Goal: Transaction & Acquisition: Purchase product/service

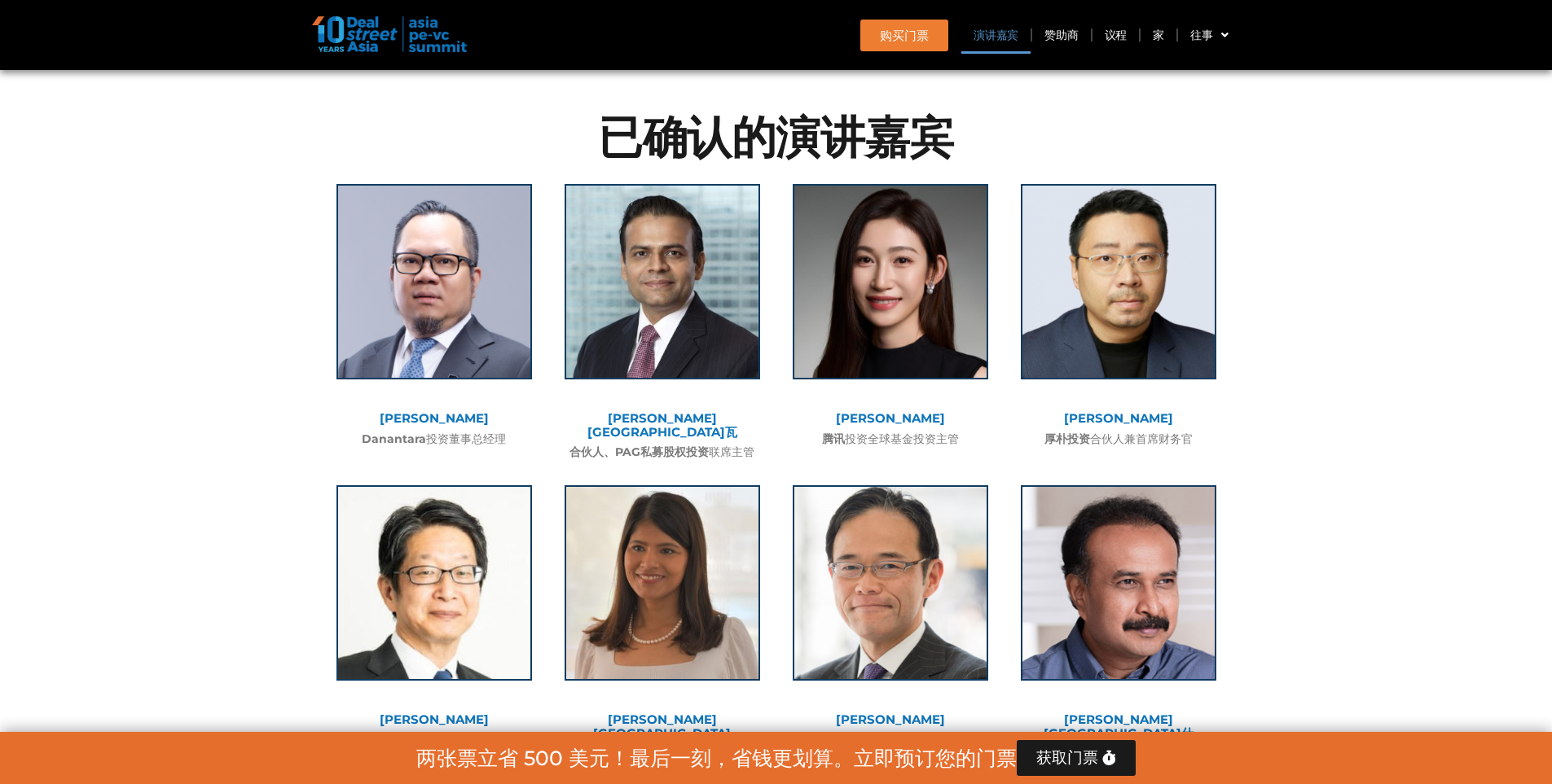
scroll to position [1788, 0]
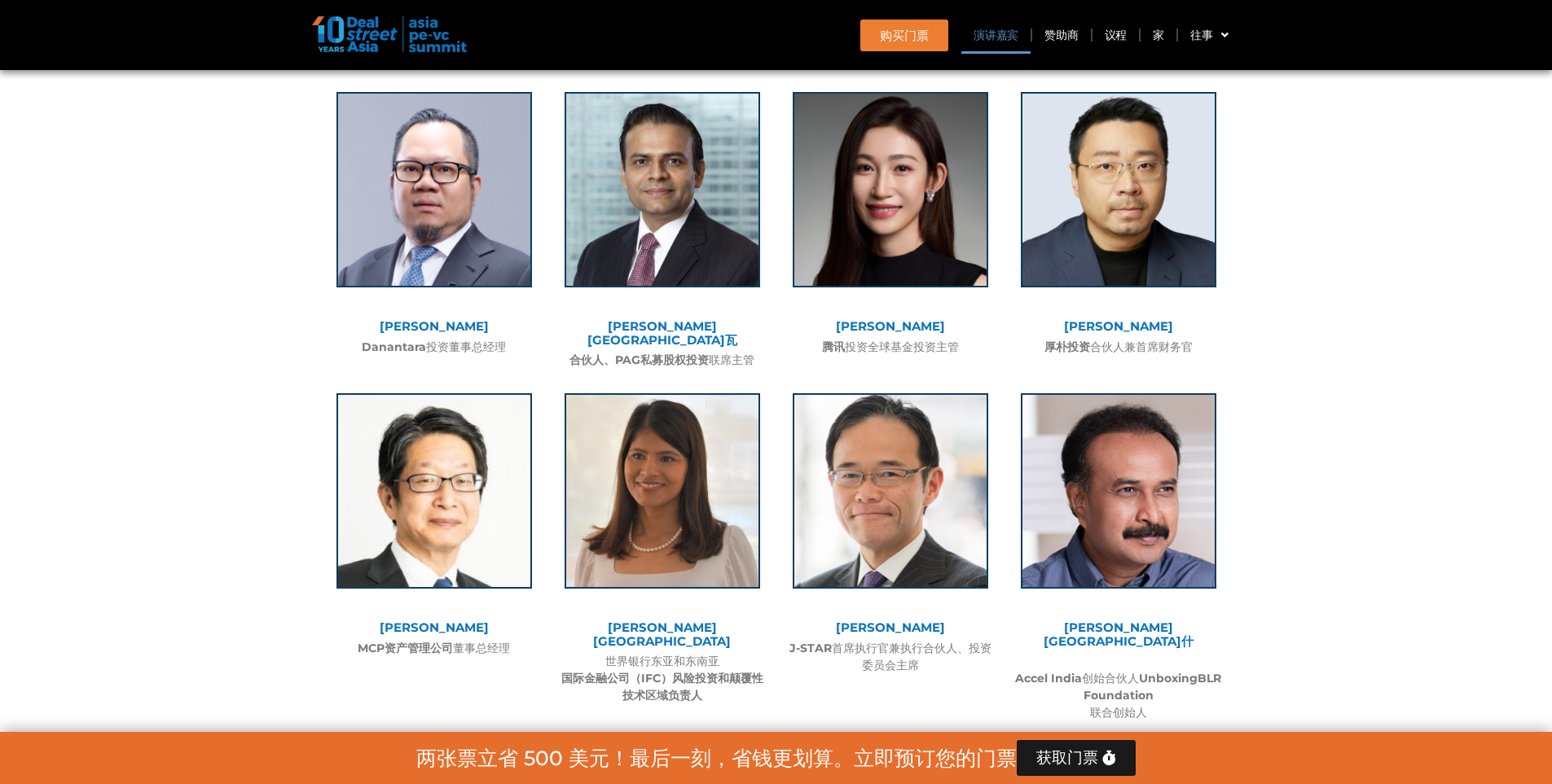
scroll to position [1951, 0]
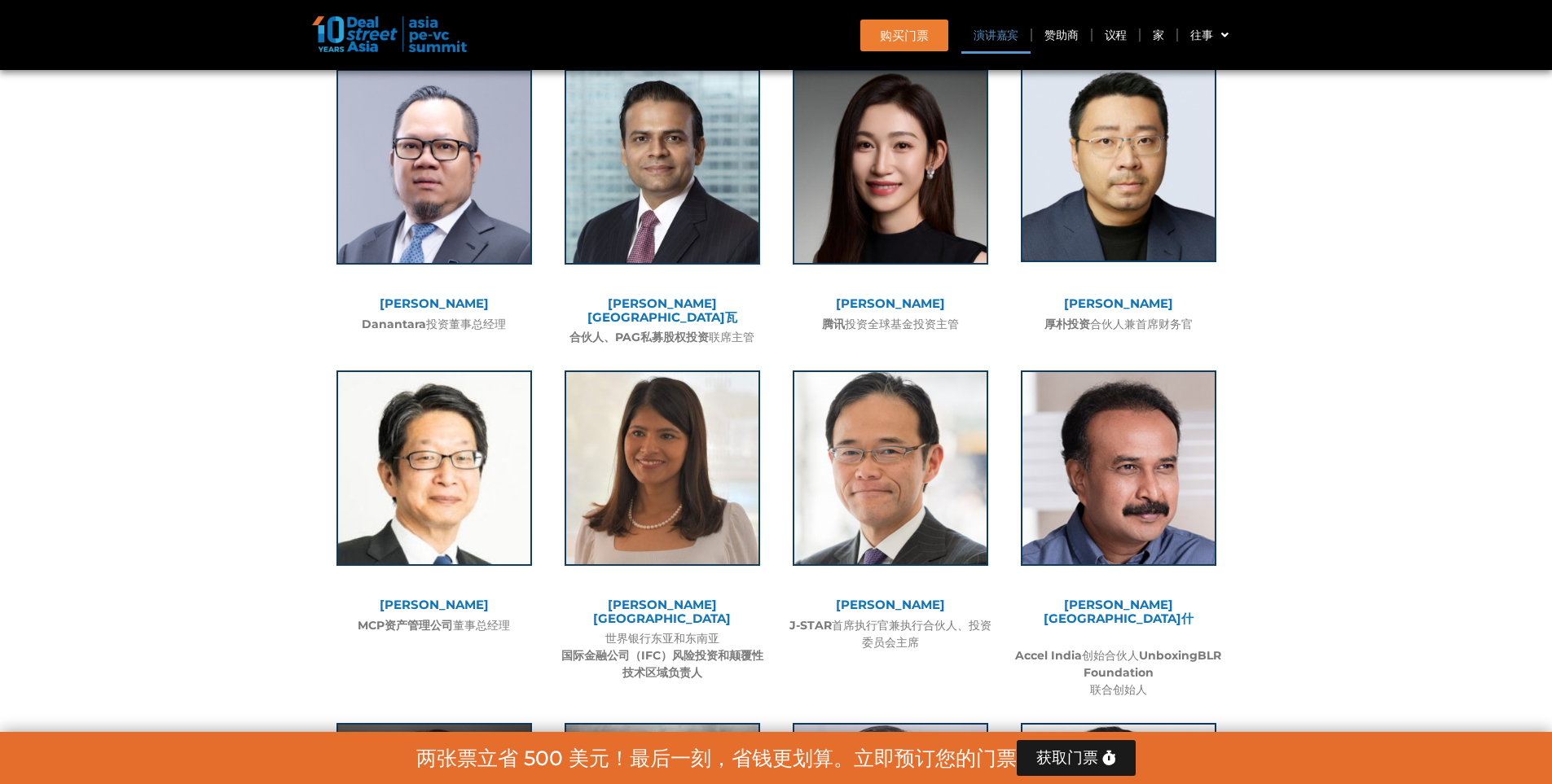
click at [1144, 221] on img at bounding box center [1119, 165] width 196 height 196
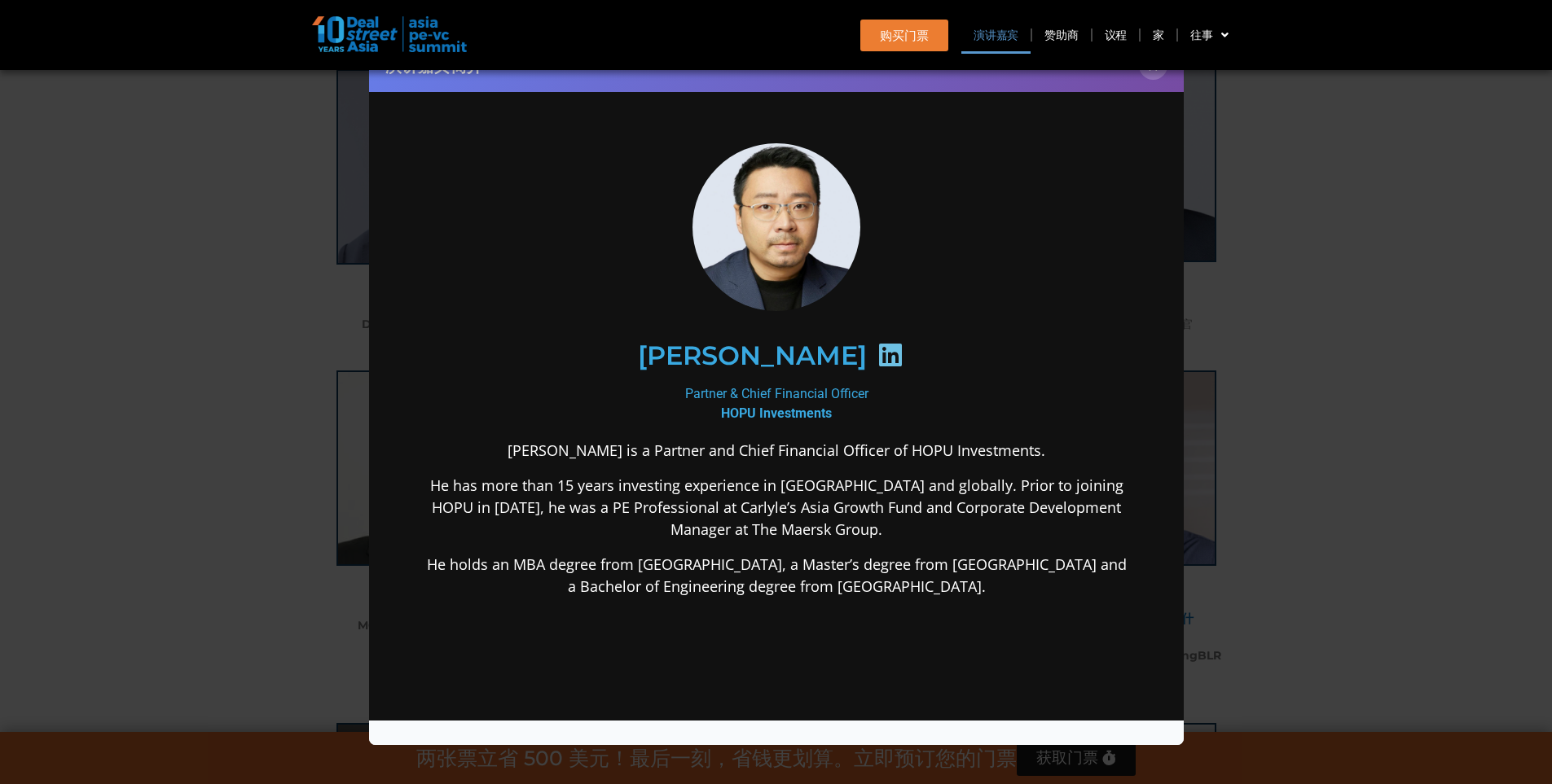
scroll to position [0, 0]
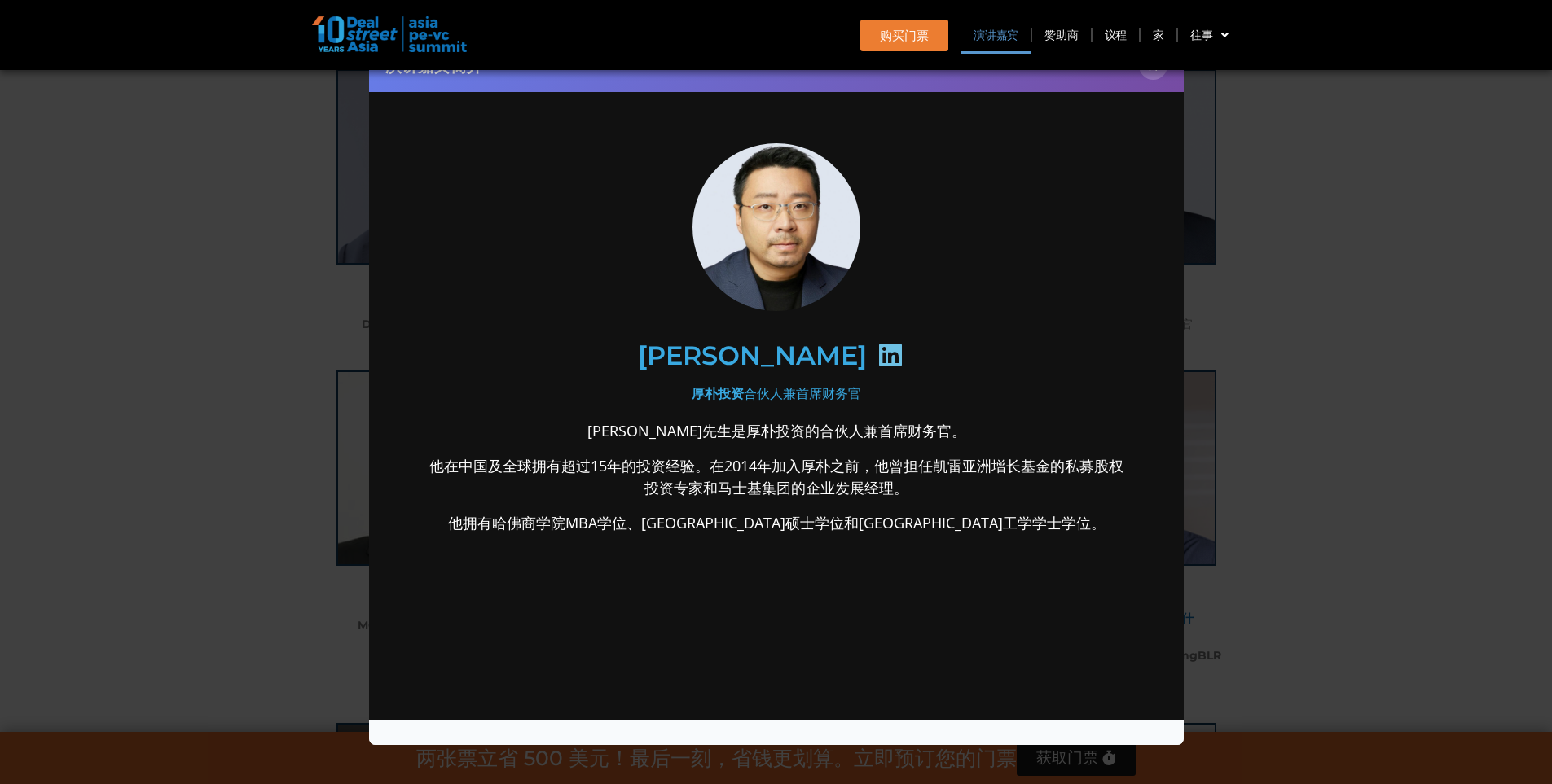
click at [877, 347] on icon at bounding box center [890, 355] width 26 height 26
click at [1155, 71] on font "×" at bounding box center [1153, 66] width 10 height 23
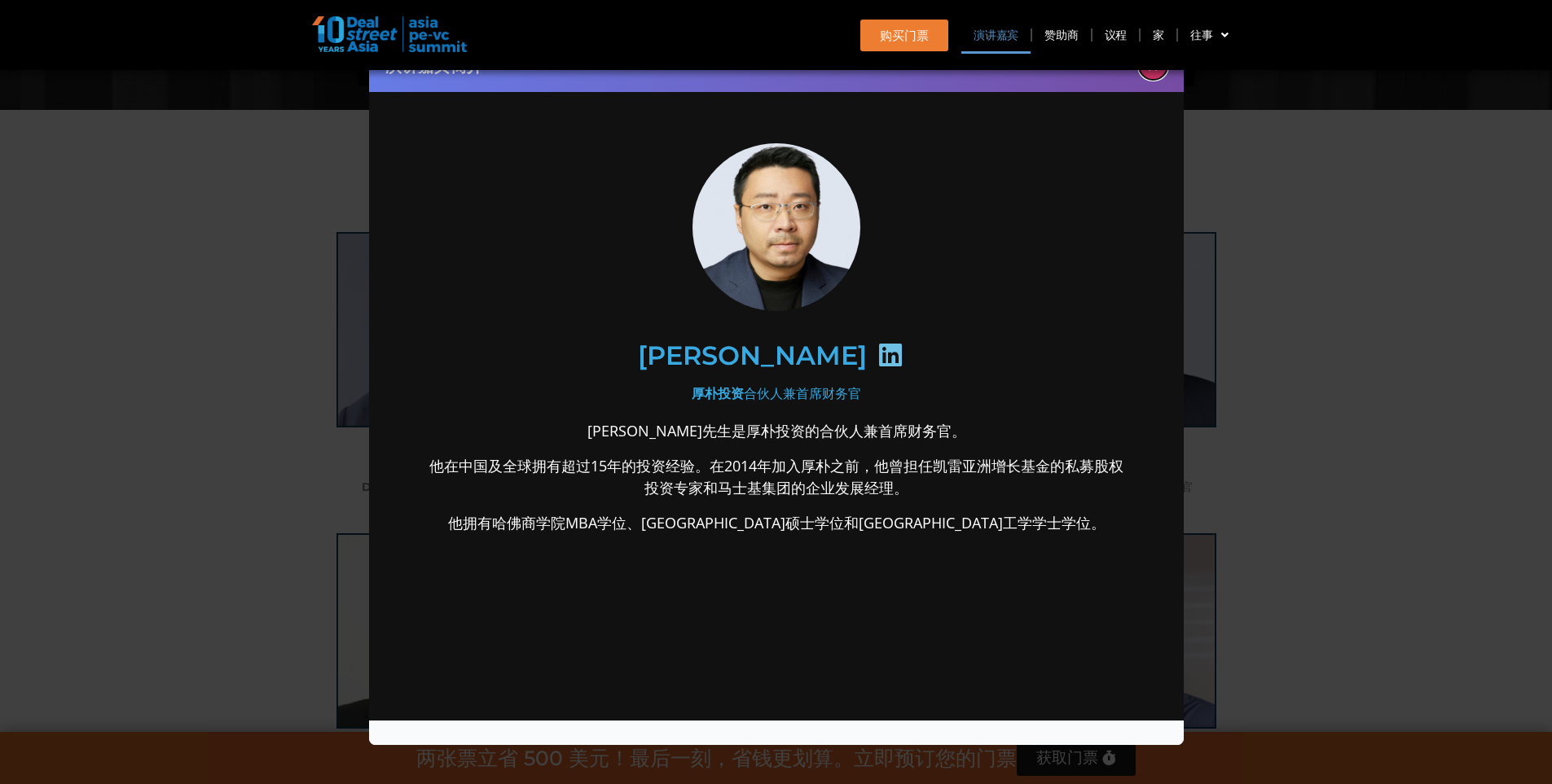
click at [1153, 72] on font "×" at bounding box center [1153, 66] width 10 height 23
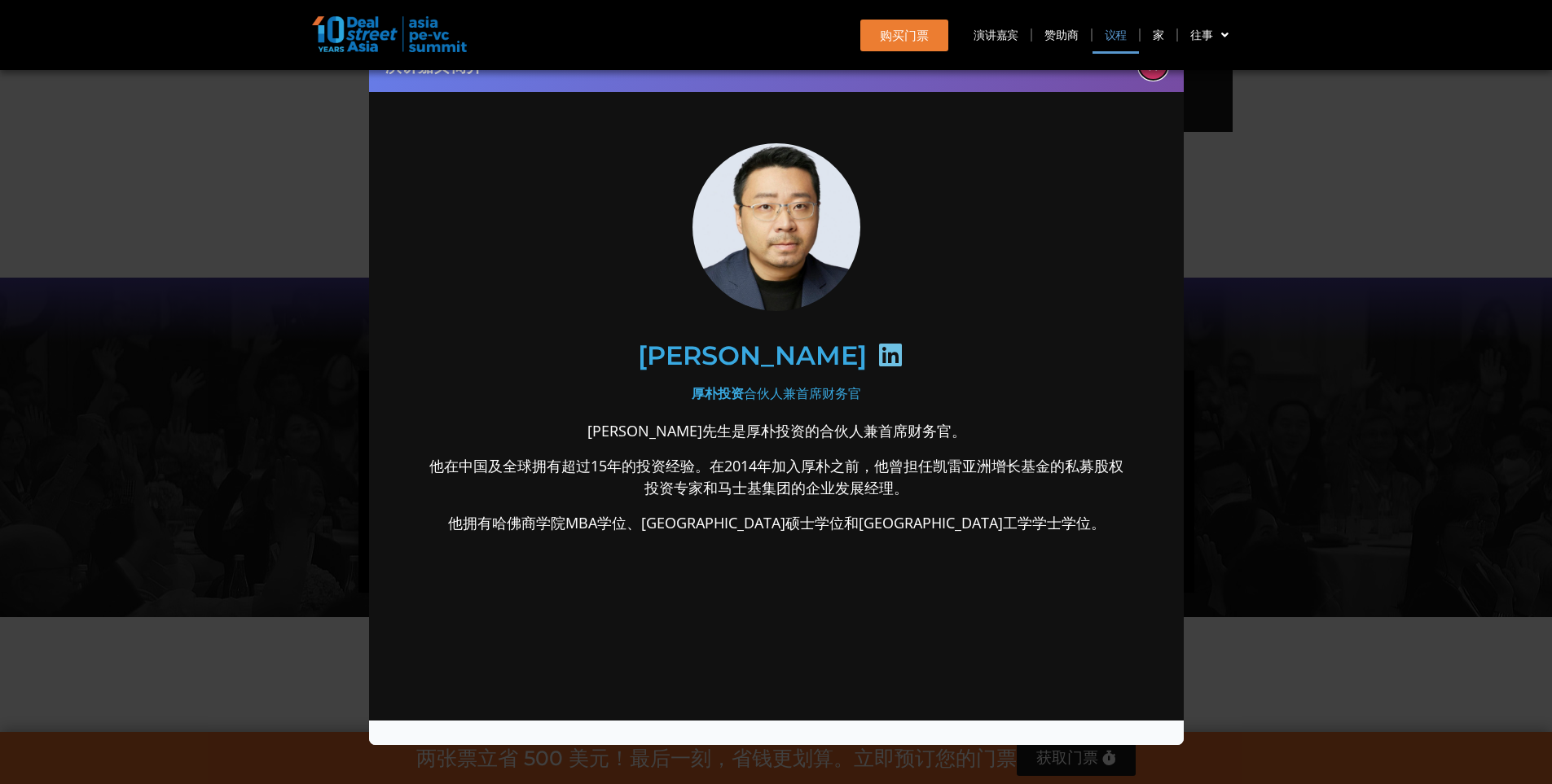
scroll to position [1219, 0]
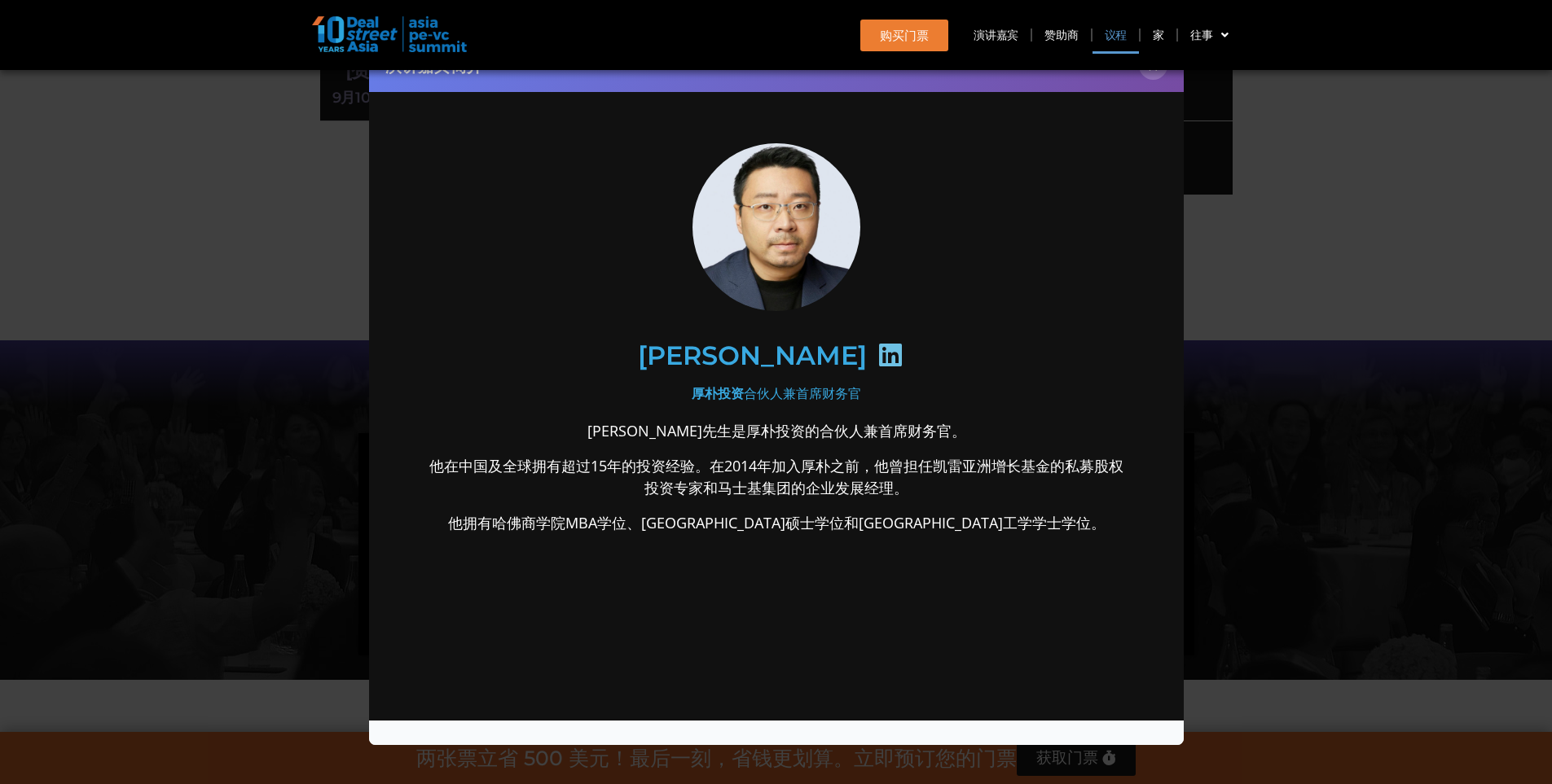
click at [1273, 454] on div "演讲嘉宾简介 ×" at bounding box center [776, 392] width 1552 height 784
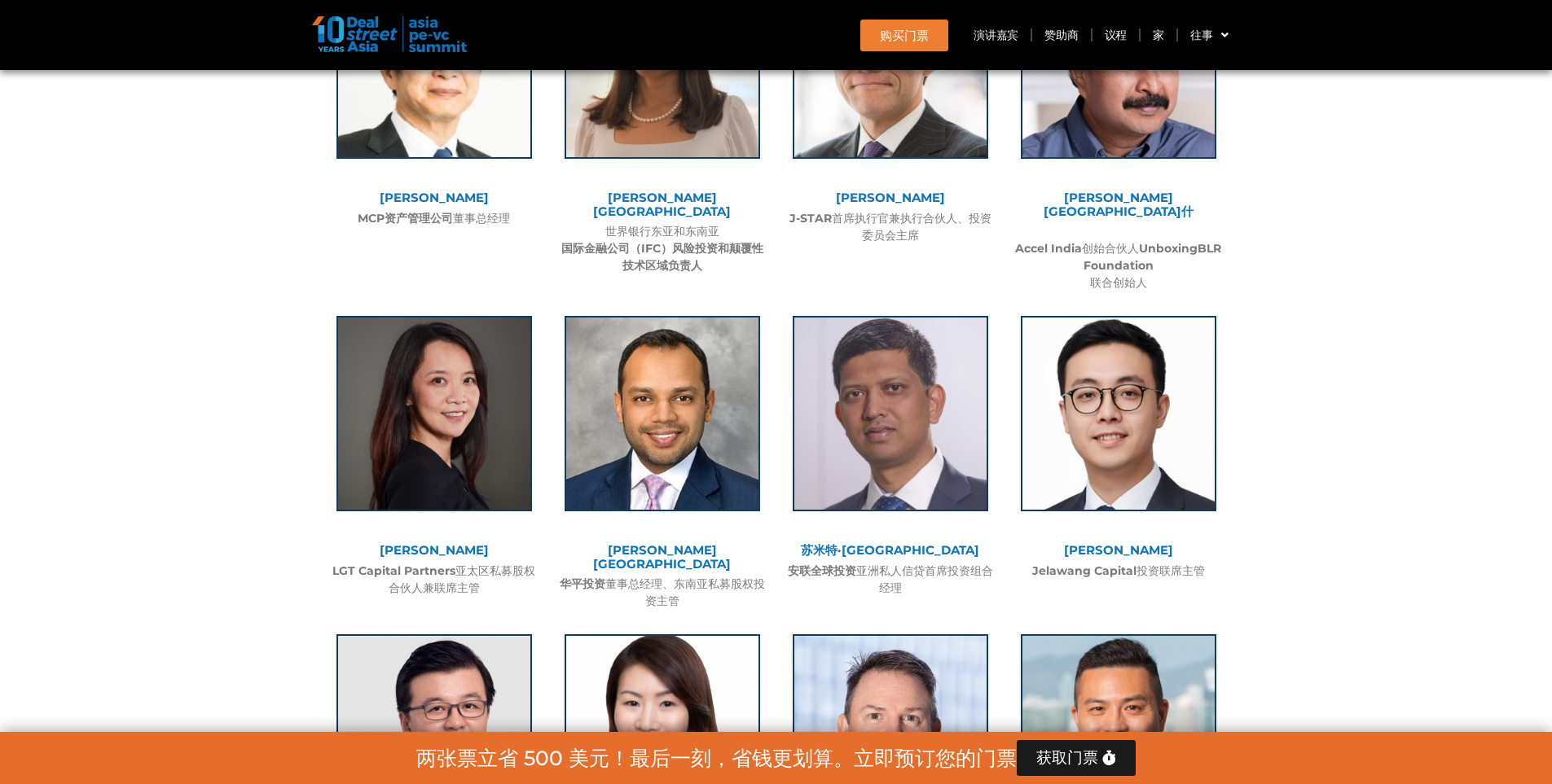
scroll to position [2440, 0]
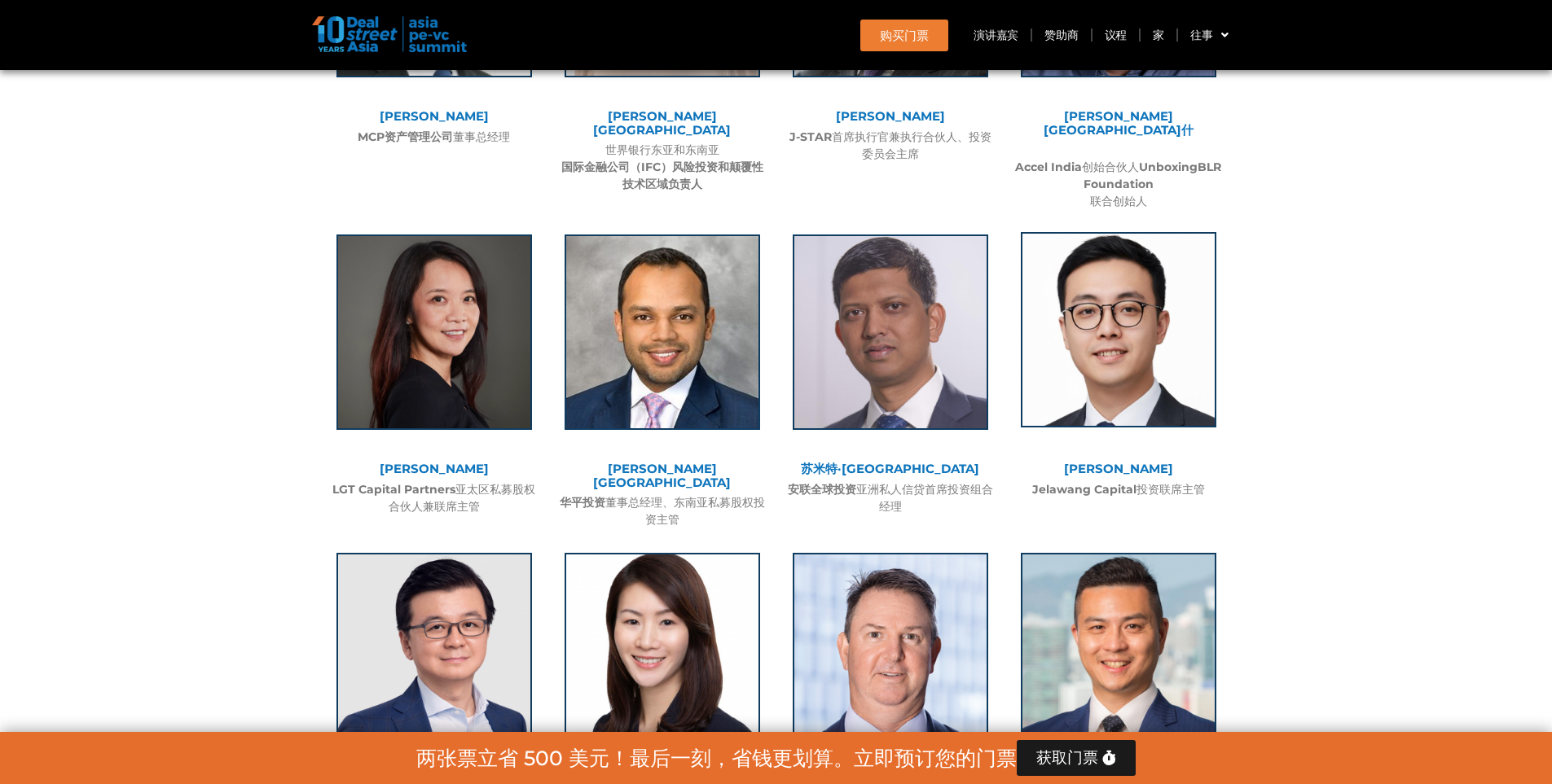
click at [1141, 361] on img at bounding box center [1119, 330] width 196 height 196
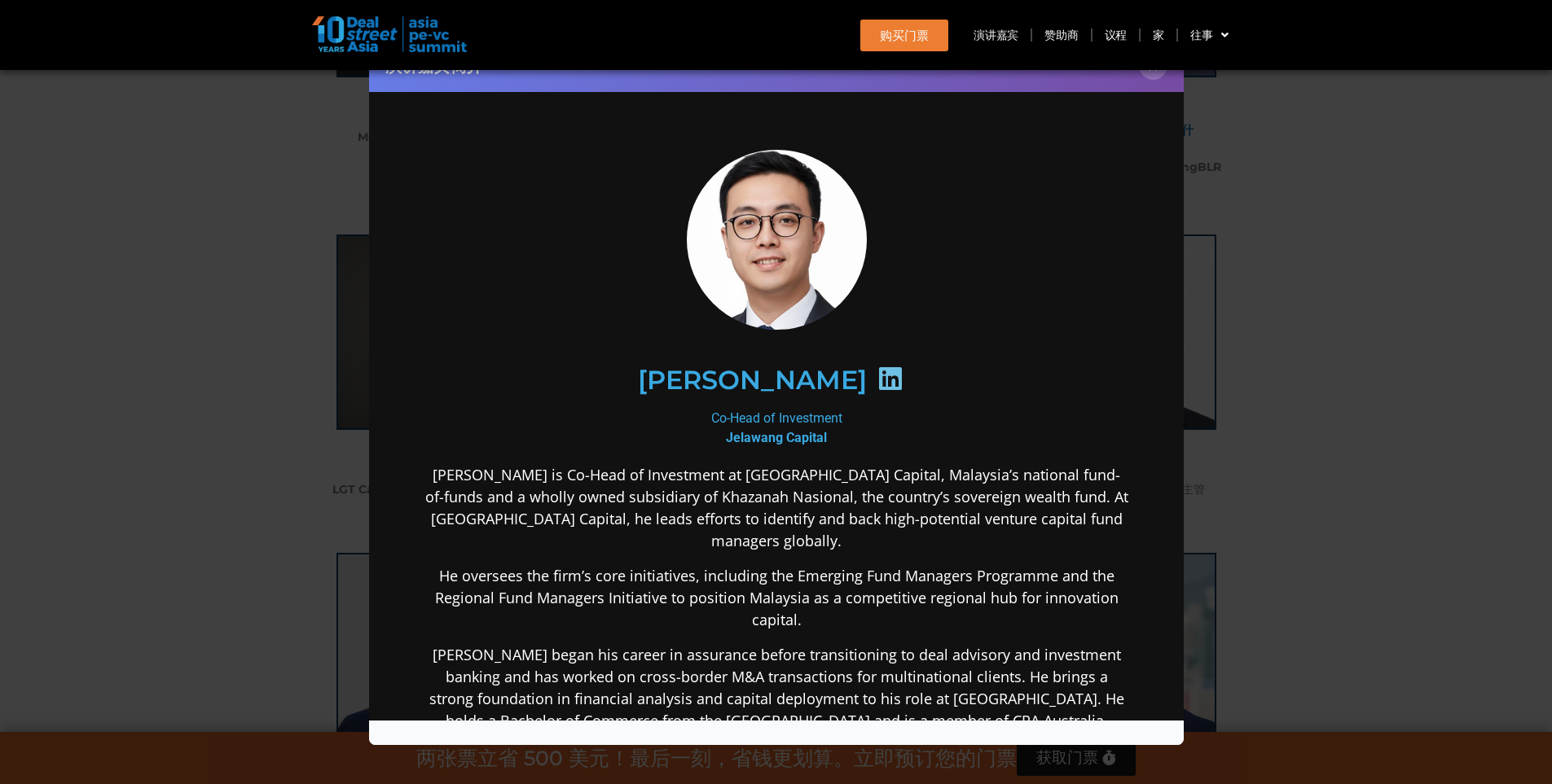
scroll to position [0, 0]
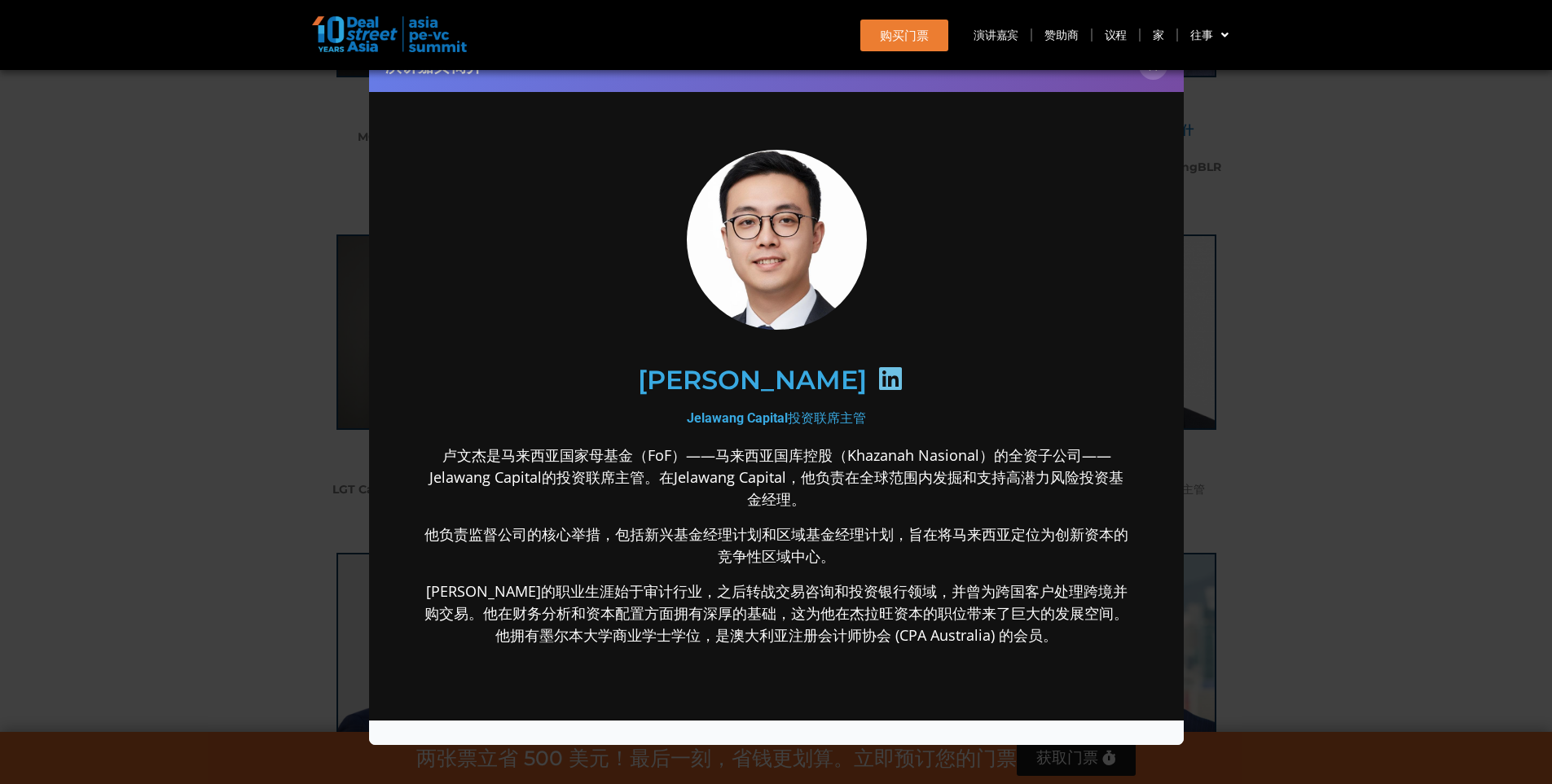
click at [877, 374] on icon at bounding box center [890, 378] width 26 height 26
click at [1152, 72] on font "×" at bounding box center [1153, 66] width 10 height 23
click at [1322, 344] on div "演讲嘉宾简介 ×" at bounding box center [776, 392] width 1552 height 784
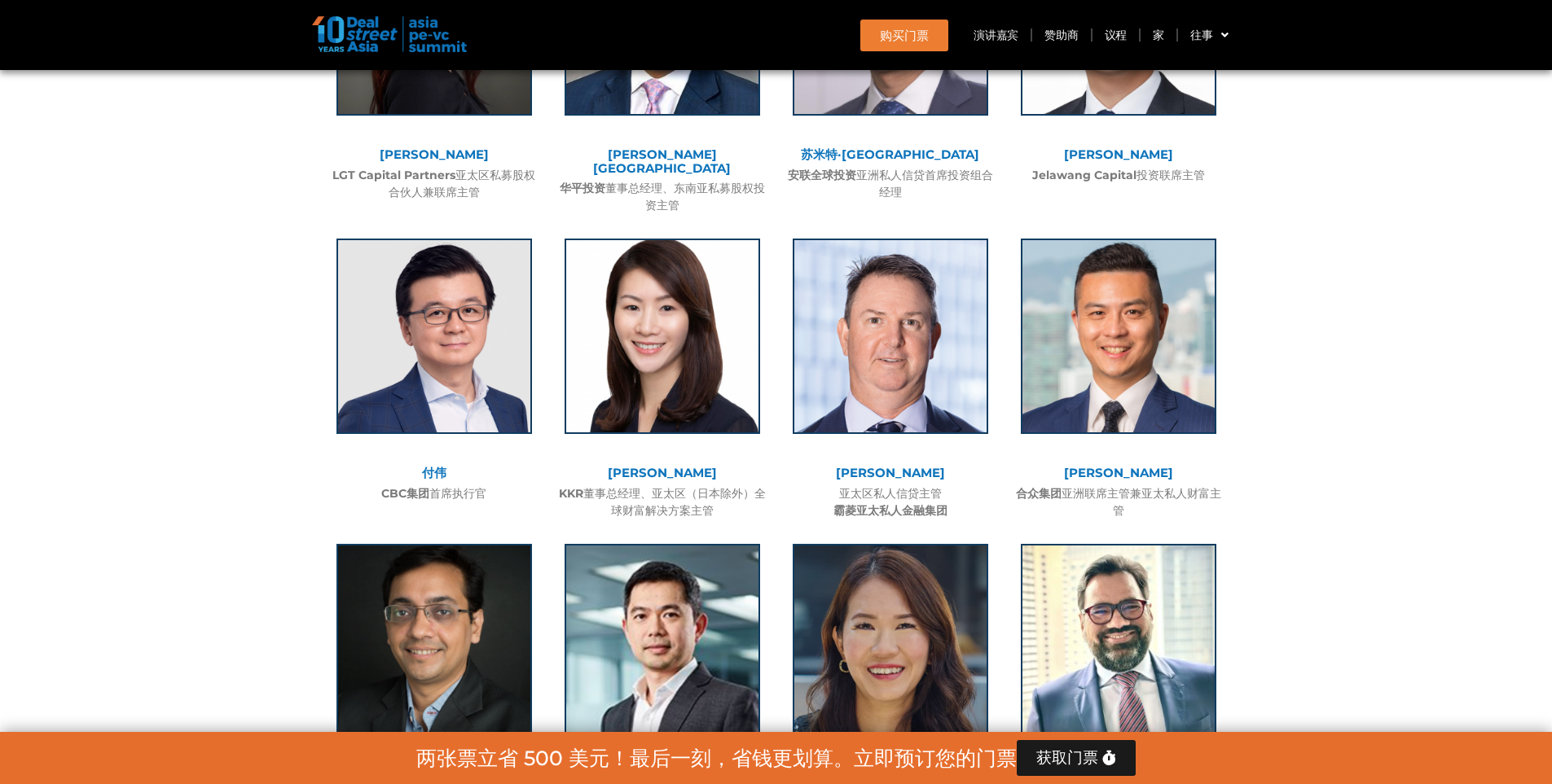
scroll to position [2847, 0]
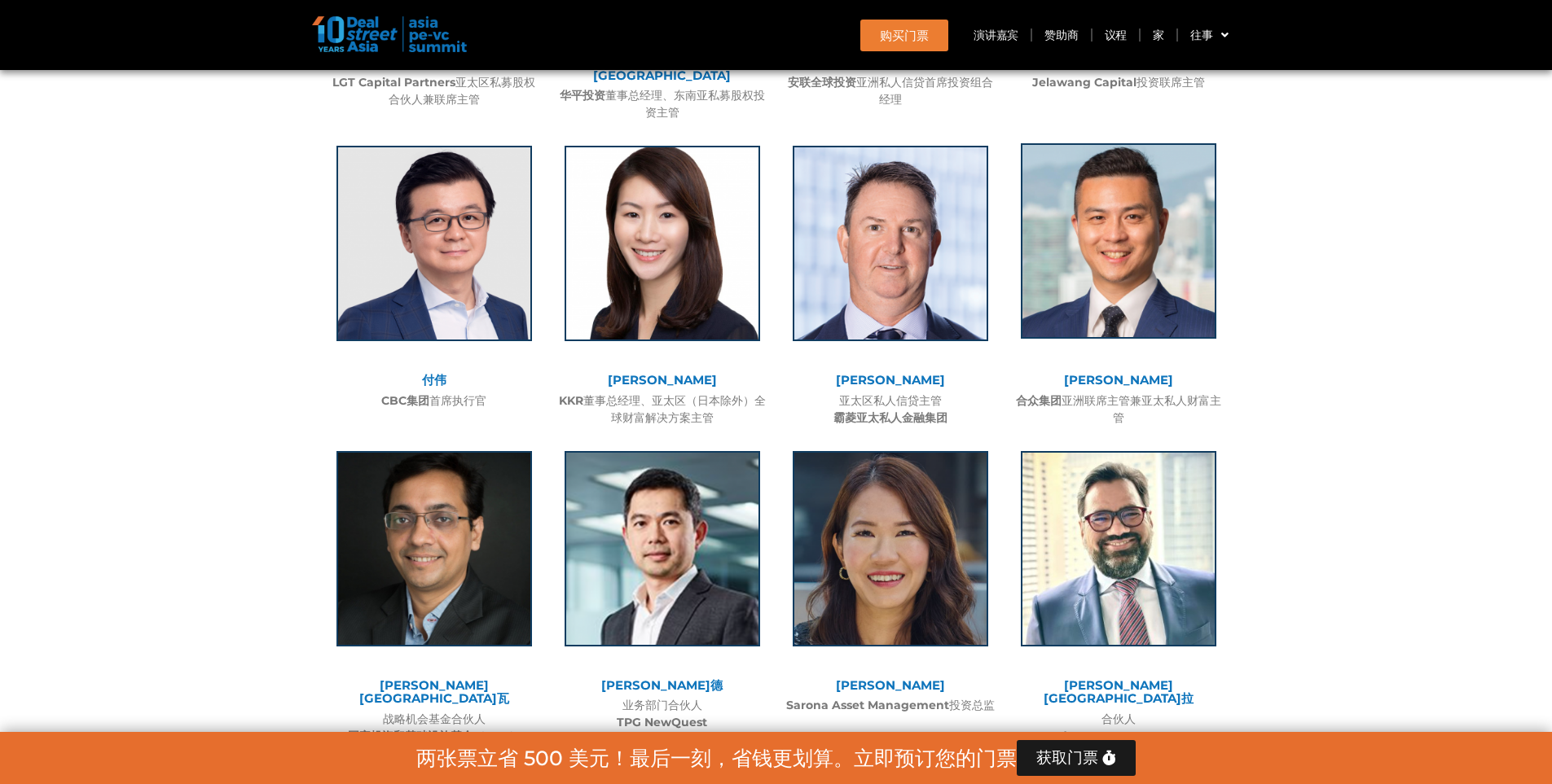
click at [1146, 248] on img at bounding box center [1119, 241] width 196 height 196
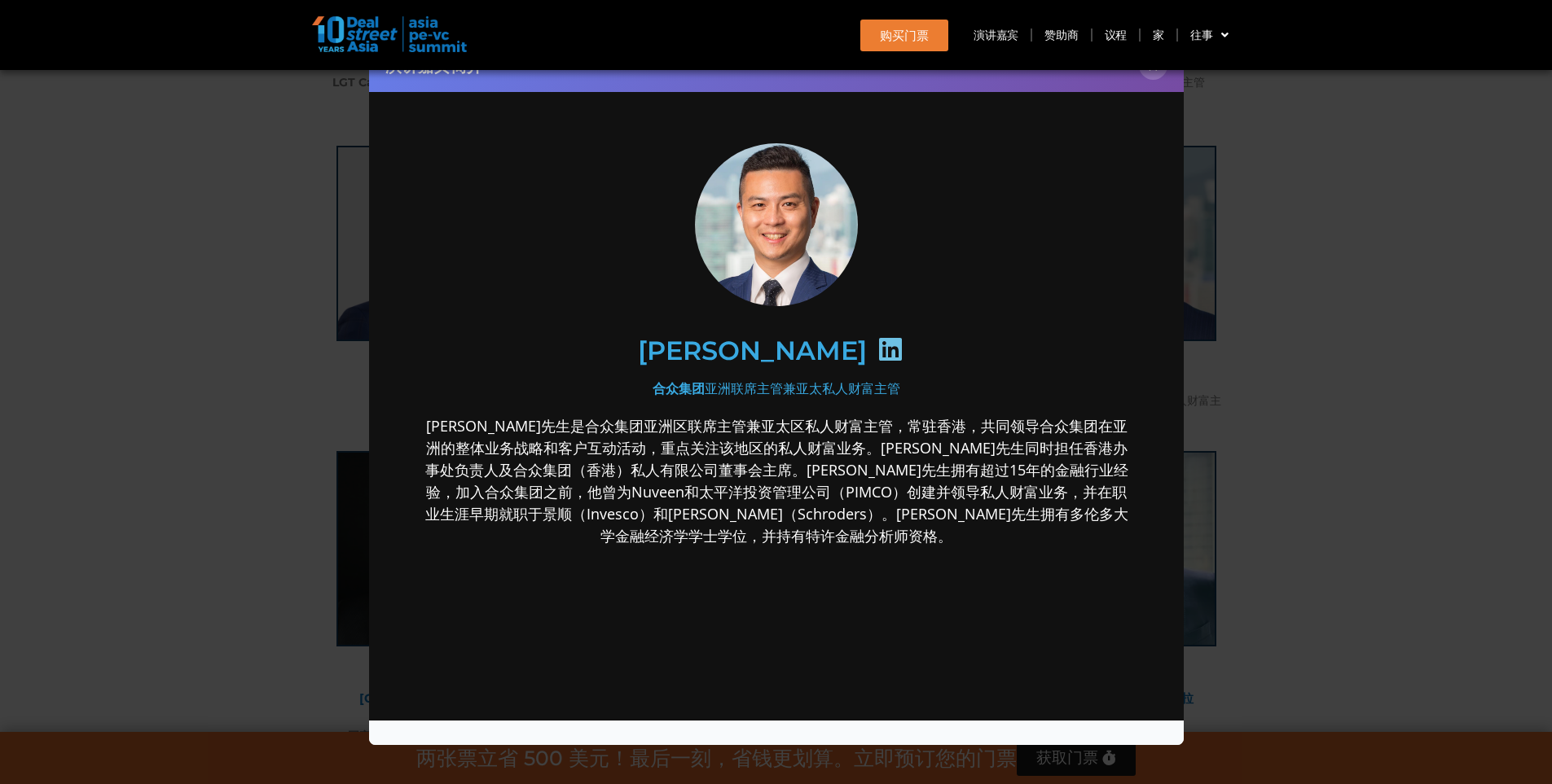
click at [877, 349] on icon at bounding box center [890, 349] width 26 height 26
click at [1402, 260] on div "演讲嘉宾简介 ×" at bounding box center [776, 392] width 1552 height 784
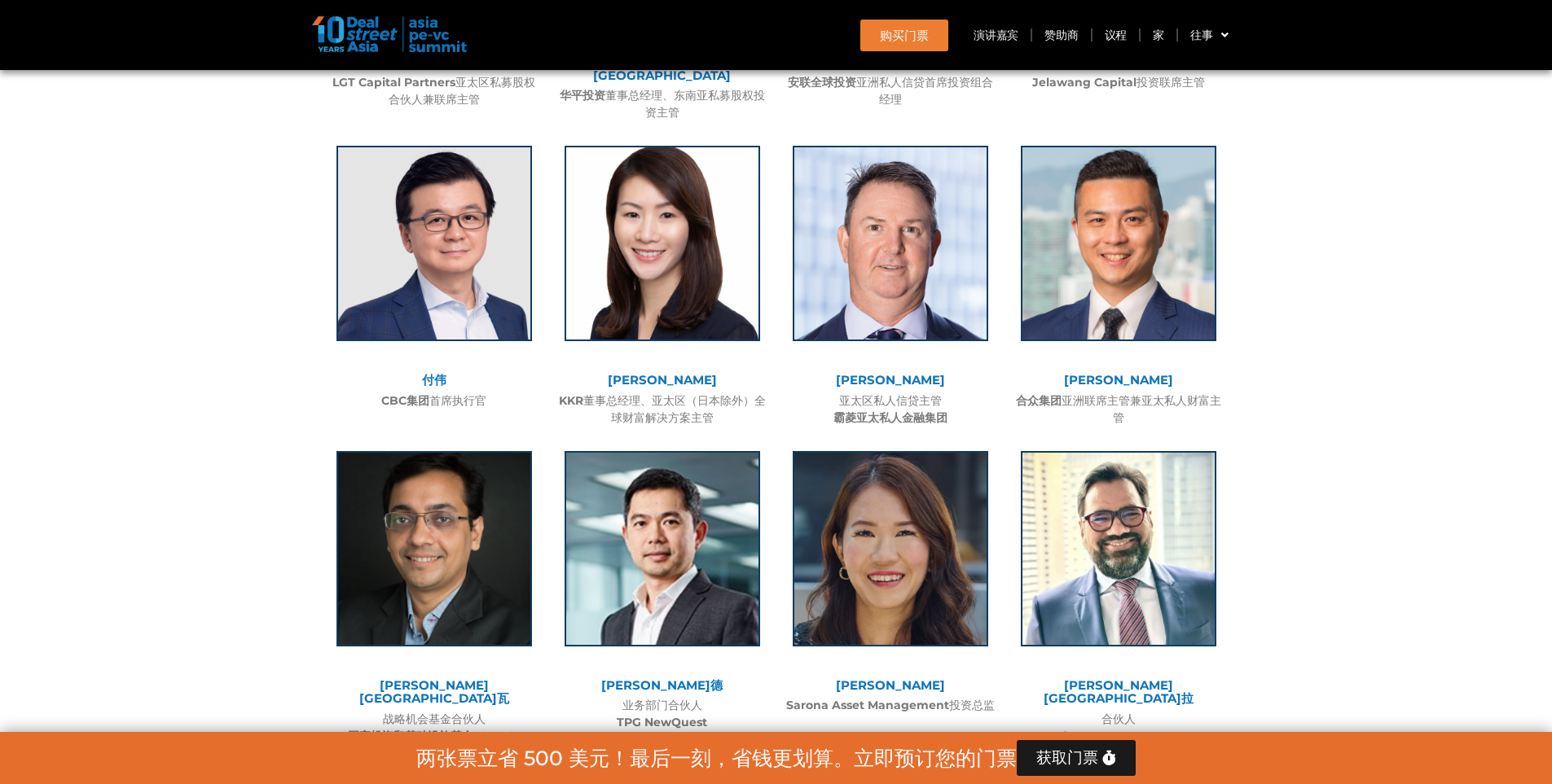
scroll to position [3173, 0]
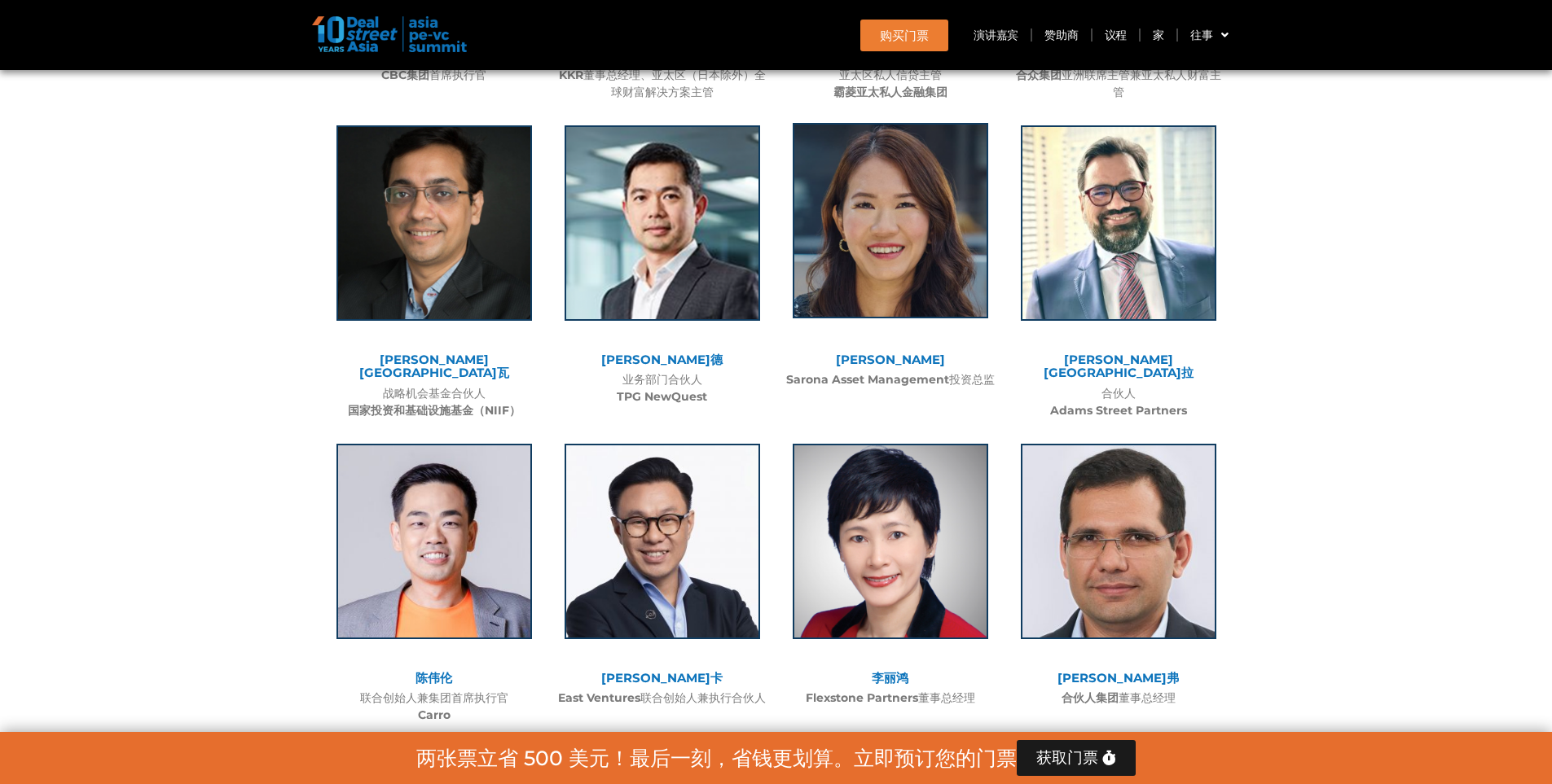
click at [889, 230] on img at bounding box center [891, 221] width 196 height 196
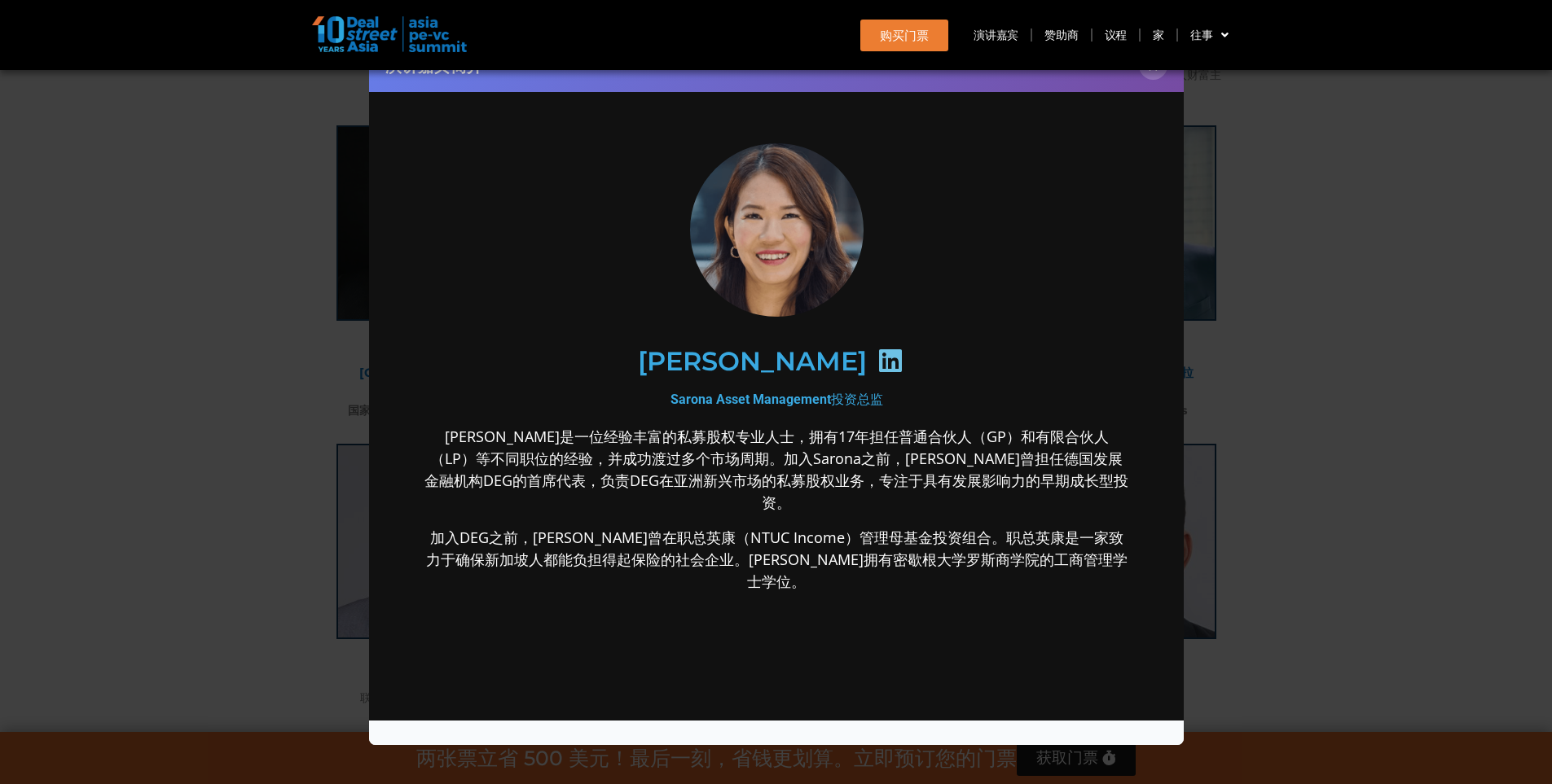
click at [877, 360] on icon at bounding box center [890, 360] width 26 height 26
click at [1278, 316] on div "演讲嘉宾简介 ×" at bounding box center [776, 392] width 1552 height 784
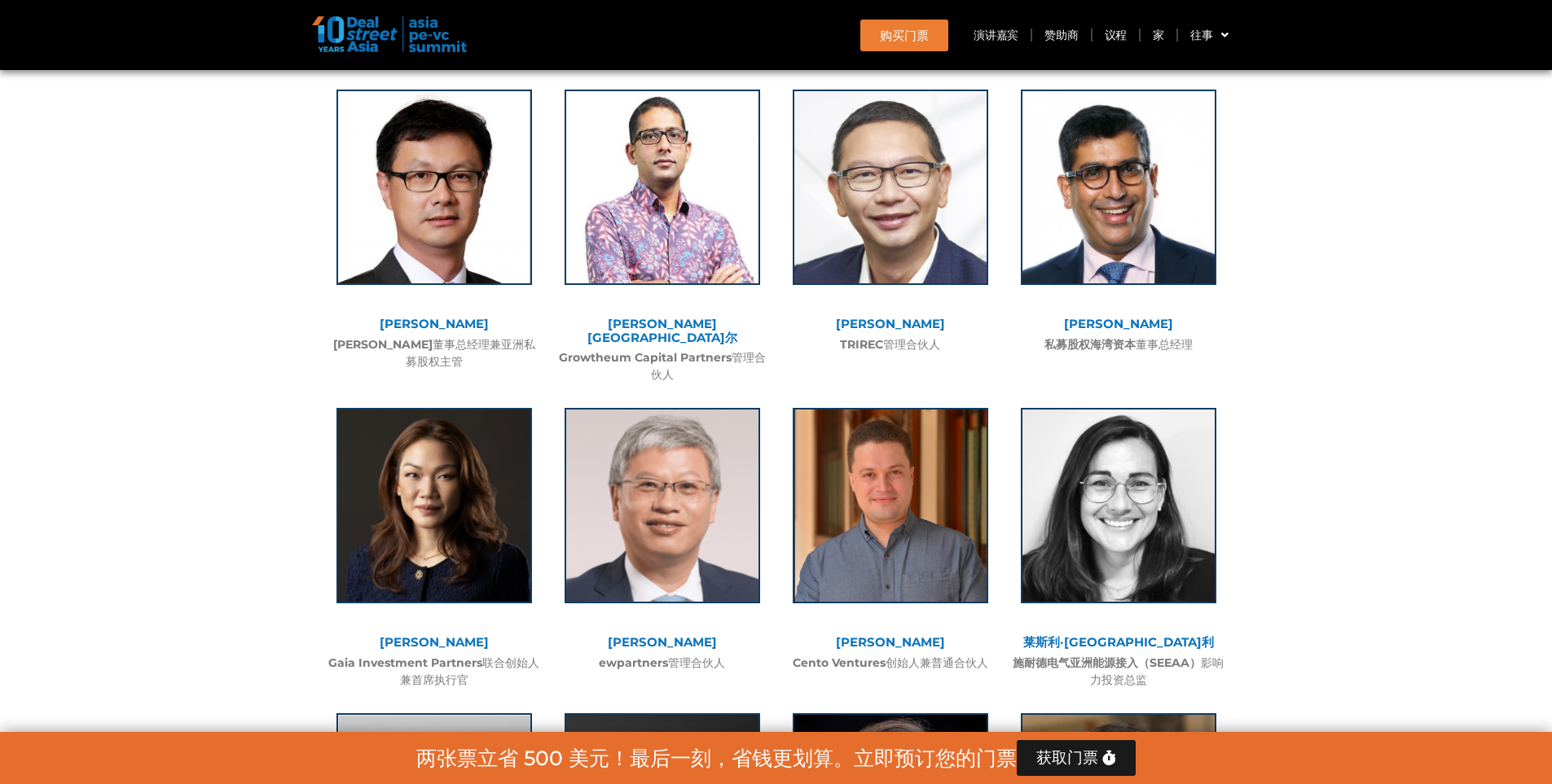
scroll to position [4475, 0]
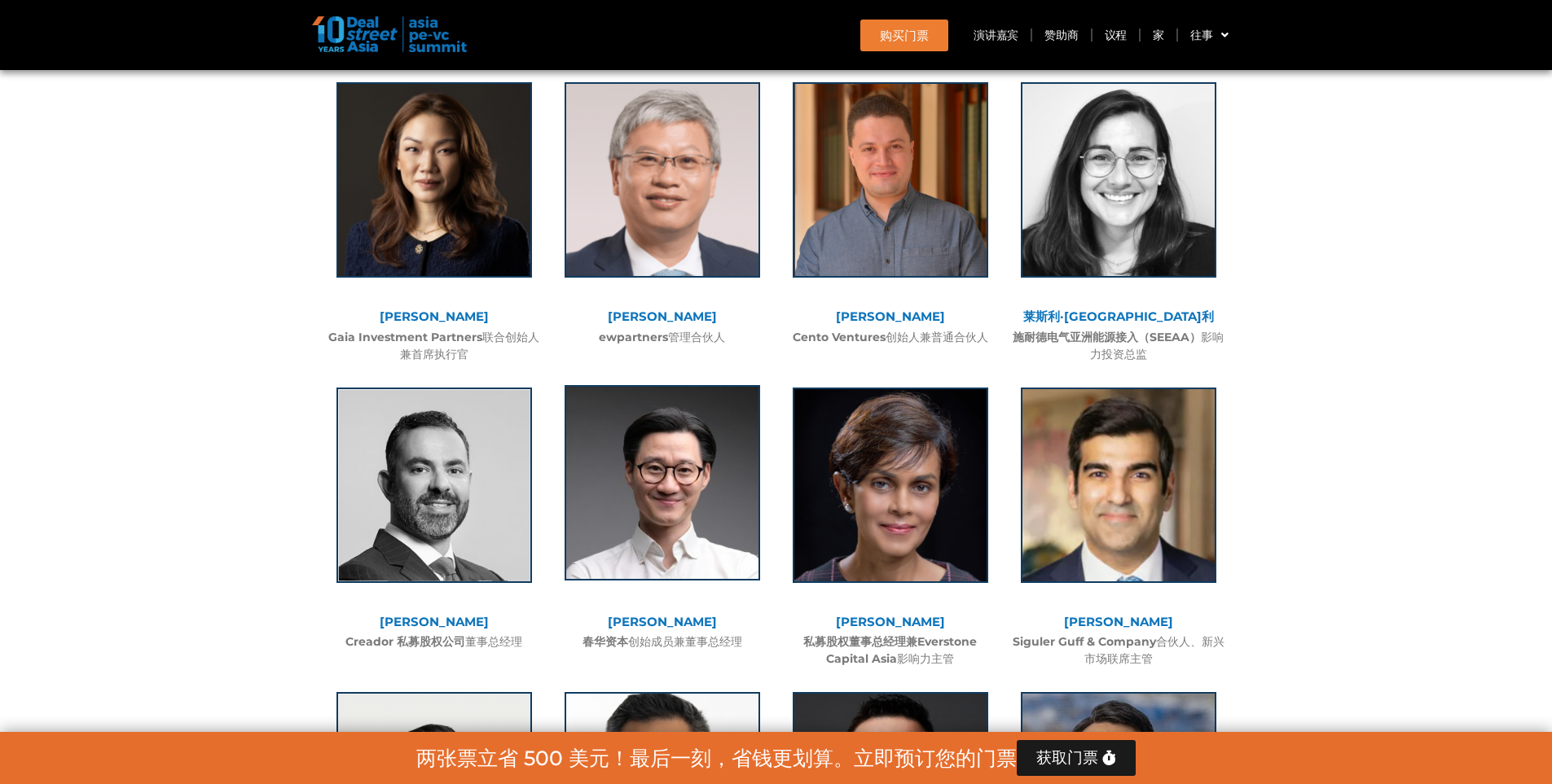
click at [686, 449] on img at bounding box center [662, 483] width 196 height 196
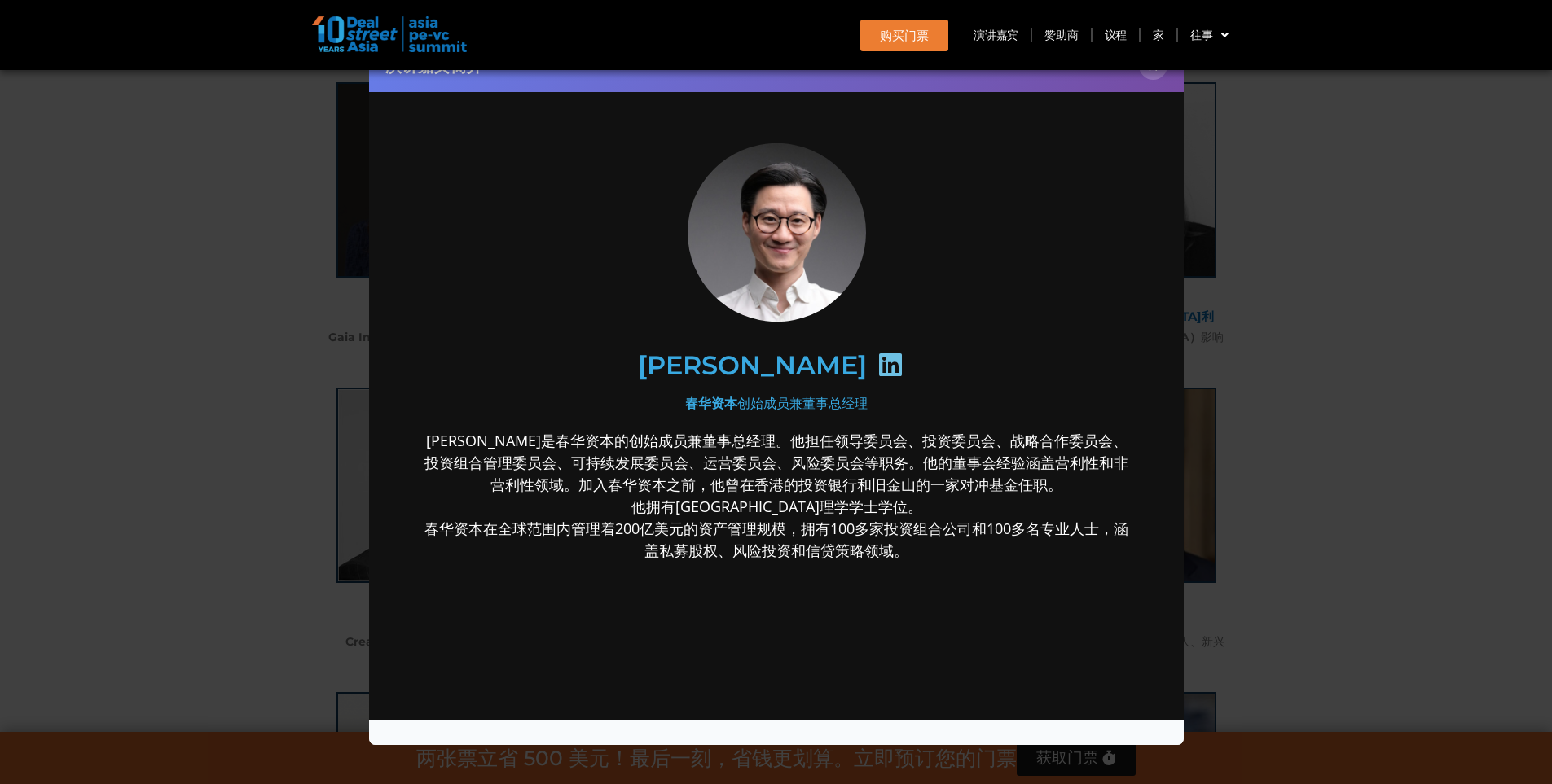
click at [877, 361] on icon at bounding box center [890, 365] width 26 height 26
click at [1349, 486] on div "演讲嘉宾简介 ×" at bounding box center [776, 392] width 1552 height 784
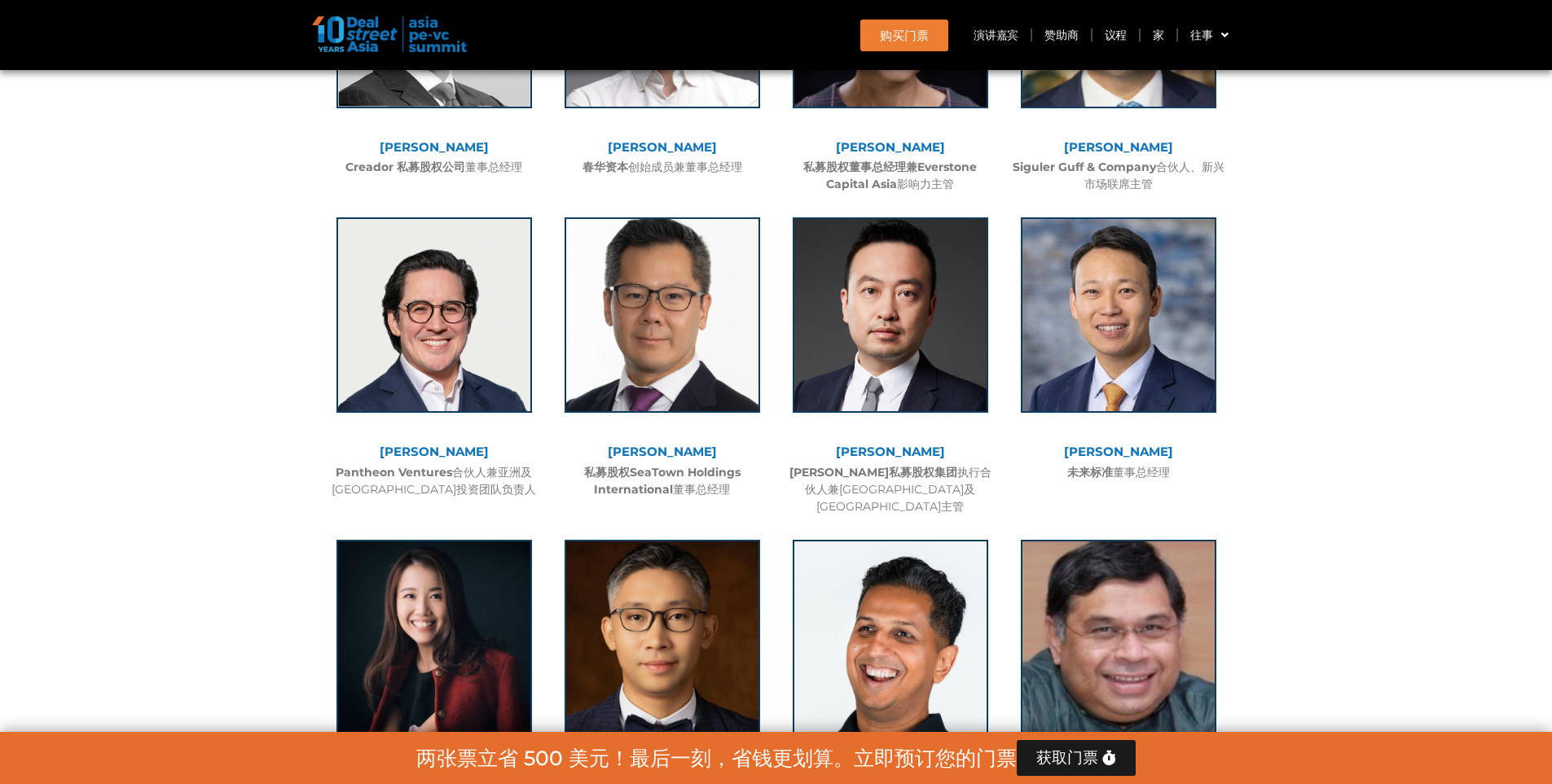
scroll to position [4964, 0]
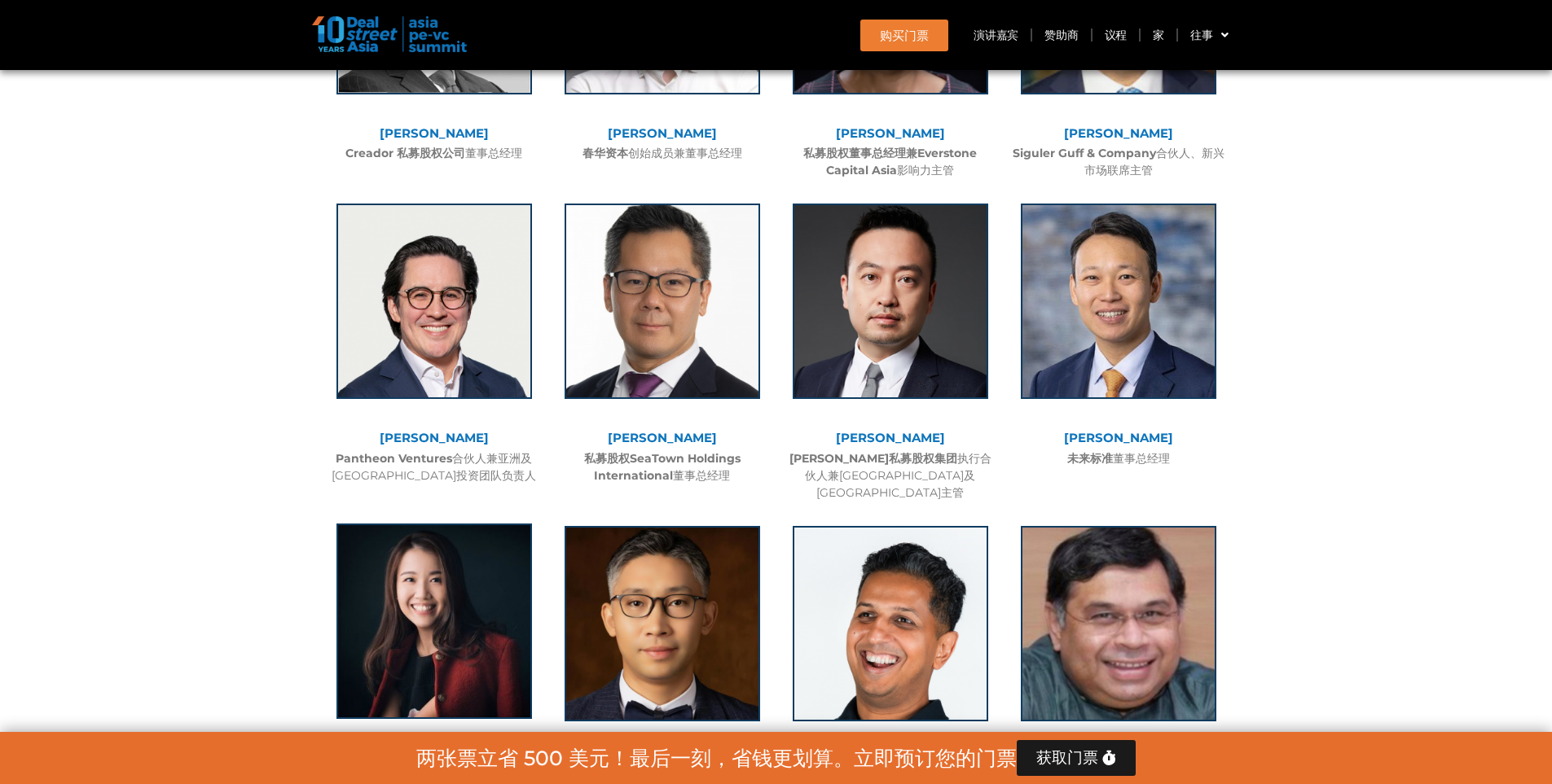
click at [443, 569] on img at bounding box center [434, 621] width 196 height 196
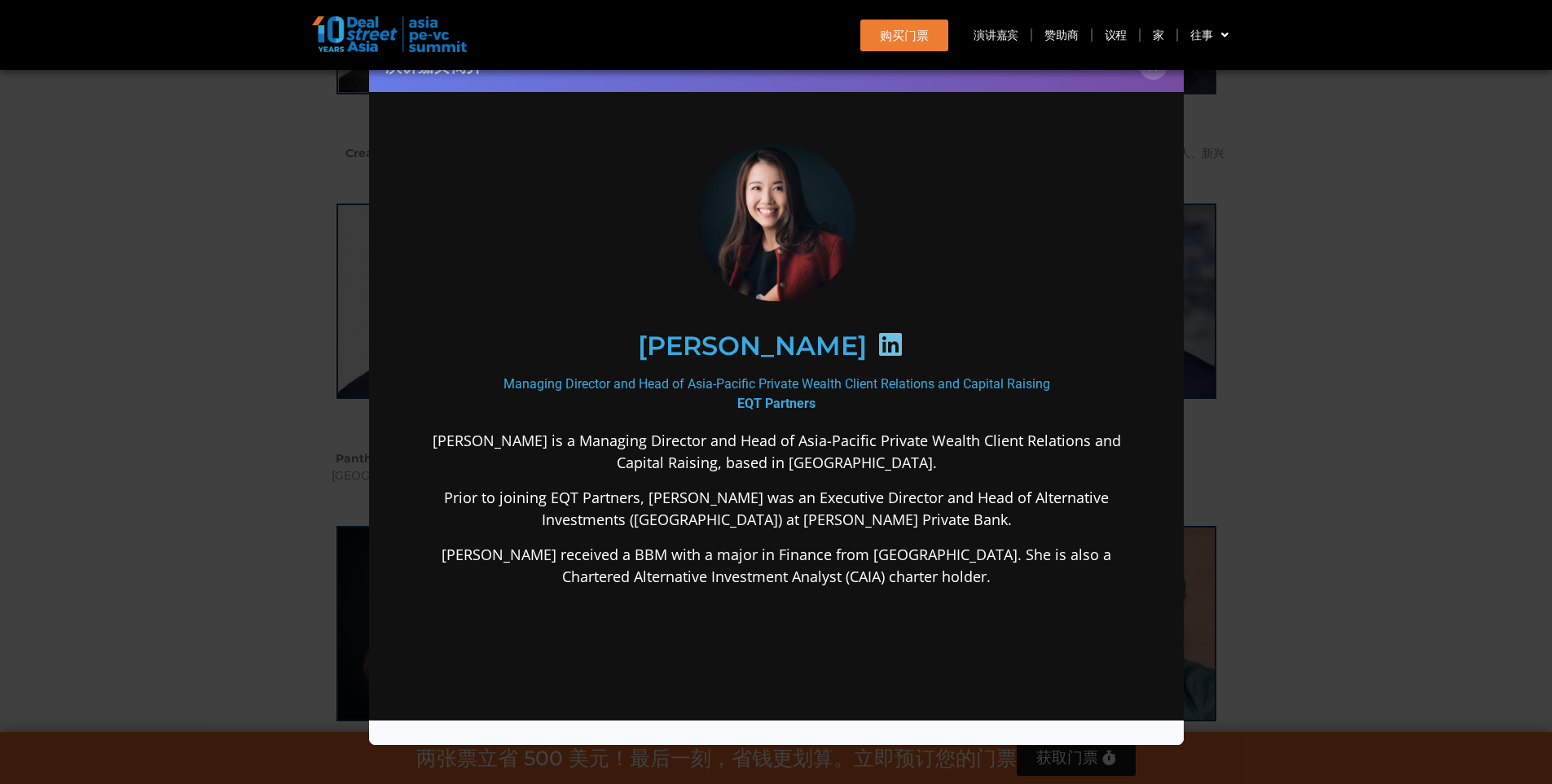
scroll to position [0, 0]
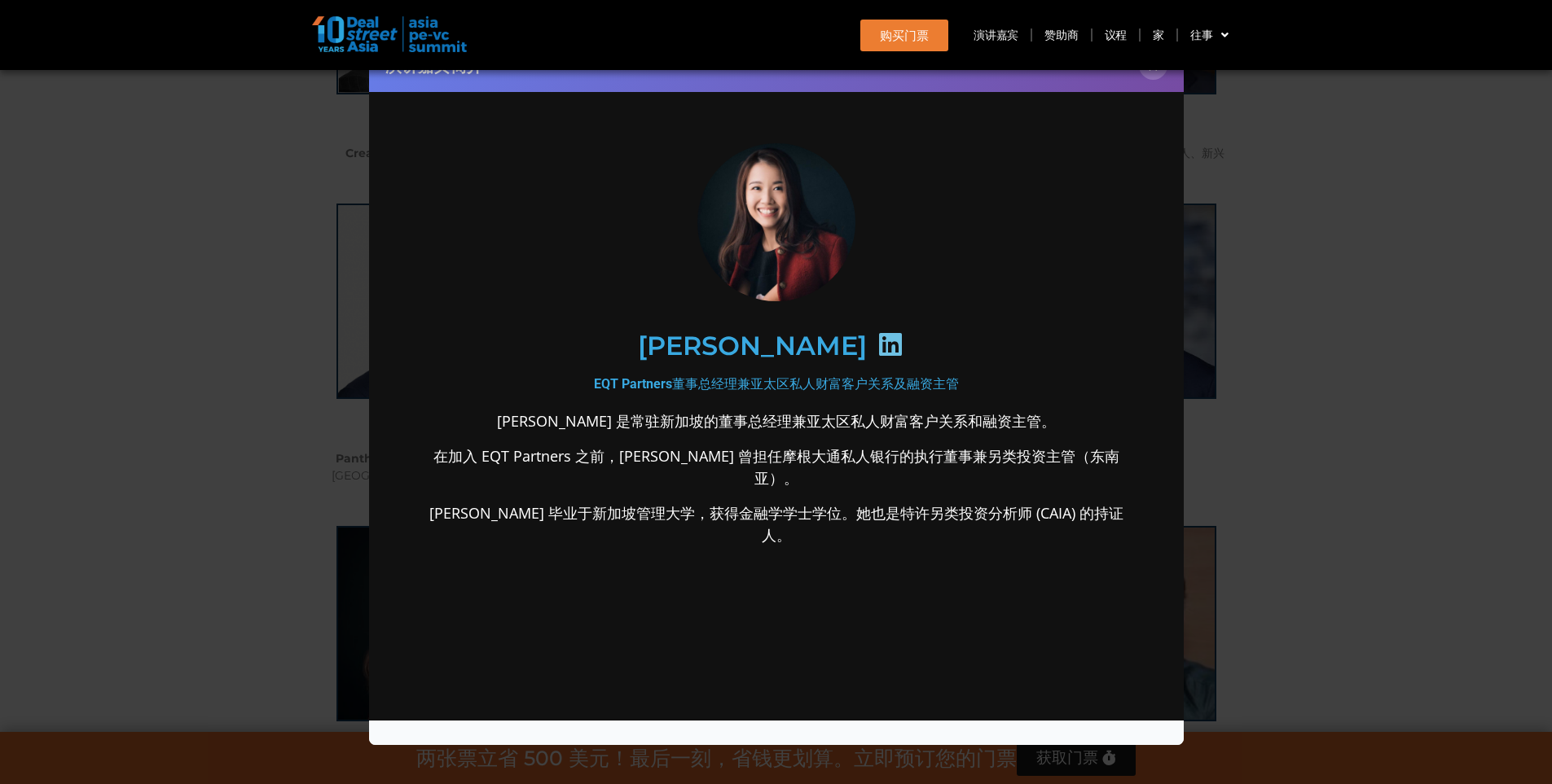
click at [848, 344] on div "[PERSON_NAME]" at bounding box center [775, 345] width 634 height 84
click at [877, 344] on icon at bounding box center [890, 344] width 26 height 26
click at [1302, 267] on div "演讲嘉宾简介 ×" at bounding box center [776, 392] width 1552 height 784
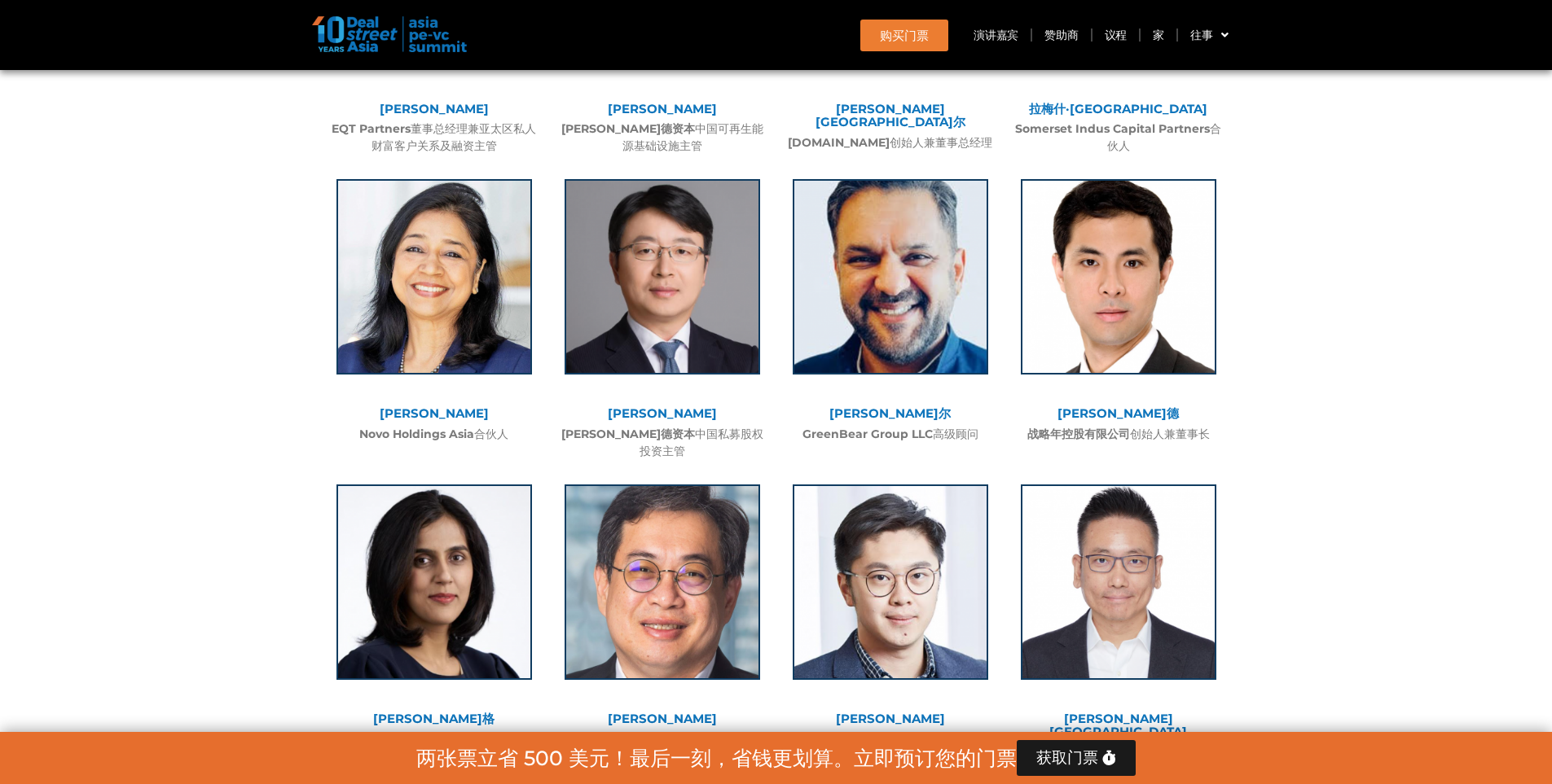
scroll to position [5696, 0]
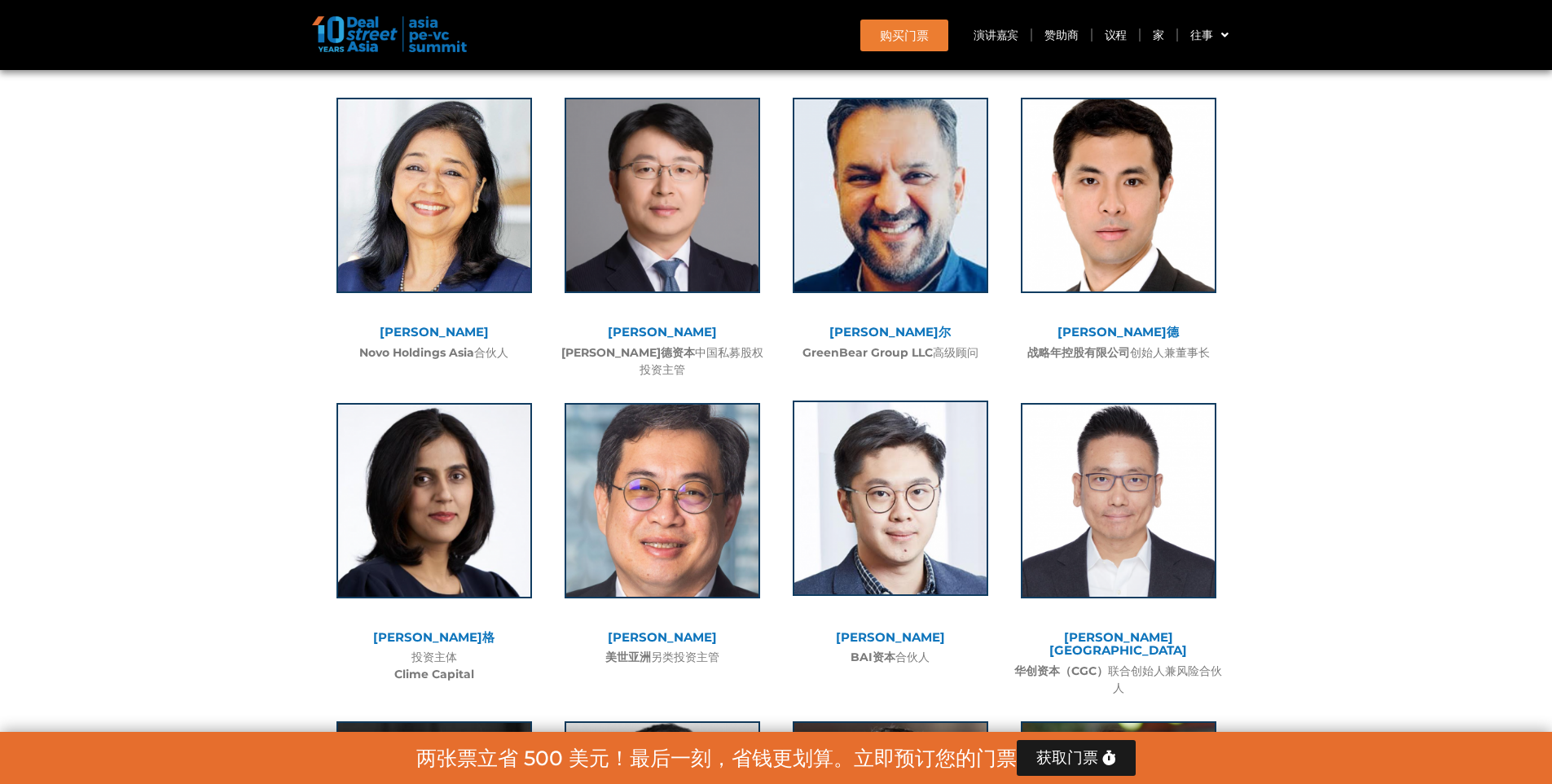
click at [887, 442] on img at bounding box center [891, 499] width 196 height 196
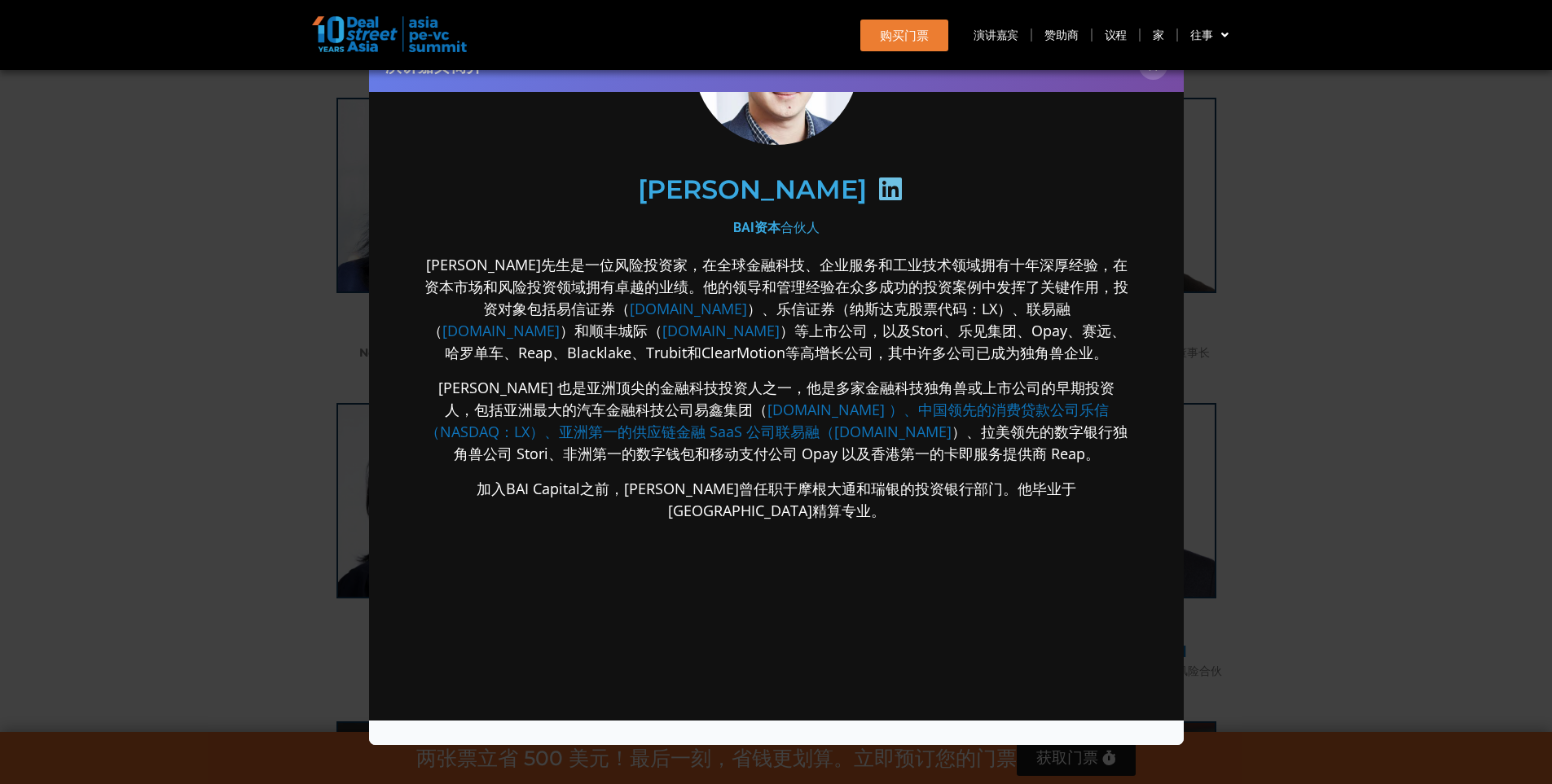
scroll to position [0, 0]
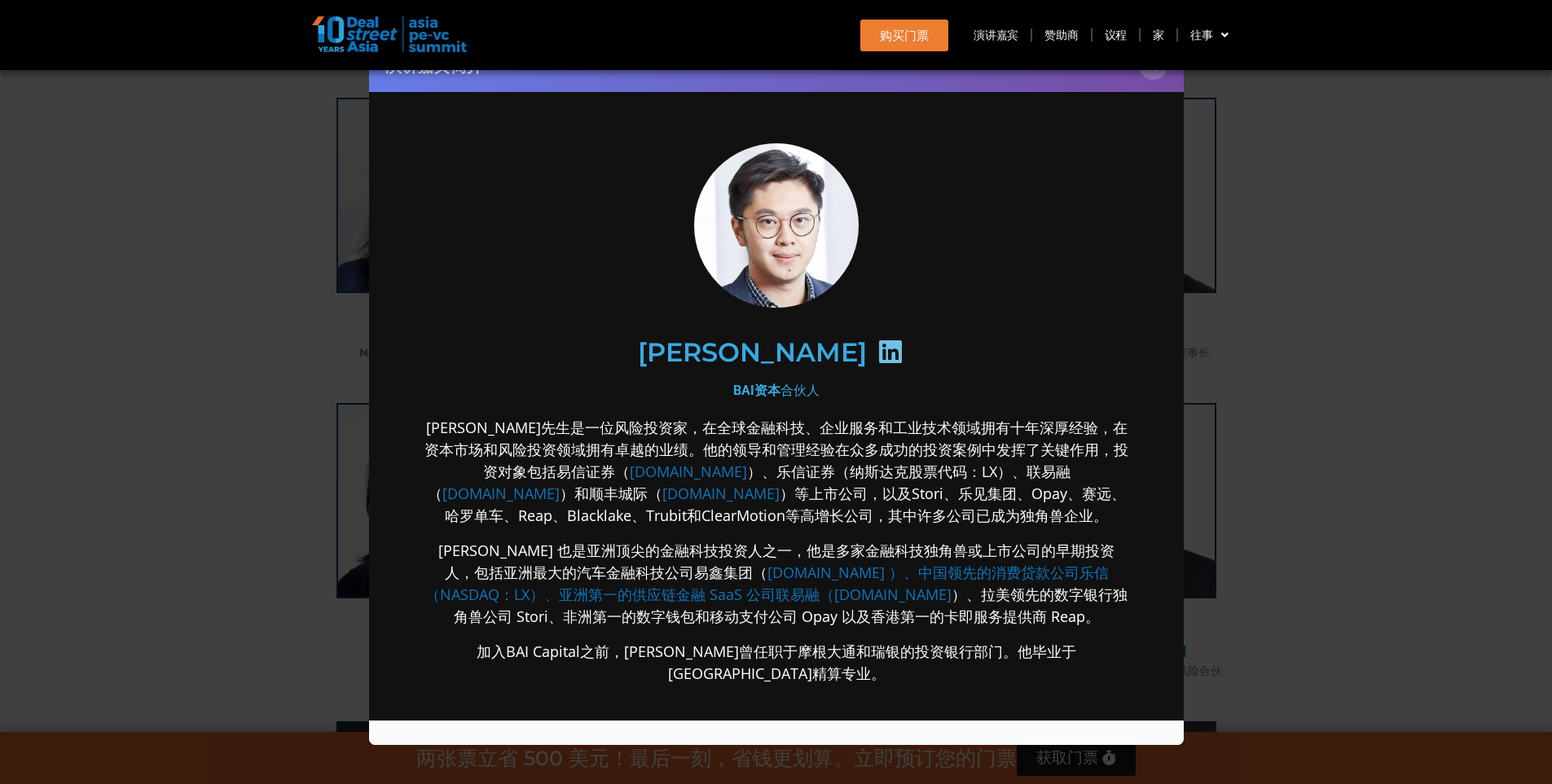
click at [877, 348] on icon at bounding box center [890, 352] width 26 height 26
click at [1380, 263] on div "演讲嘉宾简介 ×" at bounding box center [776, 392] width 1552 height 784
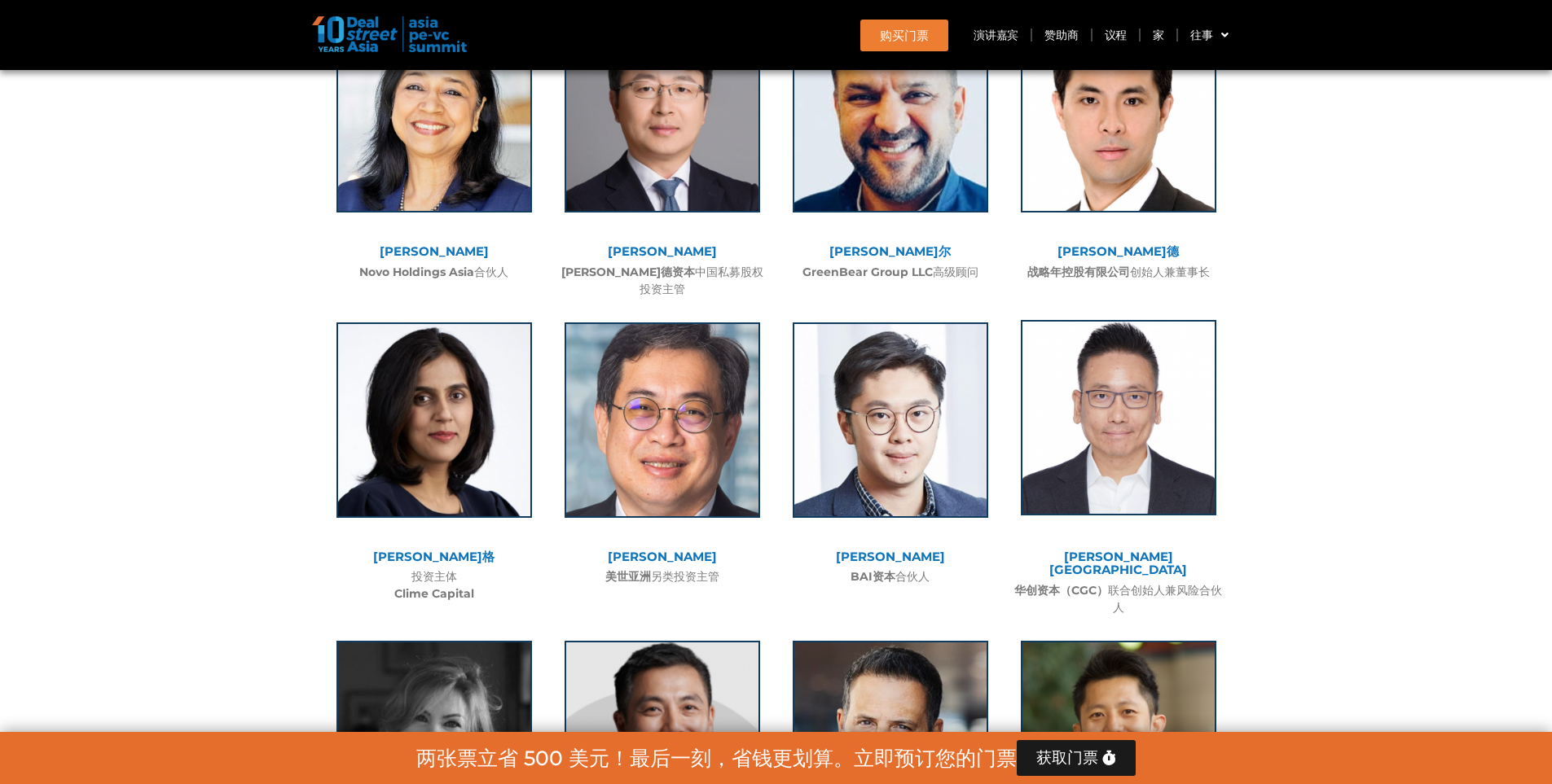
scroll to position [5778, 0]
click at [1156, 339] on img at bounding box center [1119, 417] width 196 height 196
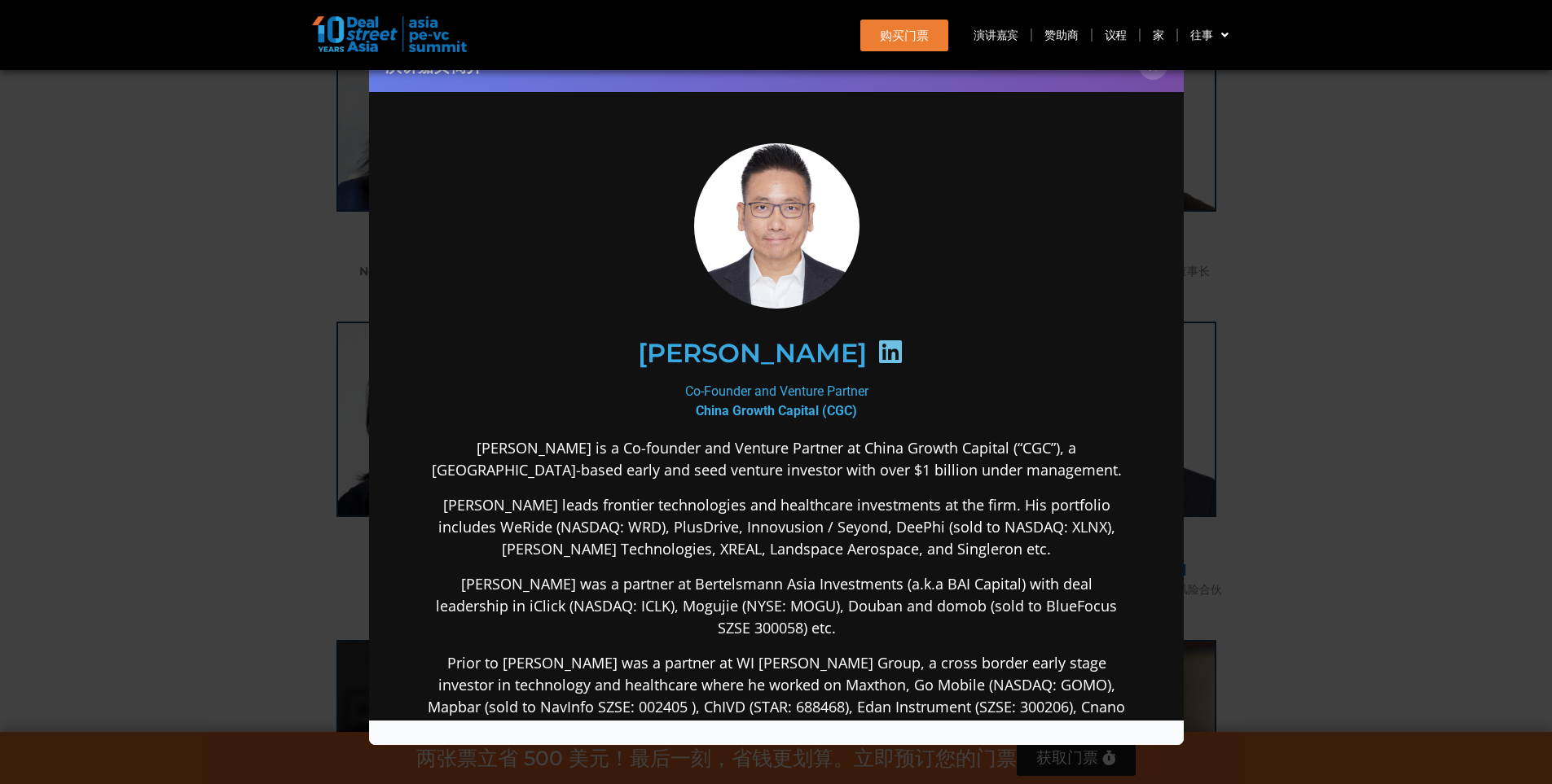
scroll to position [0, 0]
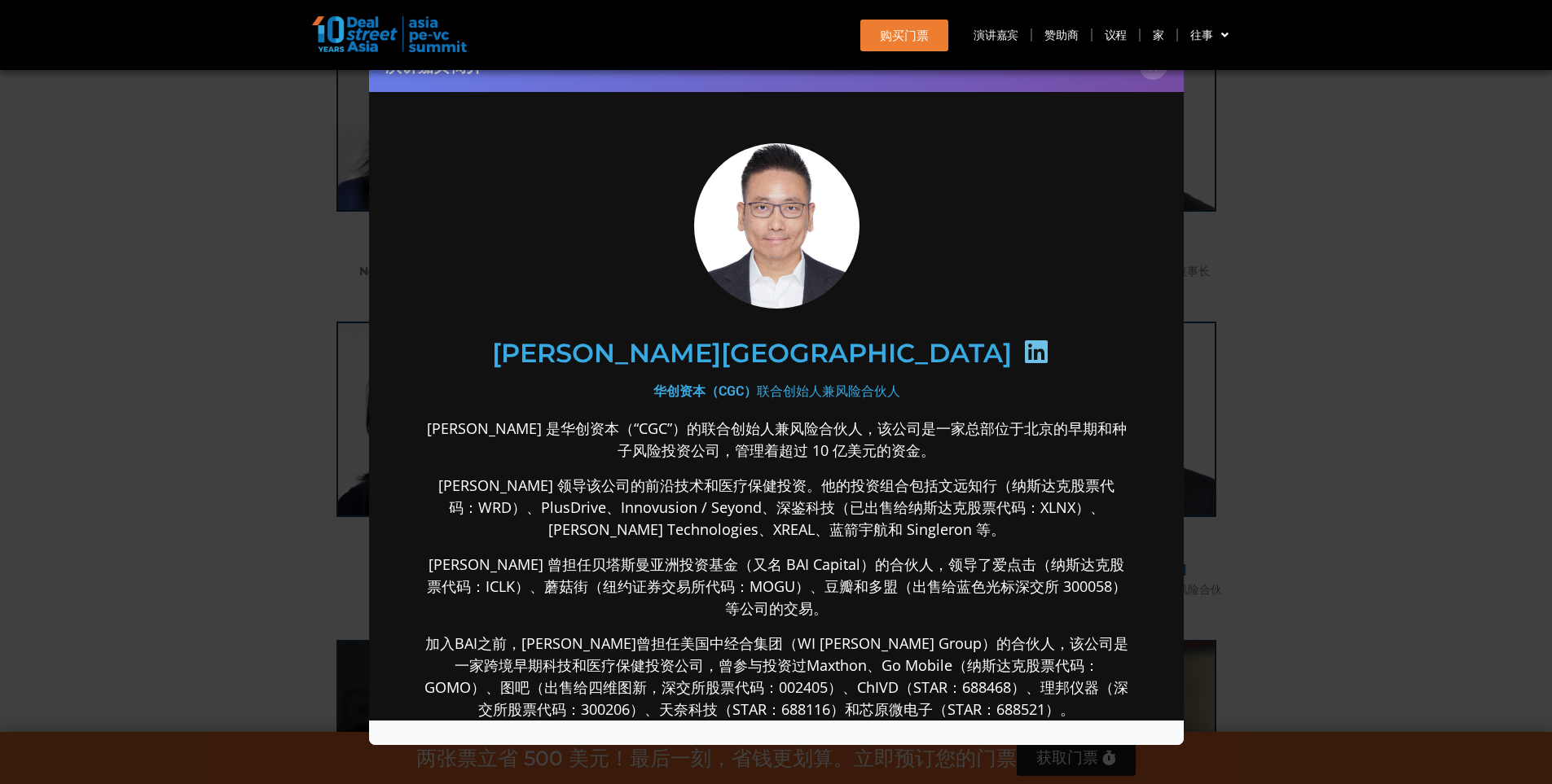
click at [1023, 348] on icon at bounding box center [1036, 352] width 26 height 26
click at [1272, 255] on div "演讲嘉宾简介 ×" at bounding box center [776, 392] width 1552 height 784
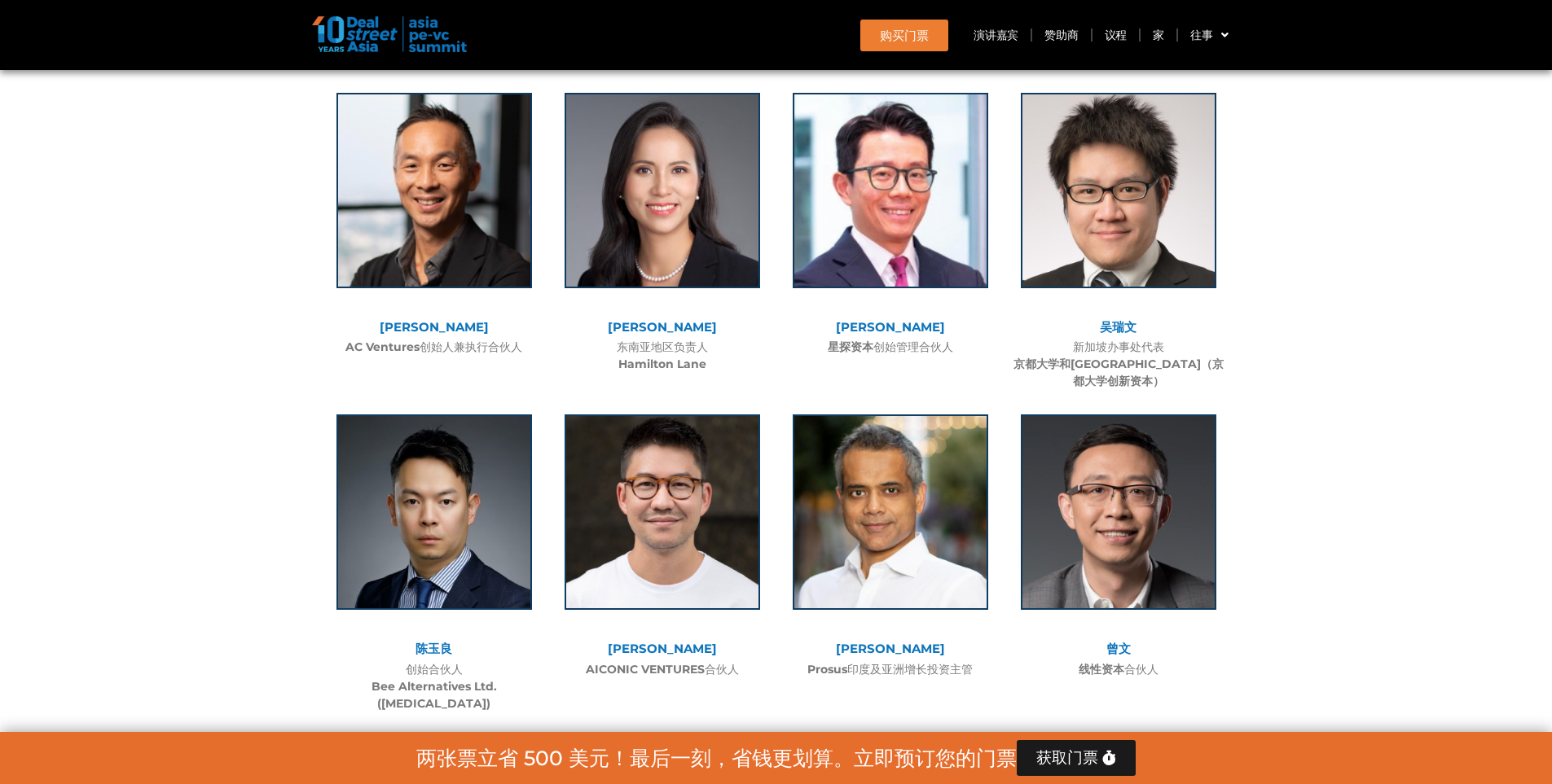
scroll to position [6836, 0]
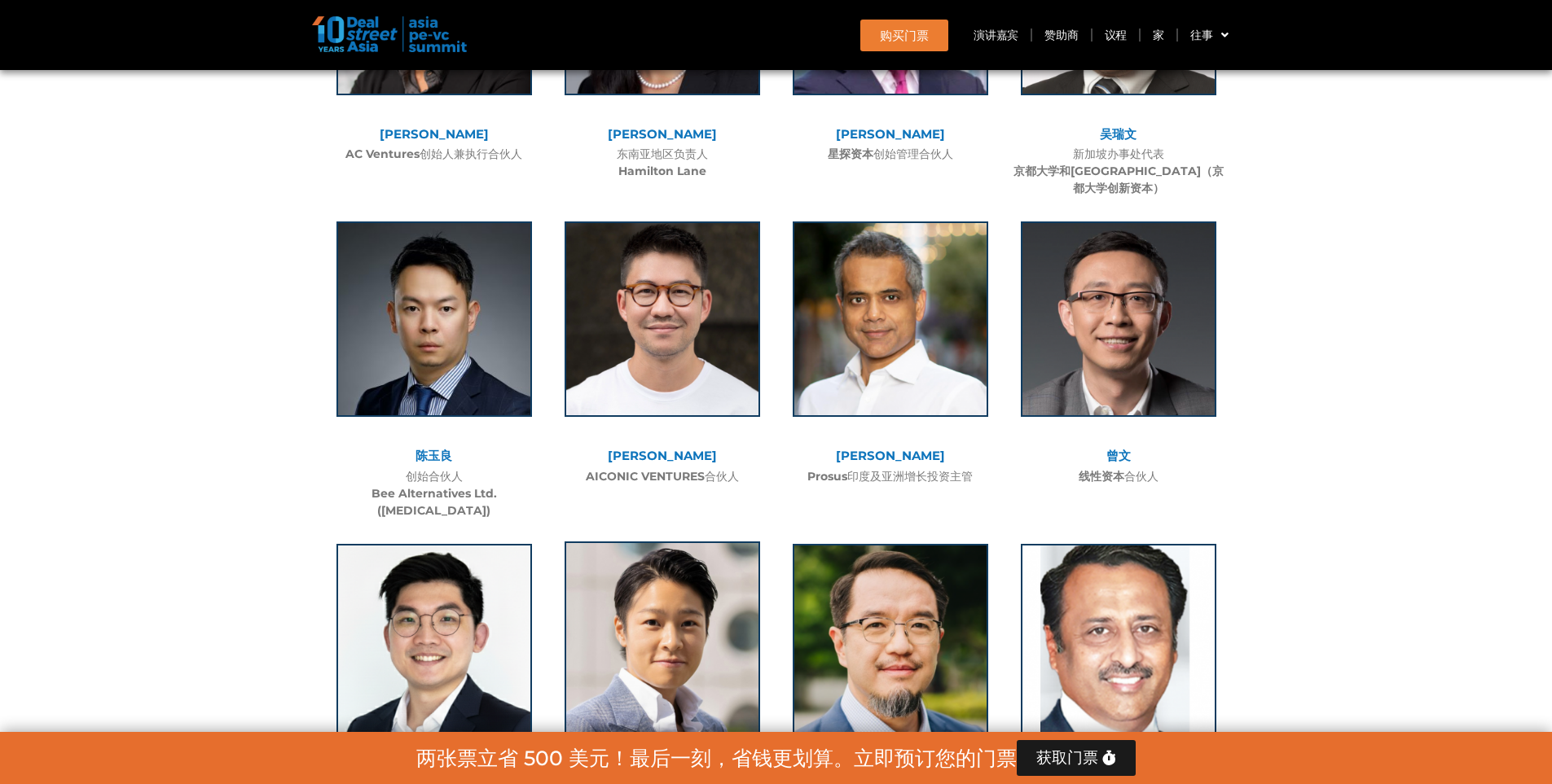
click at [650, 541] on img at bounding box center [662, 639] width 196 height 196
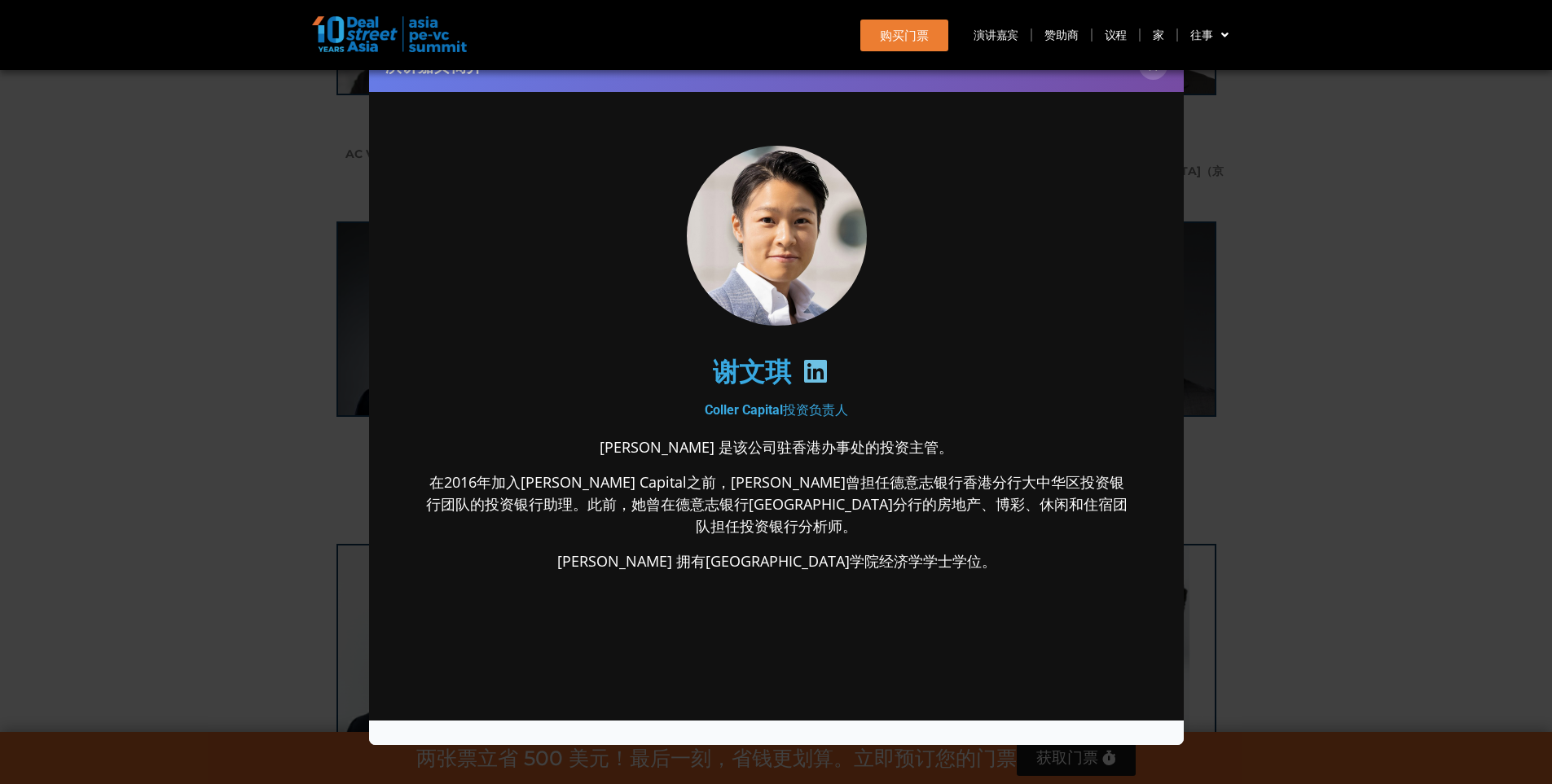
click at [813, 369] on icon at bounding box center [815, 372] width 26 height 26
click at [1294, 389] on div "演讲嘉宾简介 ×" at bounding box center [776, 392] width 1552 height 784
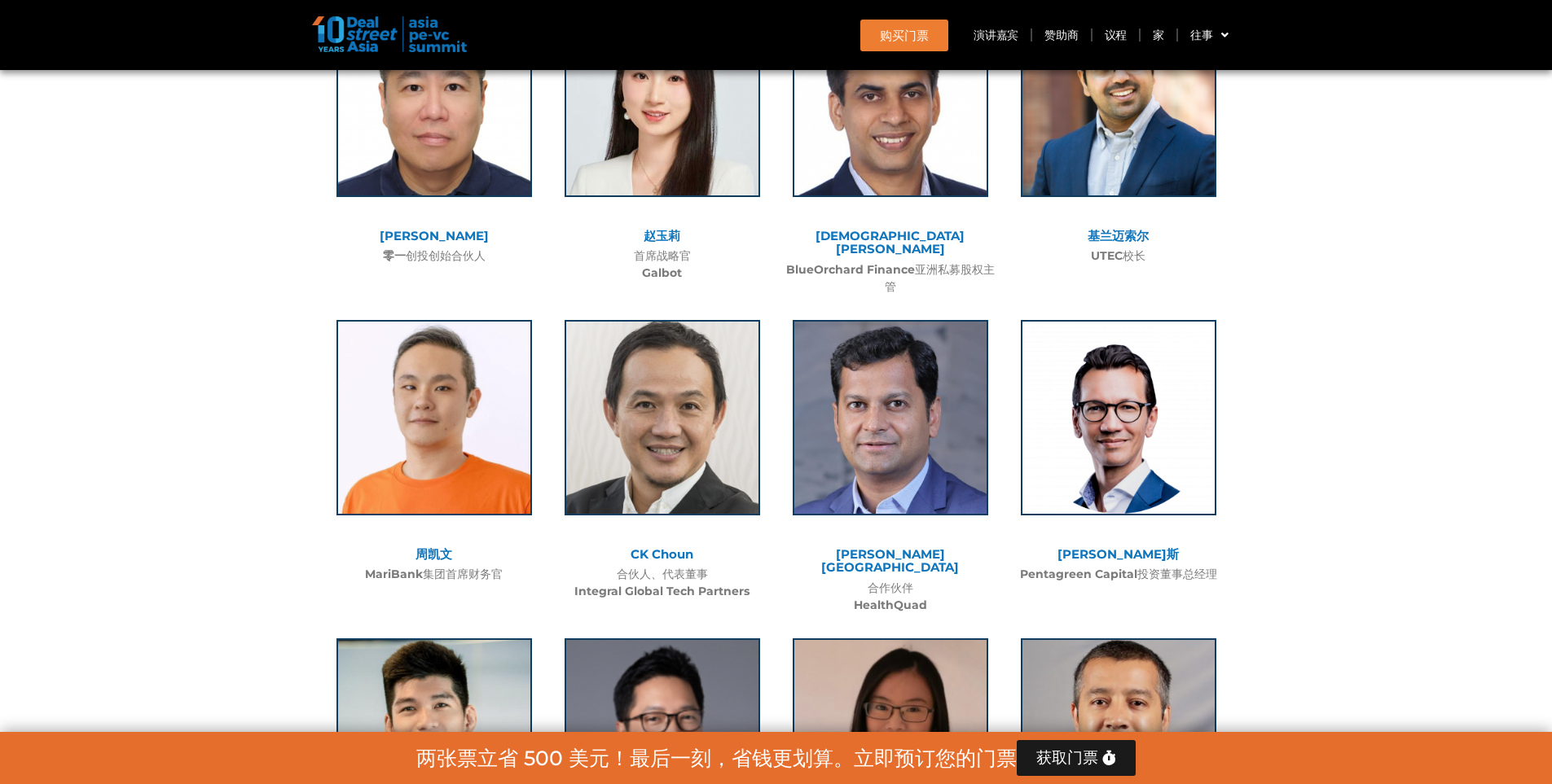
scroll to position [9604, 0]
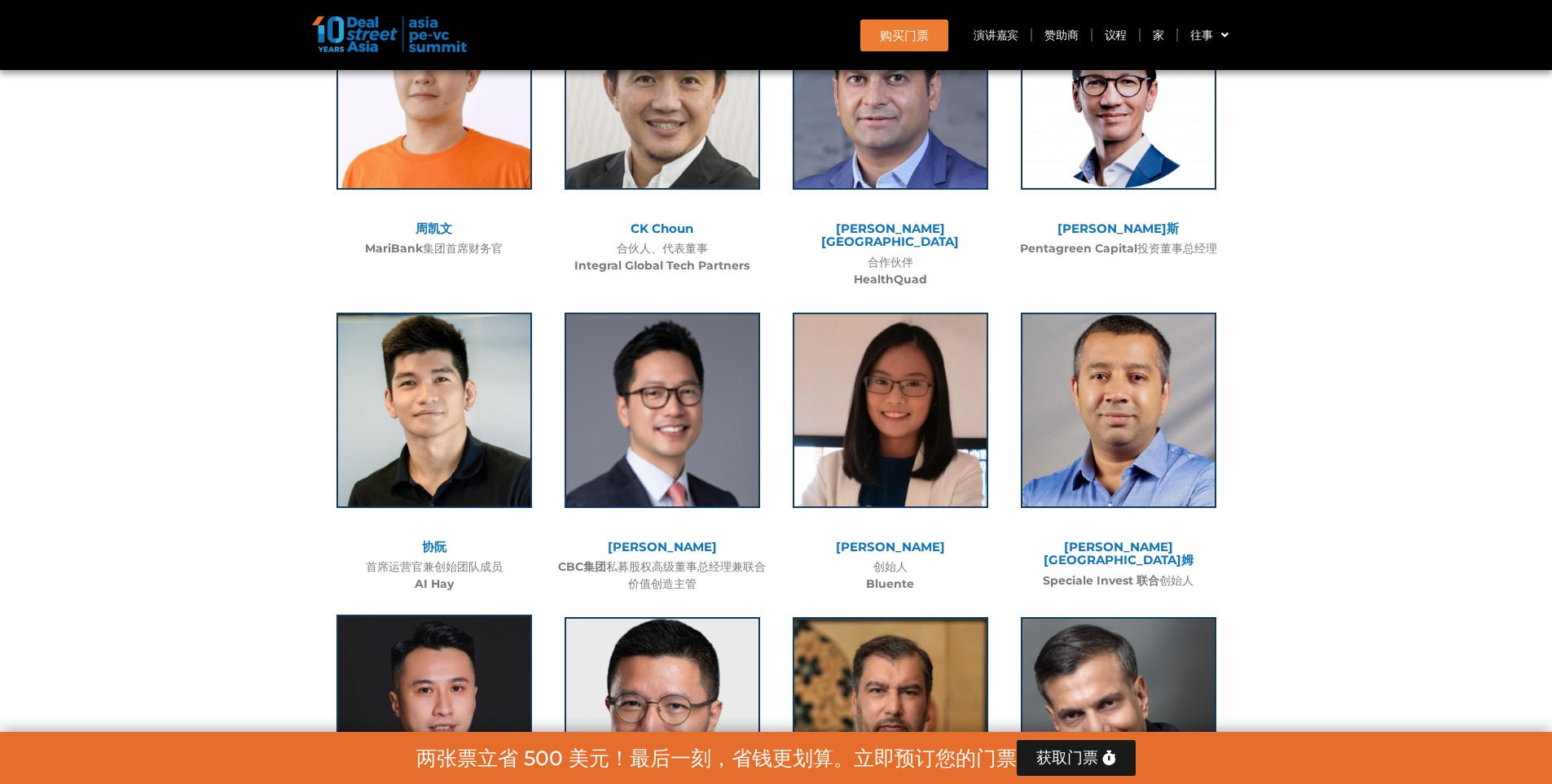
click at [458, 615] on img at bounding box center [434, 712] width 196 height 196
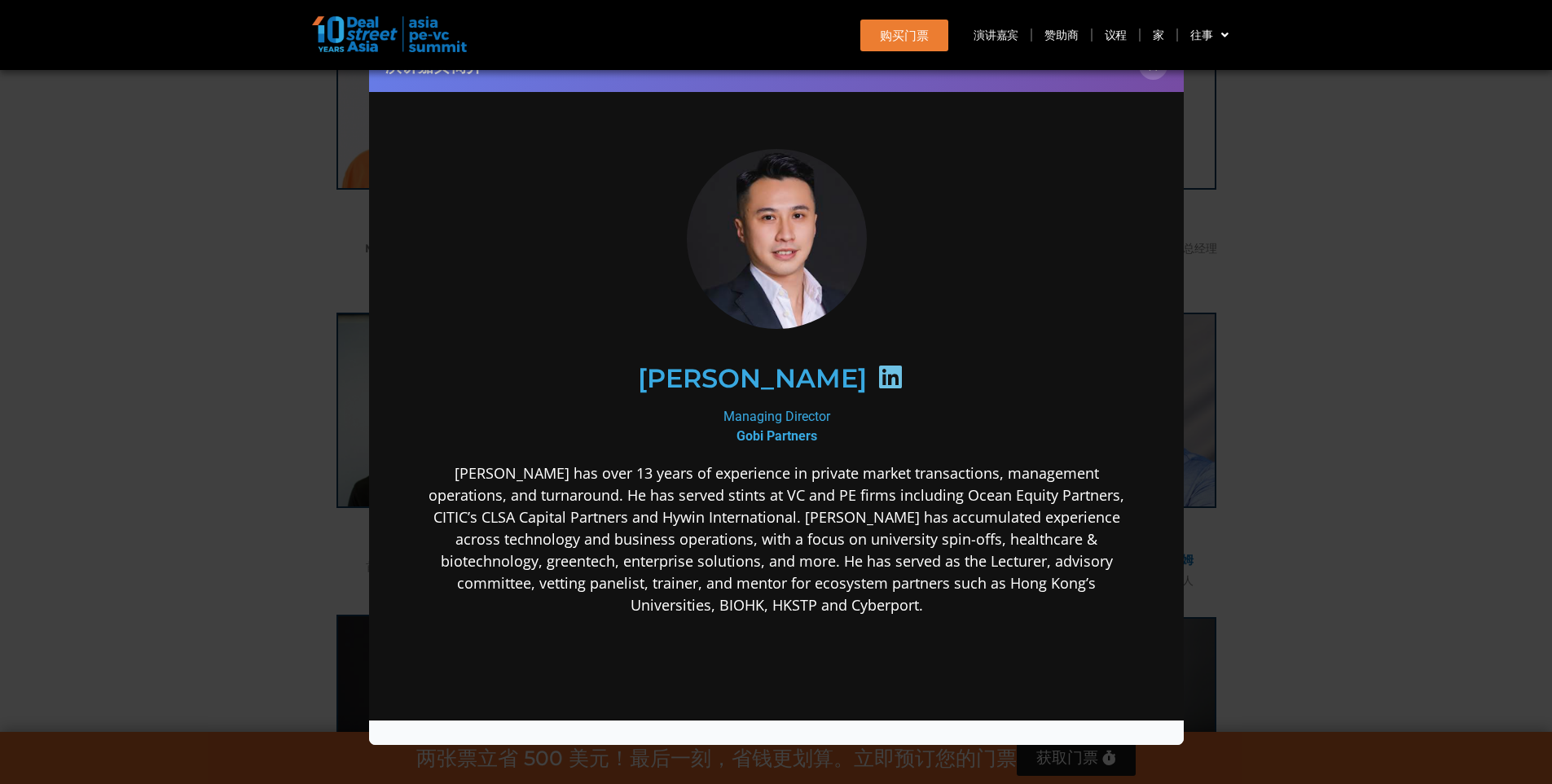
scroll to position [0, 0]
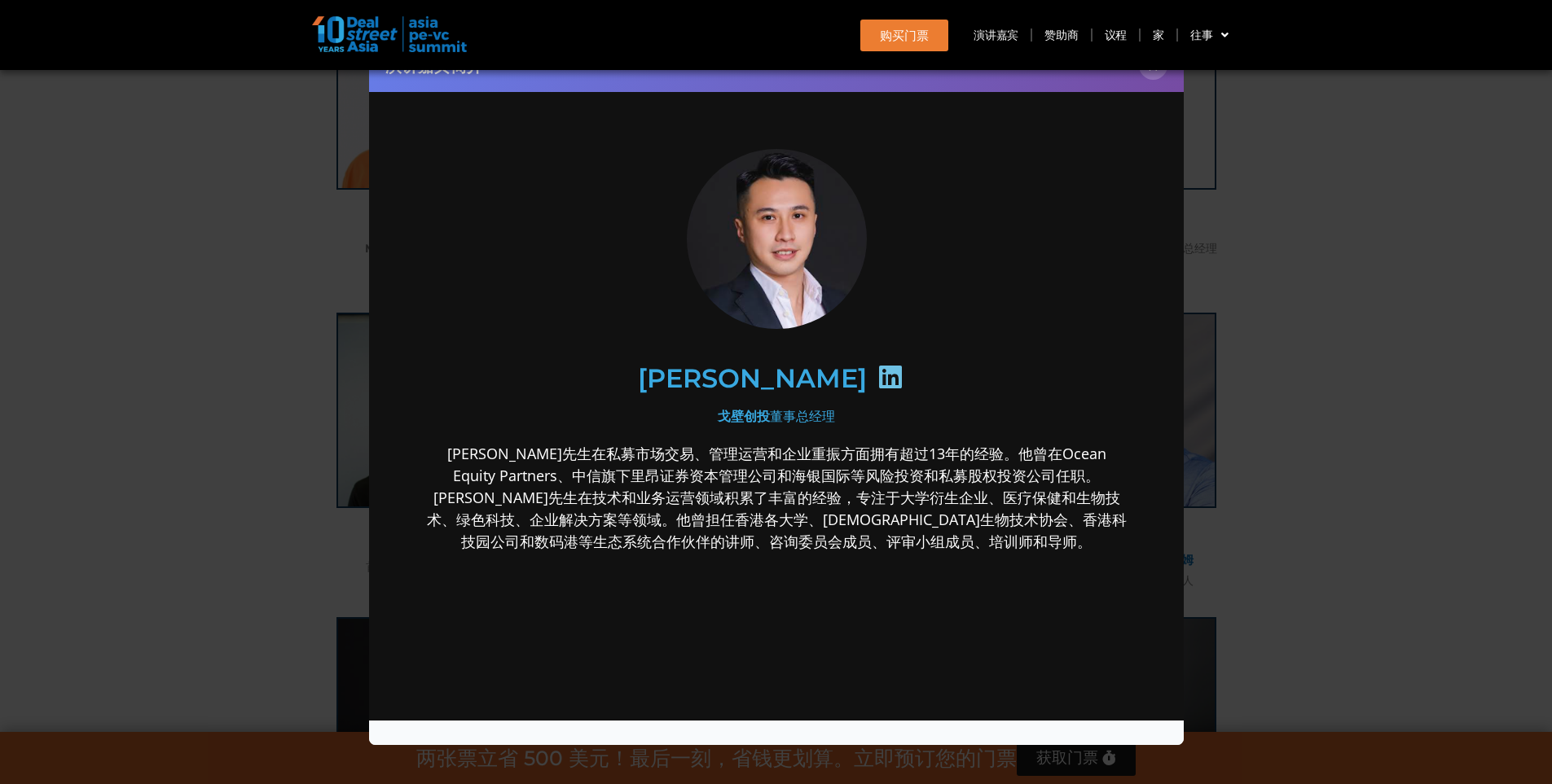
click at [877, 377] on icon at bounding box center [890, 377] width 26 height 26
click at [1156, 71] on font "×" at bounding box center [1153, 66] width 10 height 23
click at [1294, 246] on div "演讲嘉宾简介 ×" at bounding box center [776, 392] width 1552 height 784
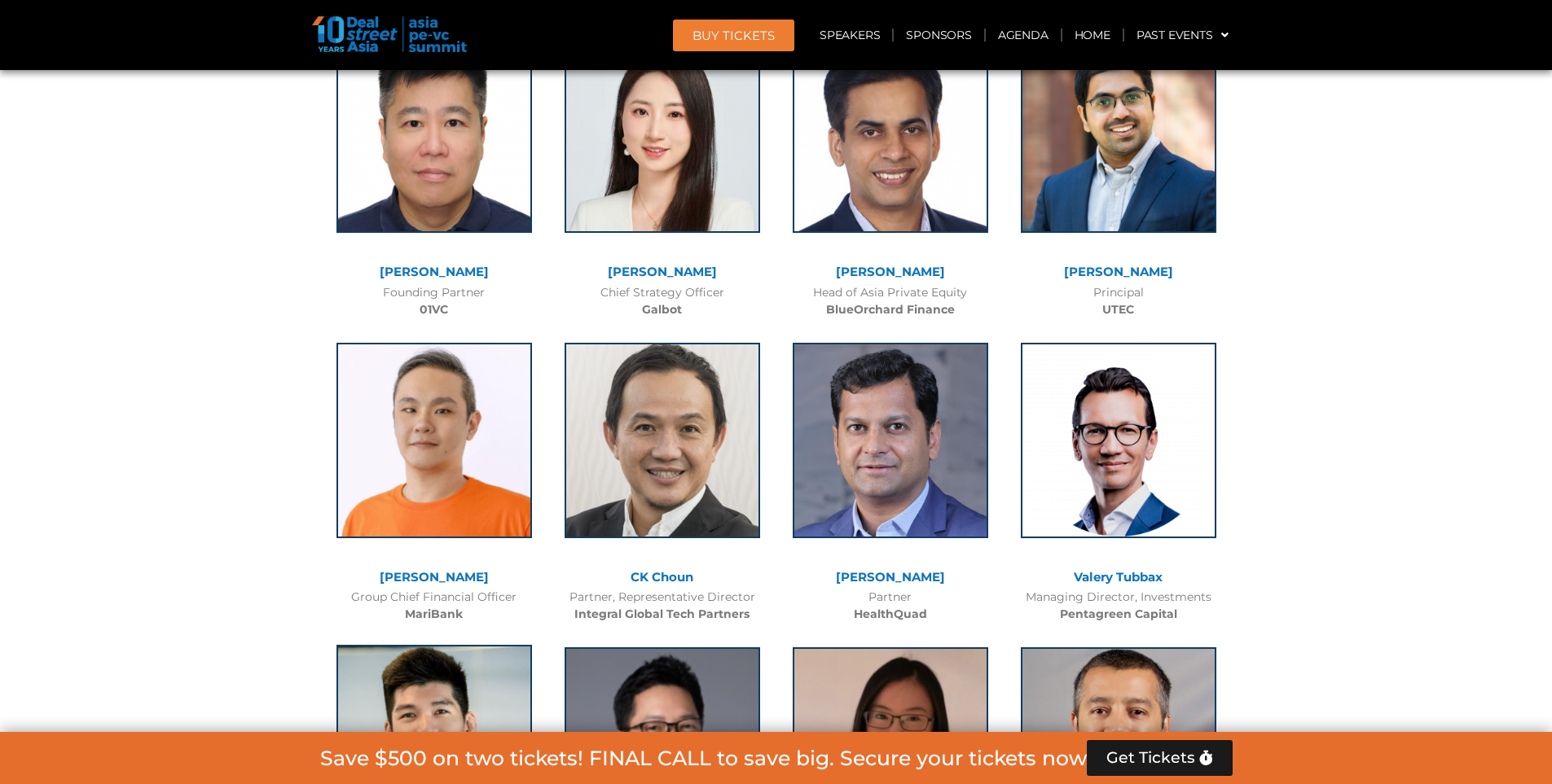
scroll to position [9652, 0]
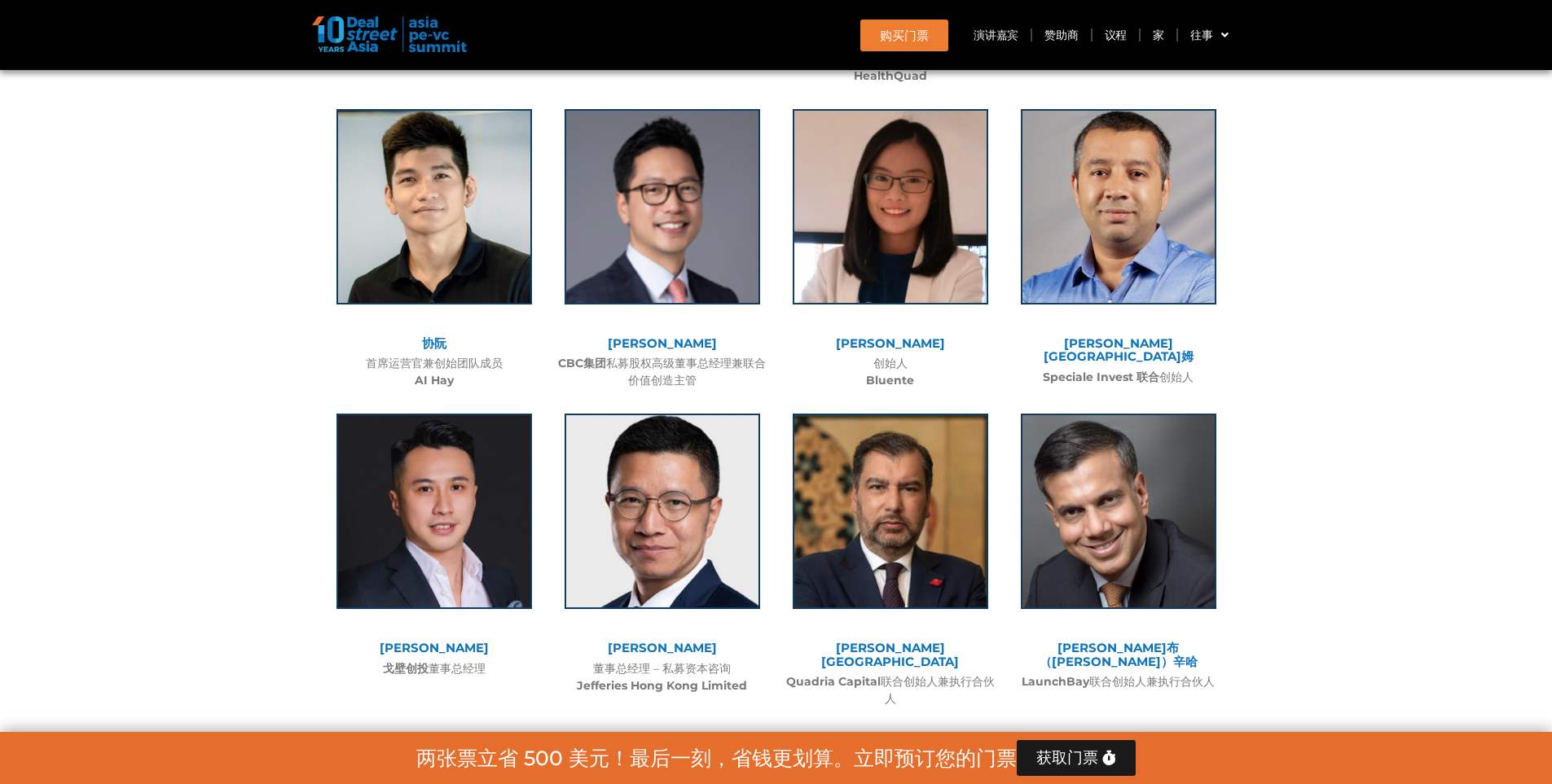
scroll to position [9686, 0]
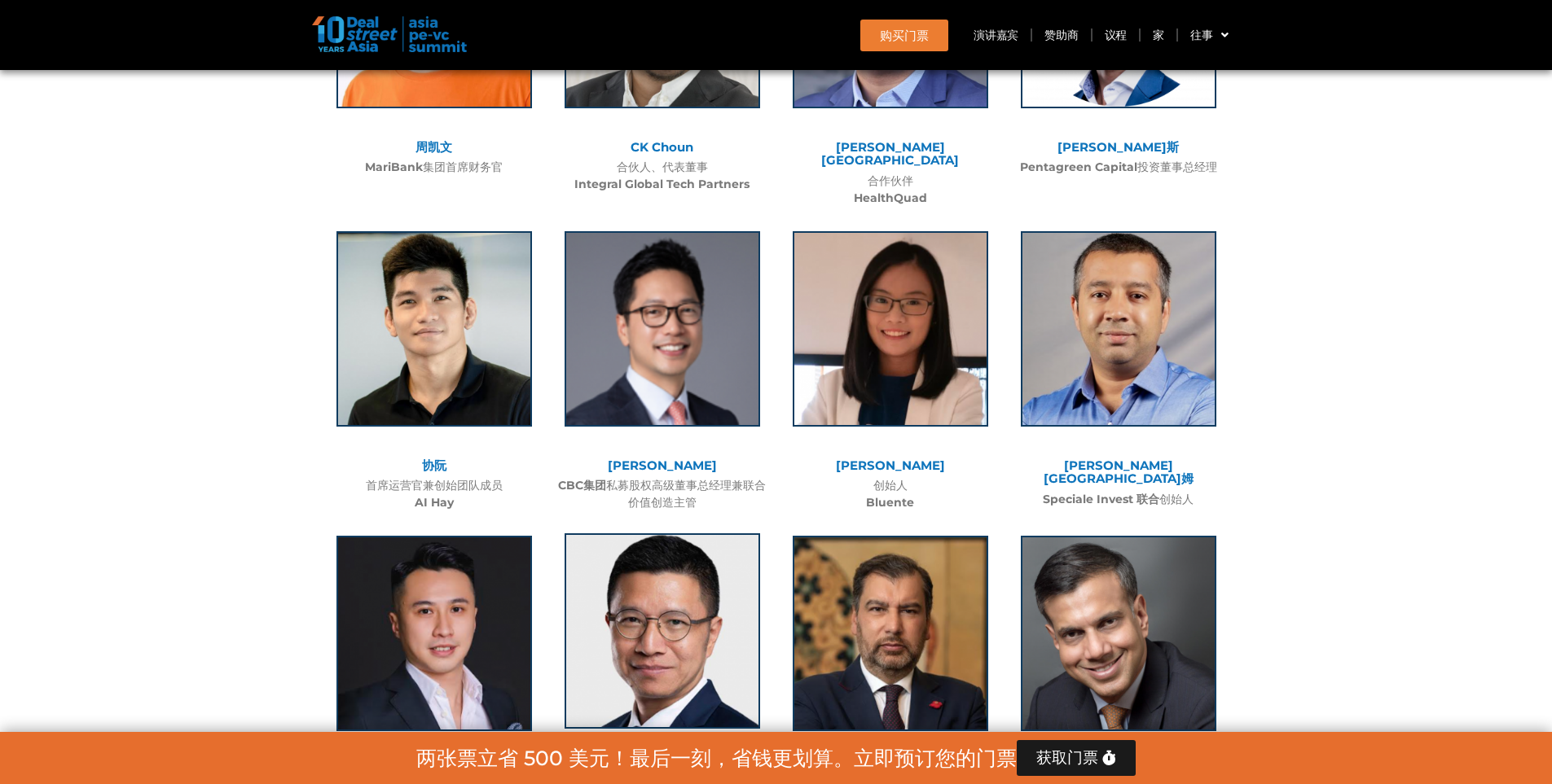
click at [673, 534] on img at bounding box center [662, 632] width 196 height 196
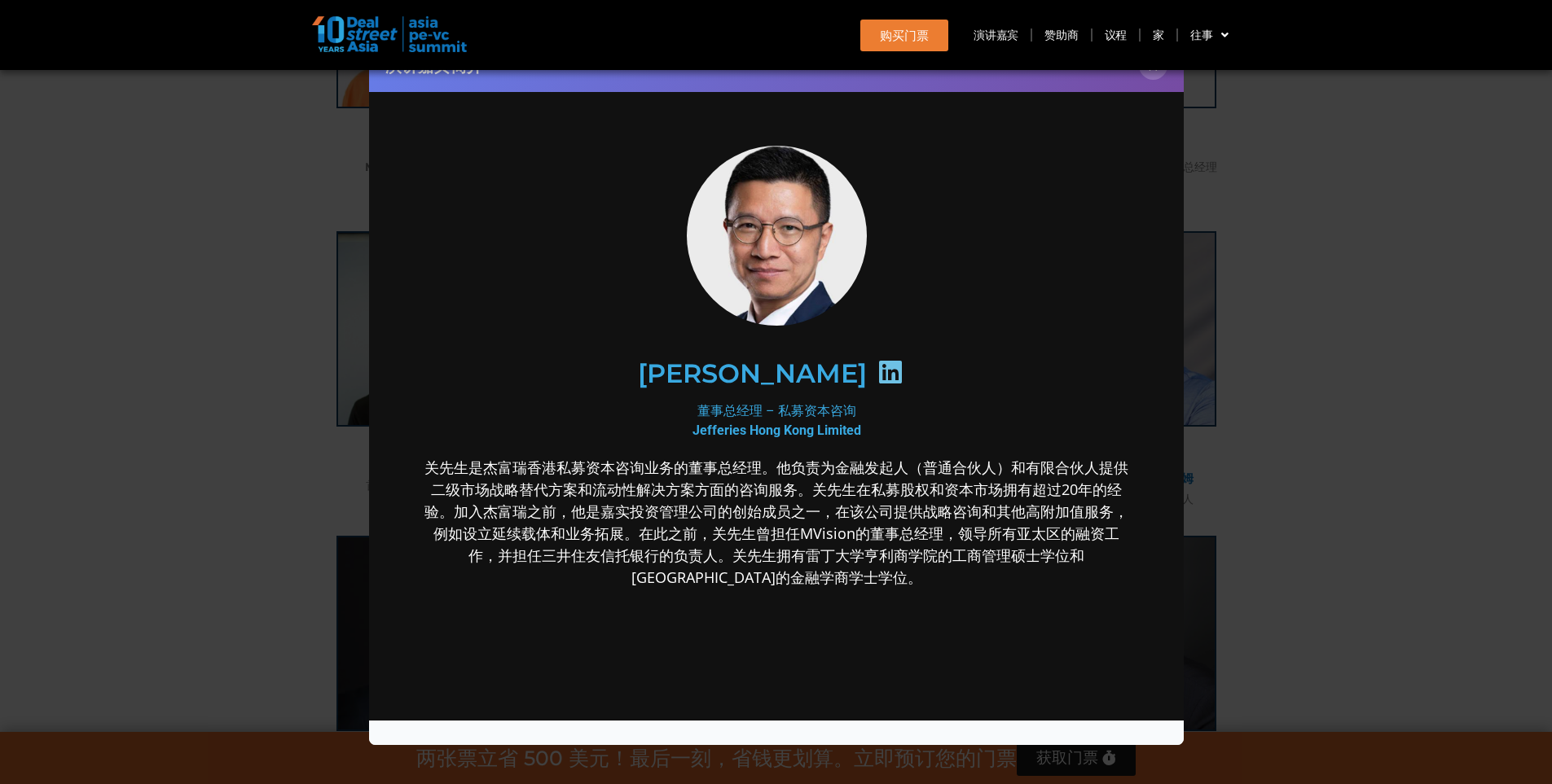
click at [1383, 227] on div "演讲嘉宾简介 ×" at bounding box center [776, 392] width 1552 height 784
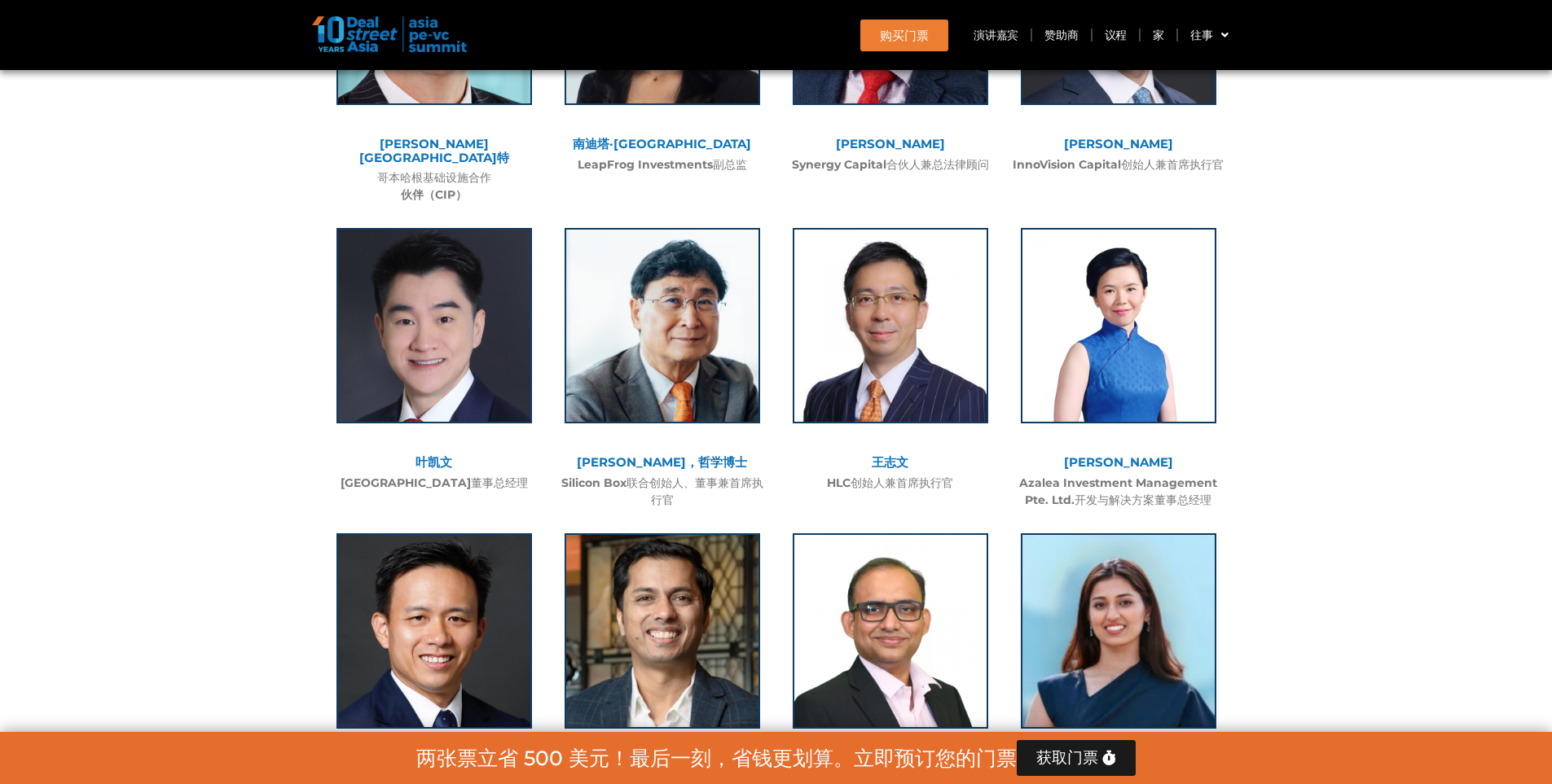
scroll to position [8057, 0]
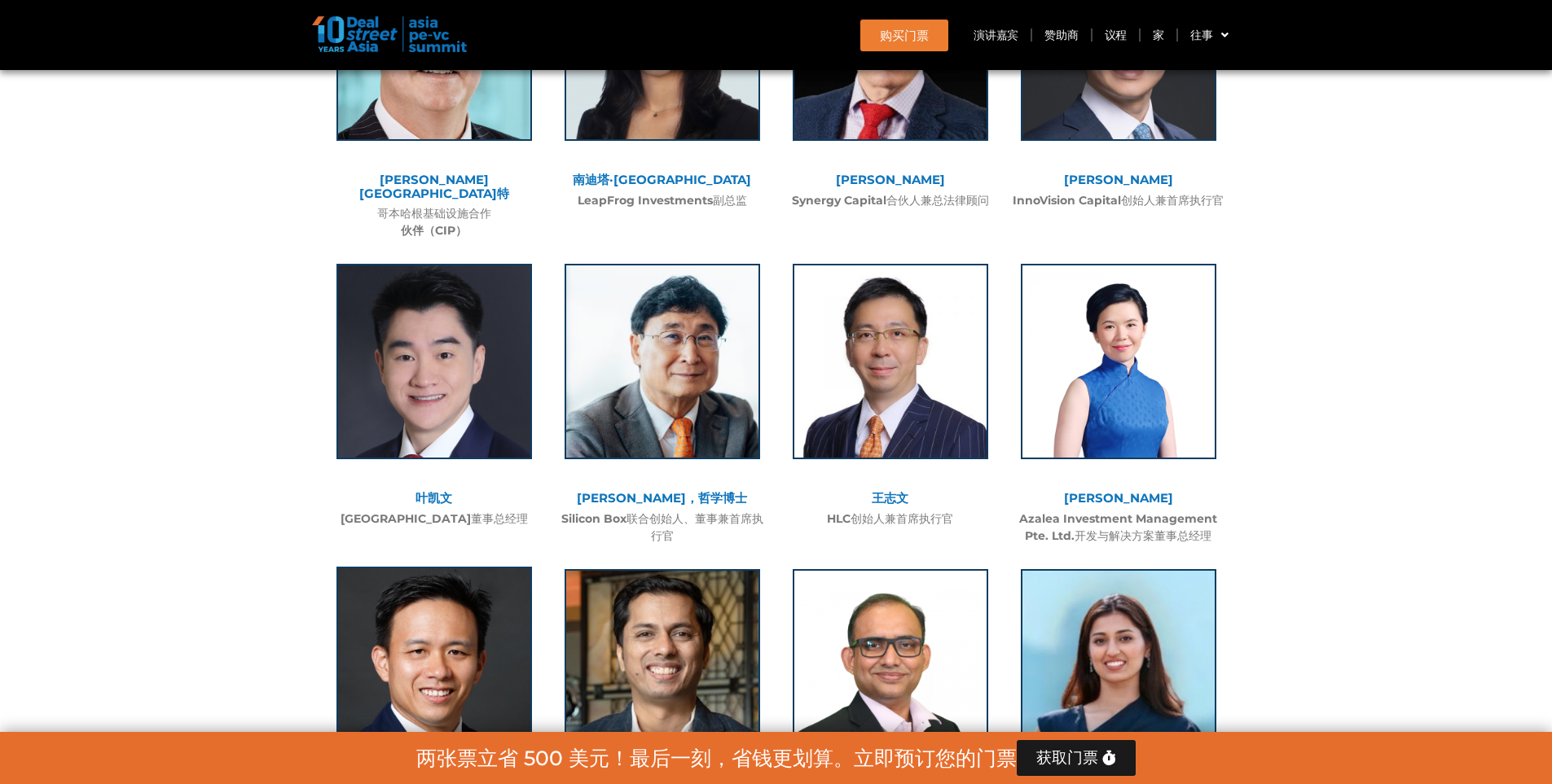
click at [457, 567] on img at bounding box center [434, 664] width 196 height 196
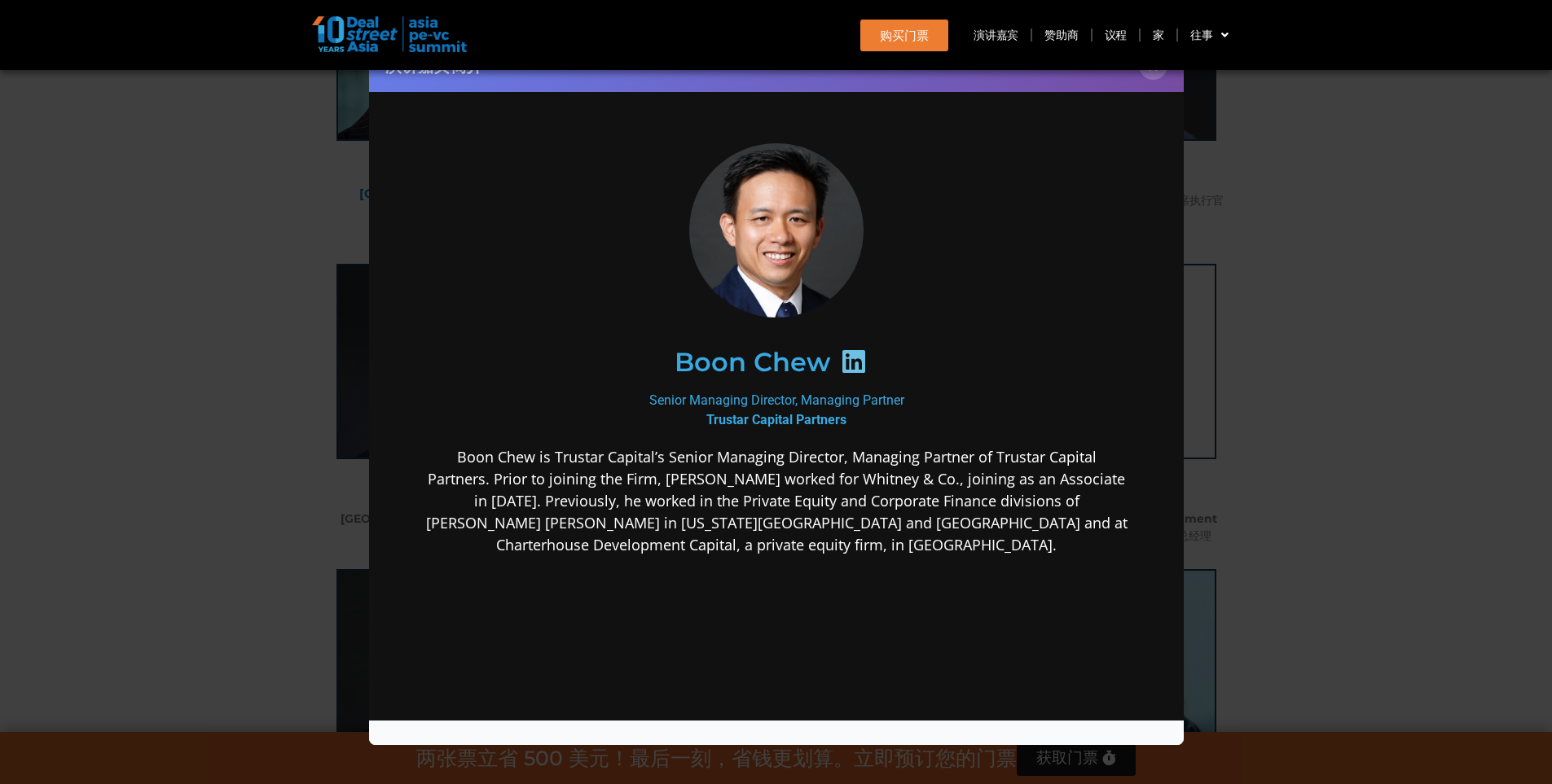
scroll to position [0, 0]
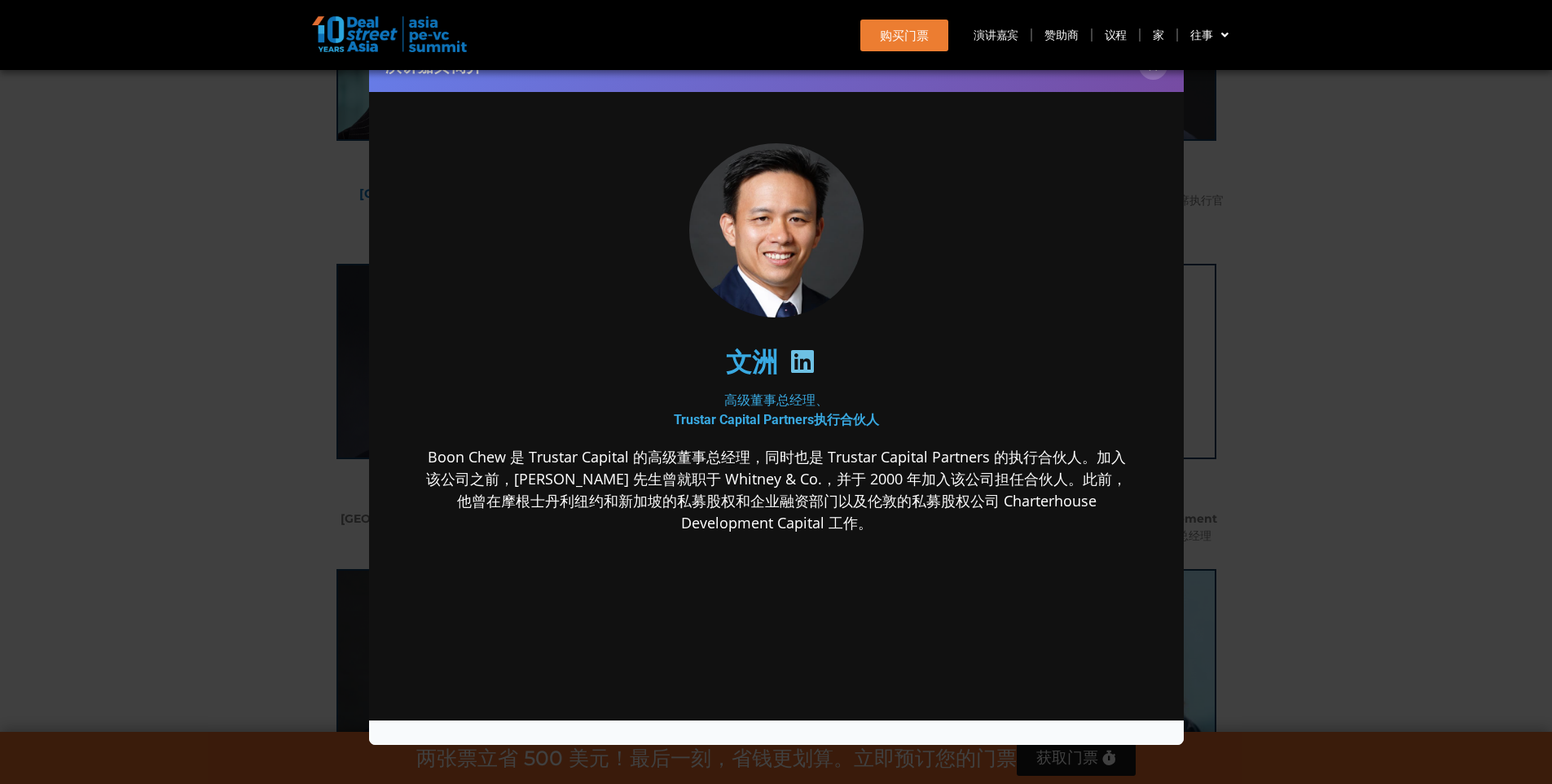
click at [799, 359] on icon at bounding box center [801, 361] width 26 height 26
click at [1325, 423] on div "演讲嘉宾简介 ×" at bounding box center [776, 392] width 1552 height 784
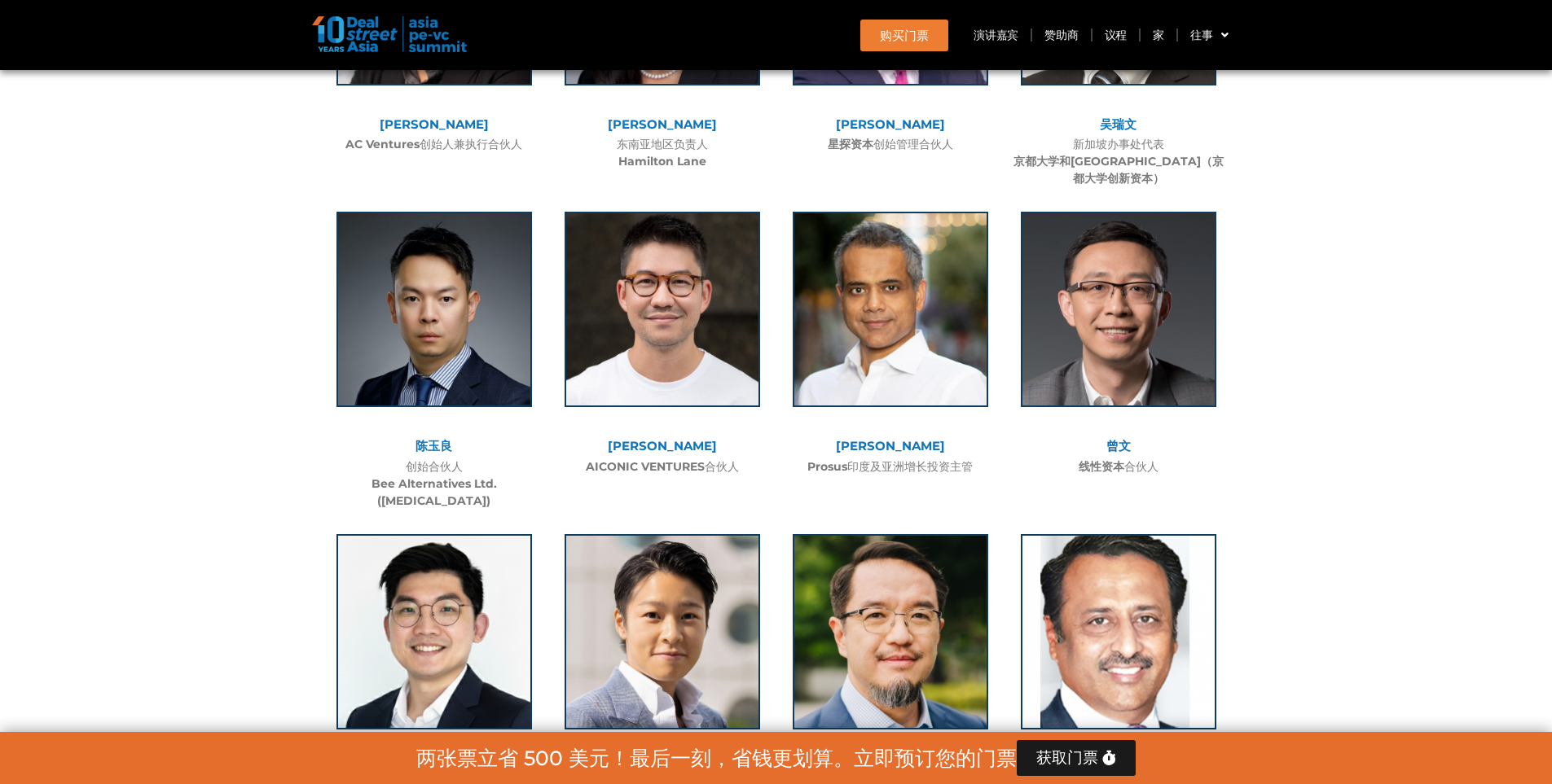
scroll to position [6836, 0]
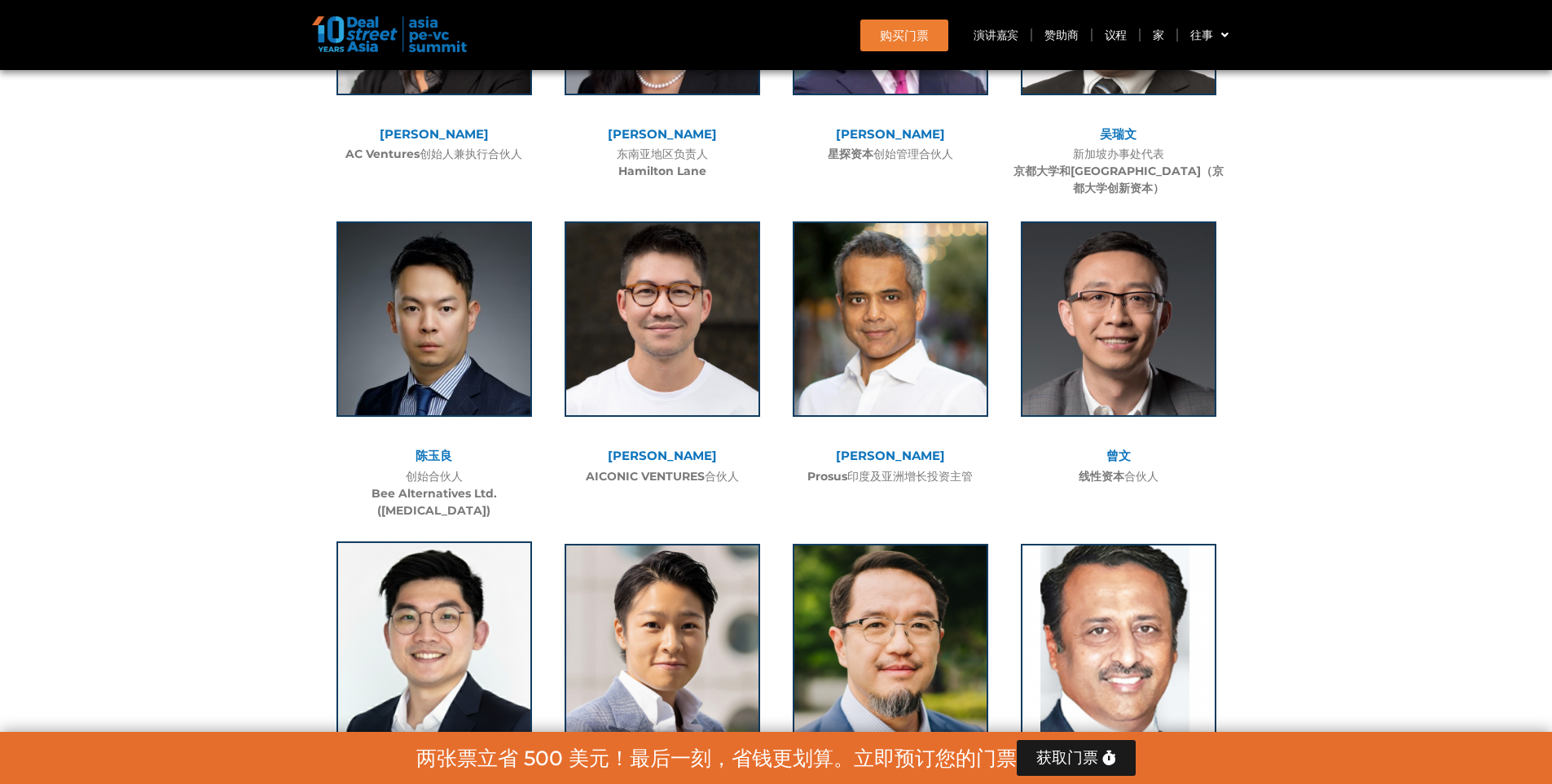
click at [384, 541] on img at bounding box center [434, 639] width 196 height 196
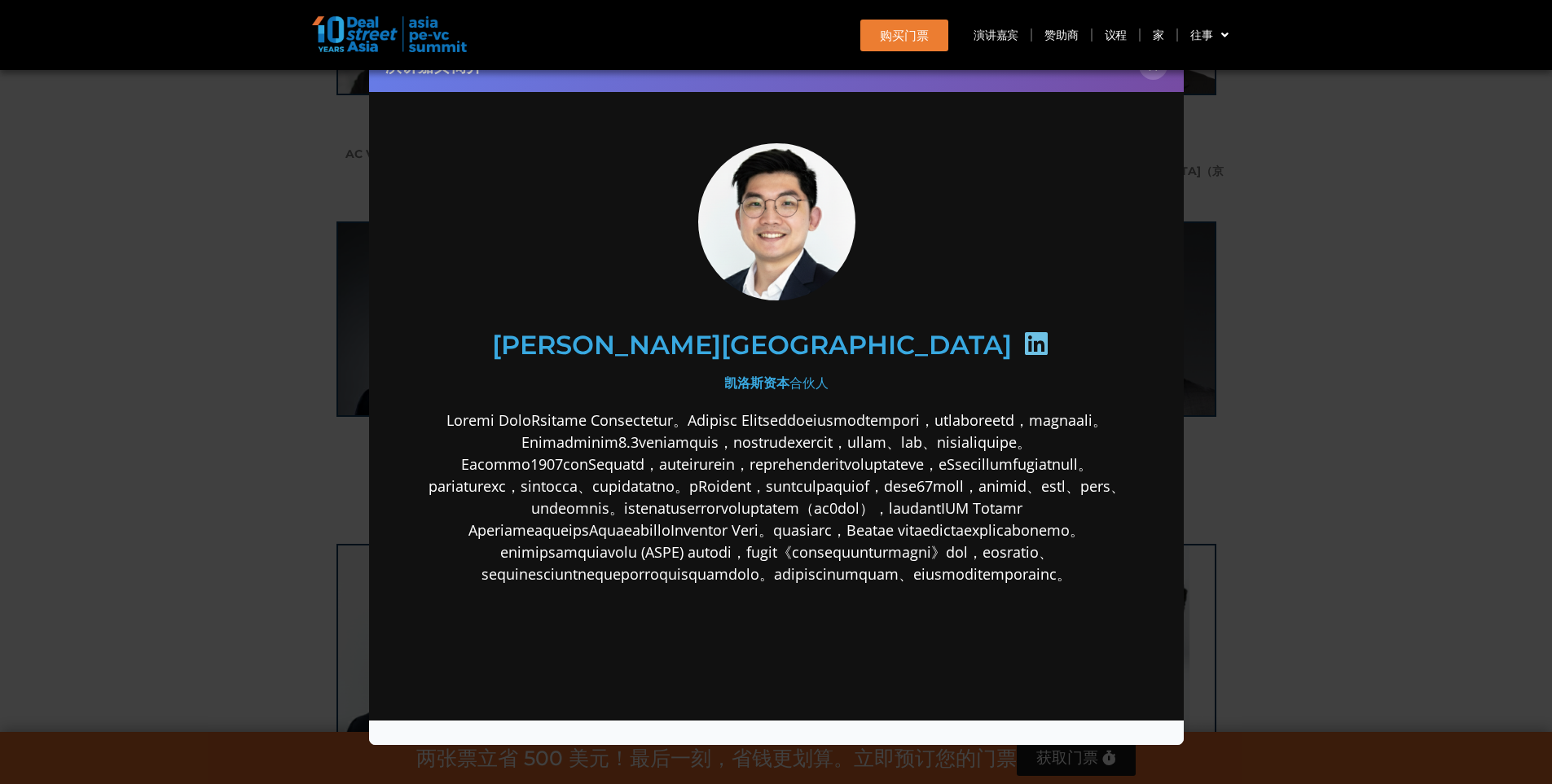
click at [1023, 344] on icon at bounding box center [1036, 344] width 26 height 26
click at [1350, 467] on div "演讲嘉宾简介 ×" at bounding box center [776, 392] width 1552 height 784
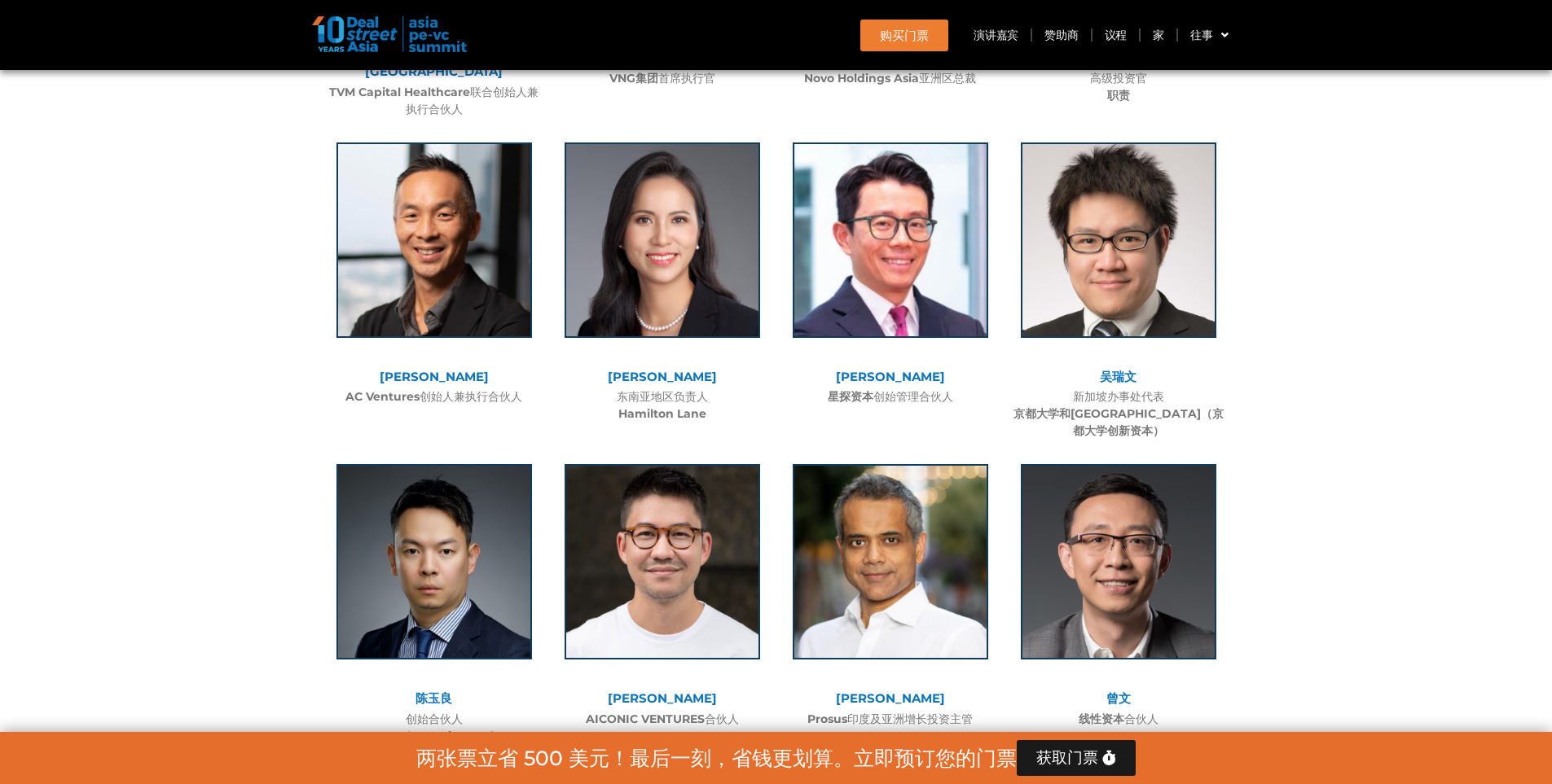
scroll to position [6592, 0]
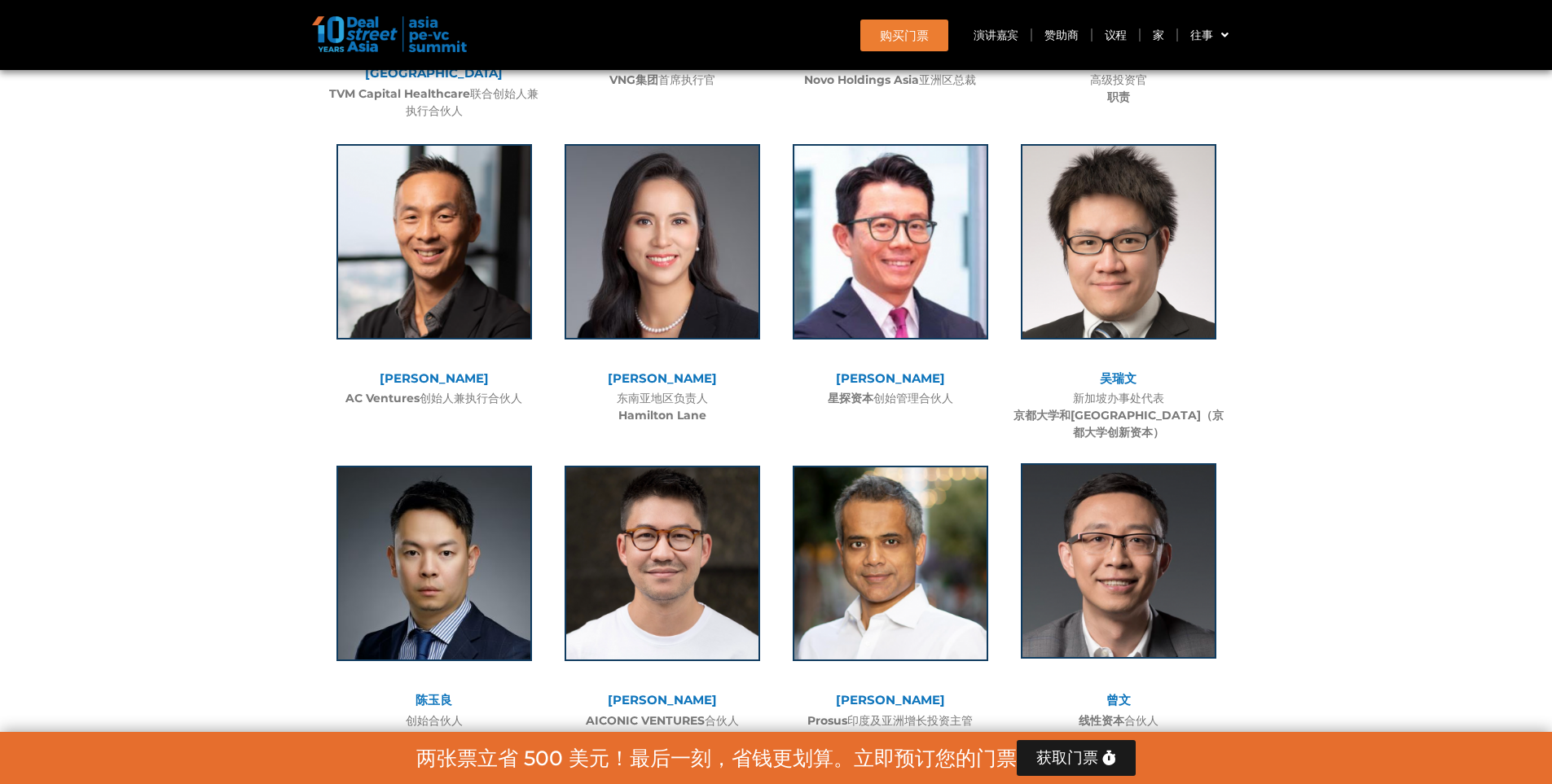
click at [1133, 463] on img at bounding box center [1119, 561] width 196 height 196
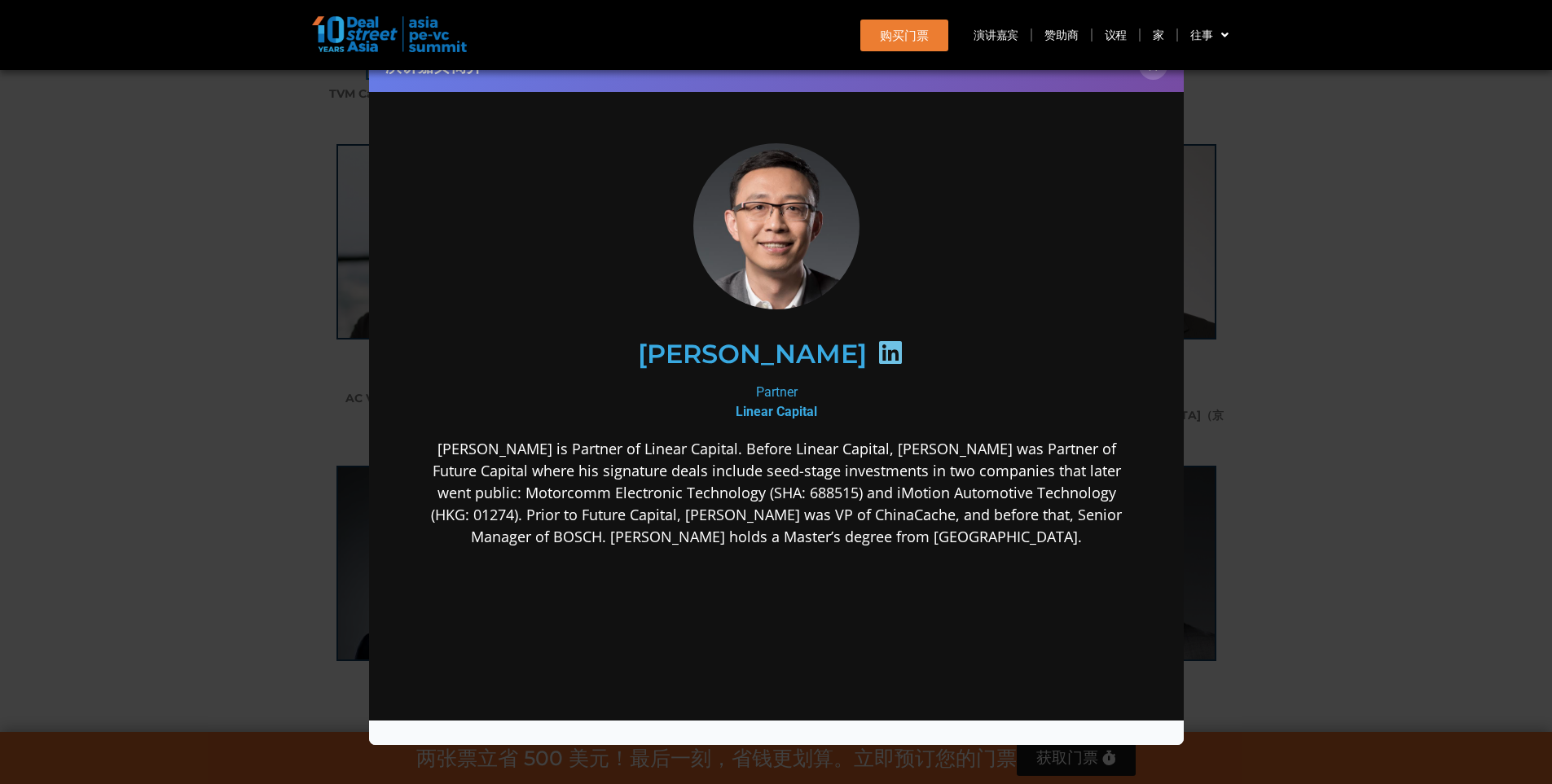
scroll to position [0, 0]
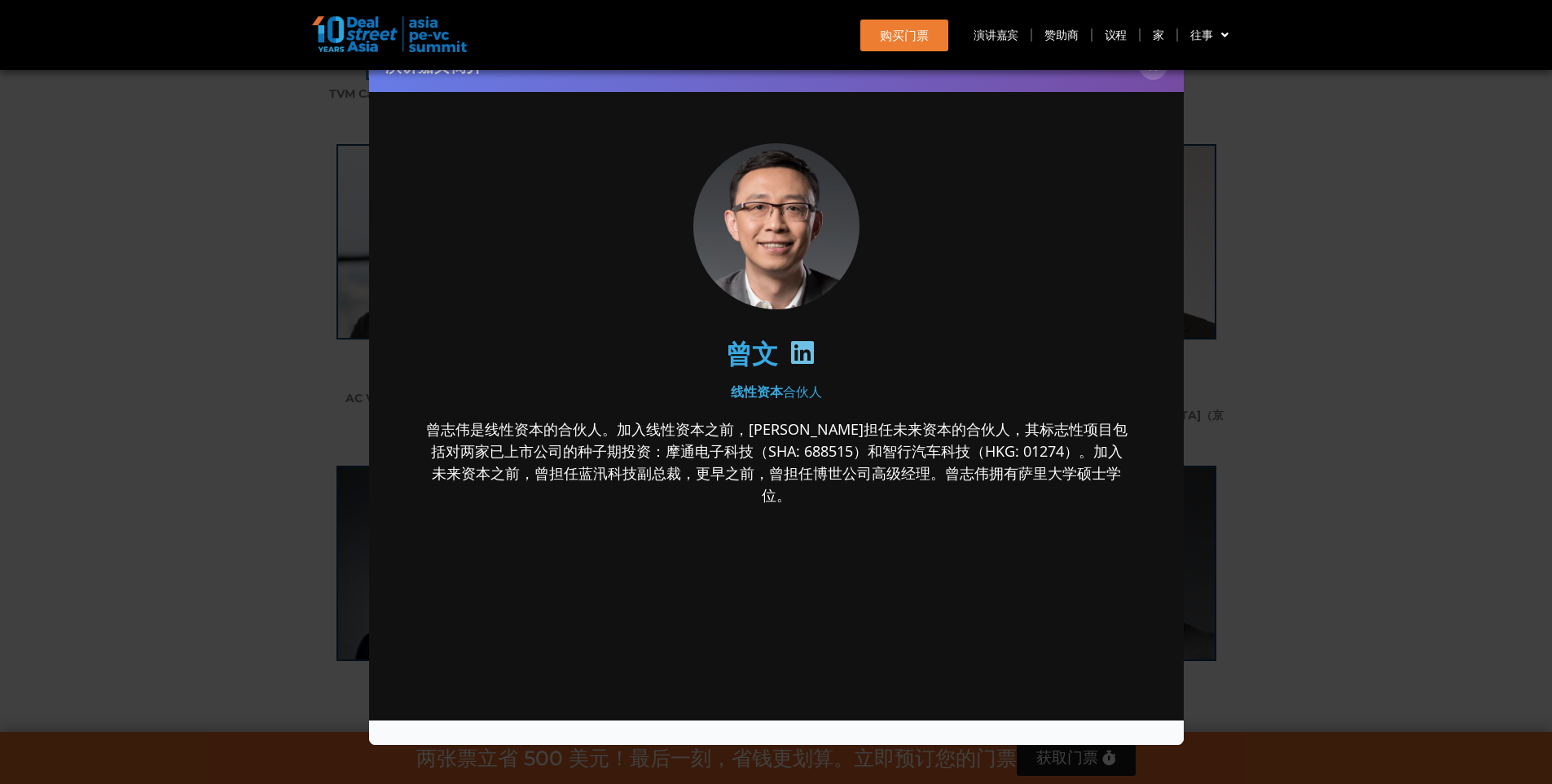
click at [800, 352] on icon at bounding box center [801, 353] width 26 height 26
click at [790, 349] on icon at bounding box center [801, 353] width 26 height 26
click at [1345, 222] on div "演讲嘉宾简介 ×" at bounding box center [776, 392] width 1552 height 784
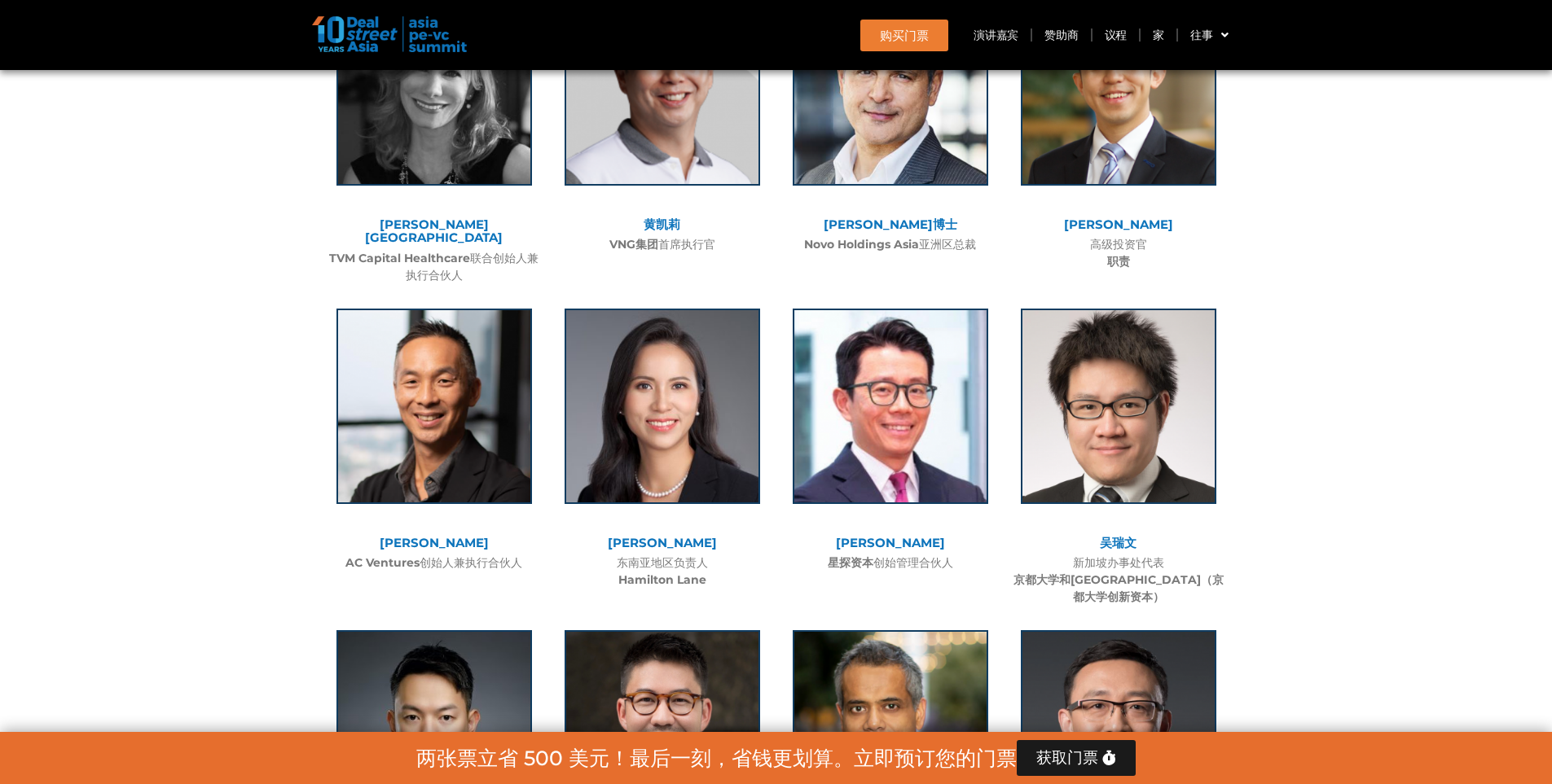
scroll to position [6347, 0]
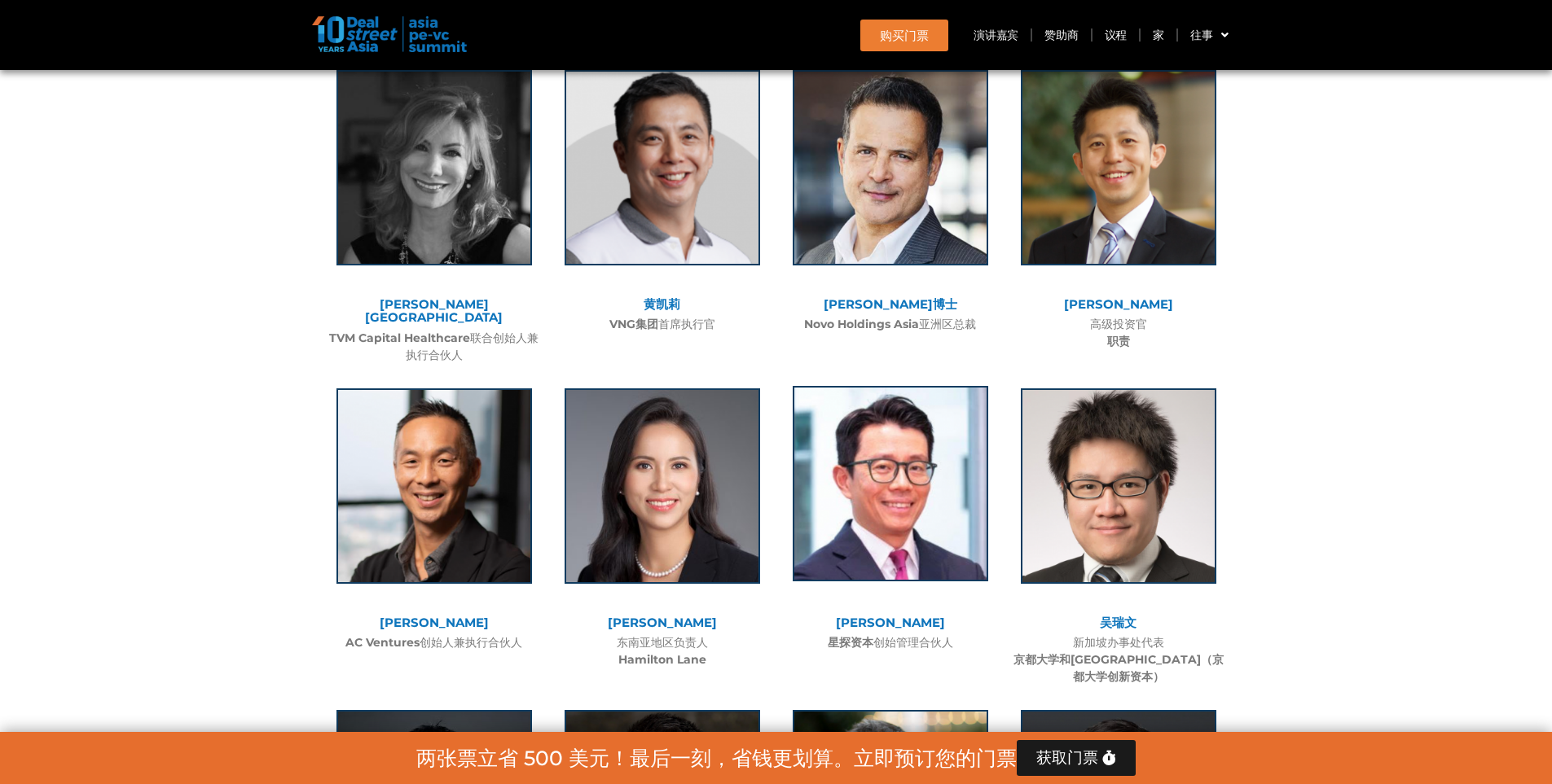
click at [918, 386] on img at bounding box center [891, 484] width 196 height 196
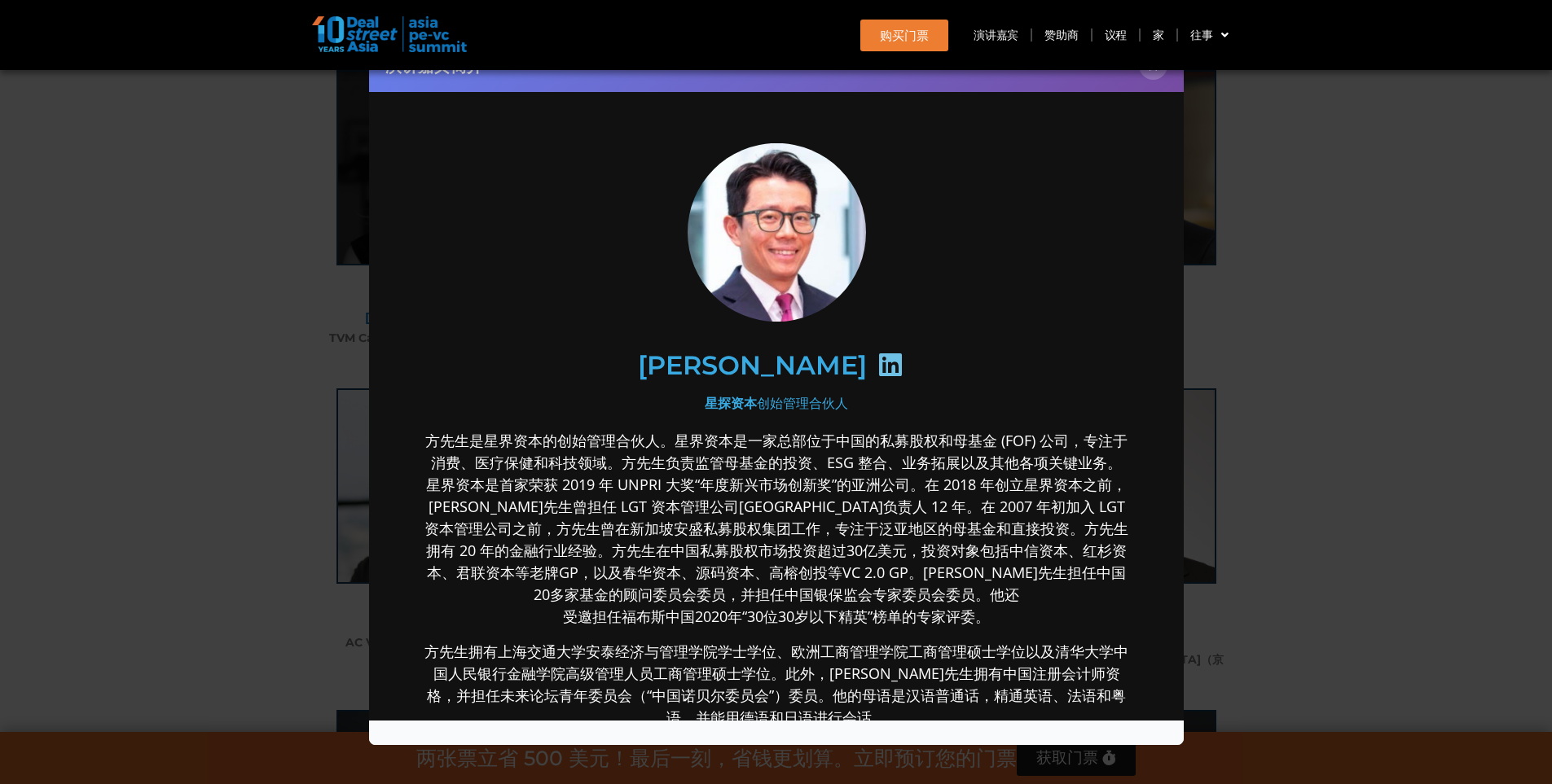
scroll to position [81, 0]
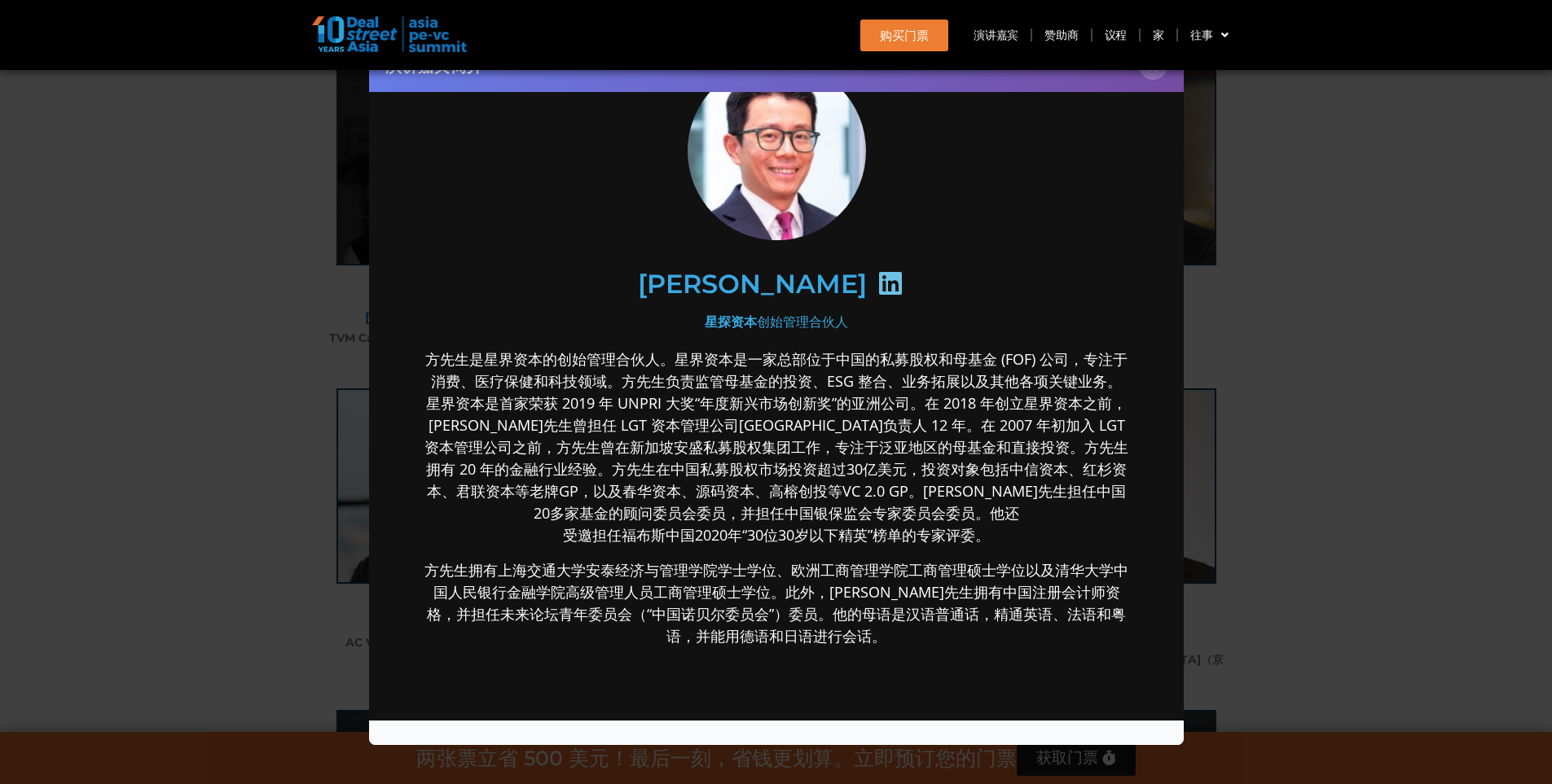
click at [877, 277] on icon at bounding box center [890, 283] width 26 height 26
click at [1318, 382] on div "演讲嘉宾简介 ×" at bounding box center [776, 392] width 1552 height 784
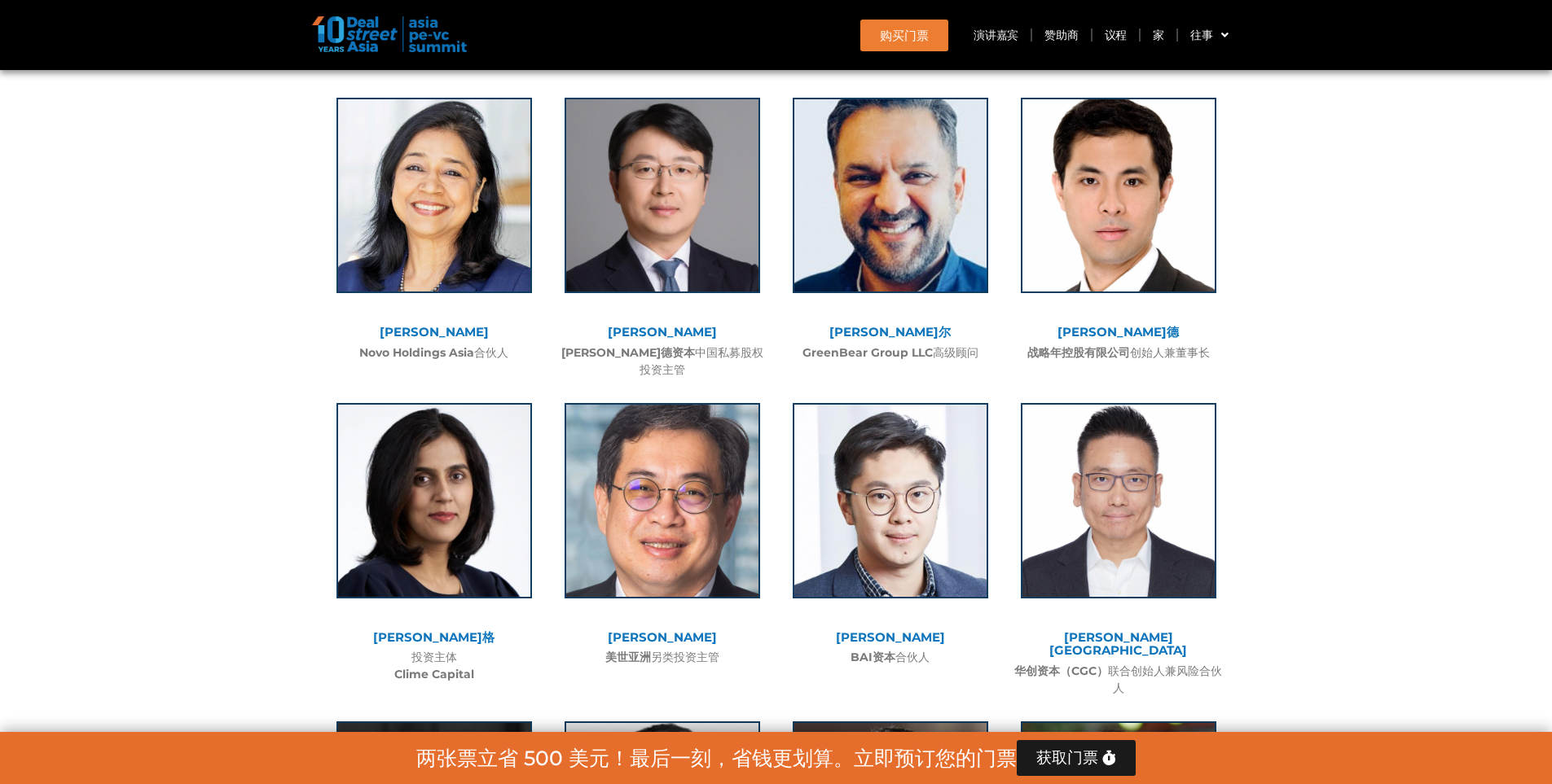
scroll to position [5533, 0]
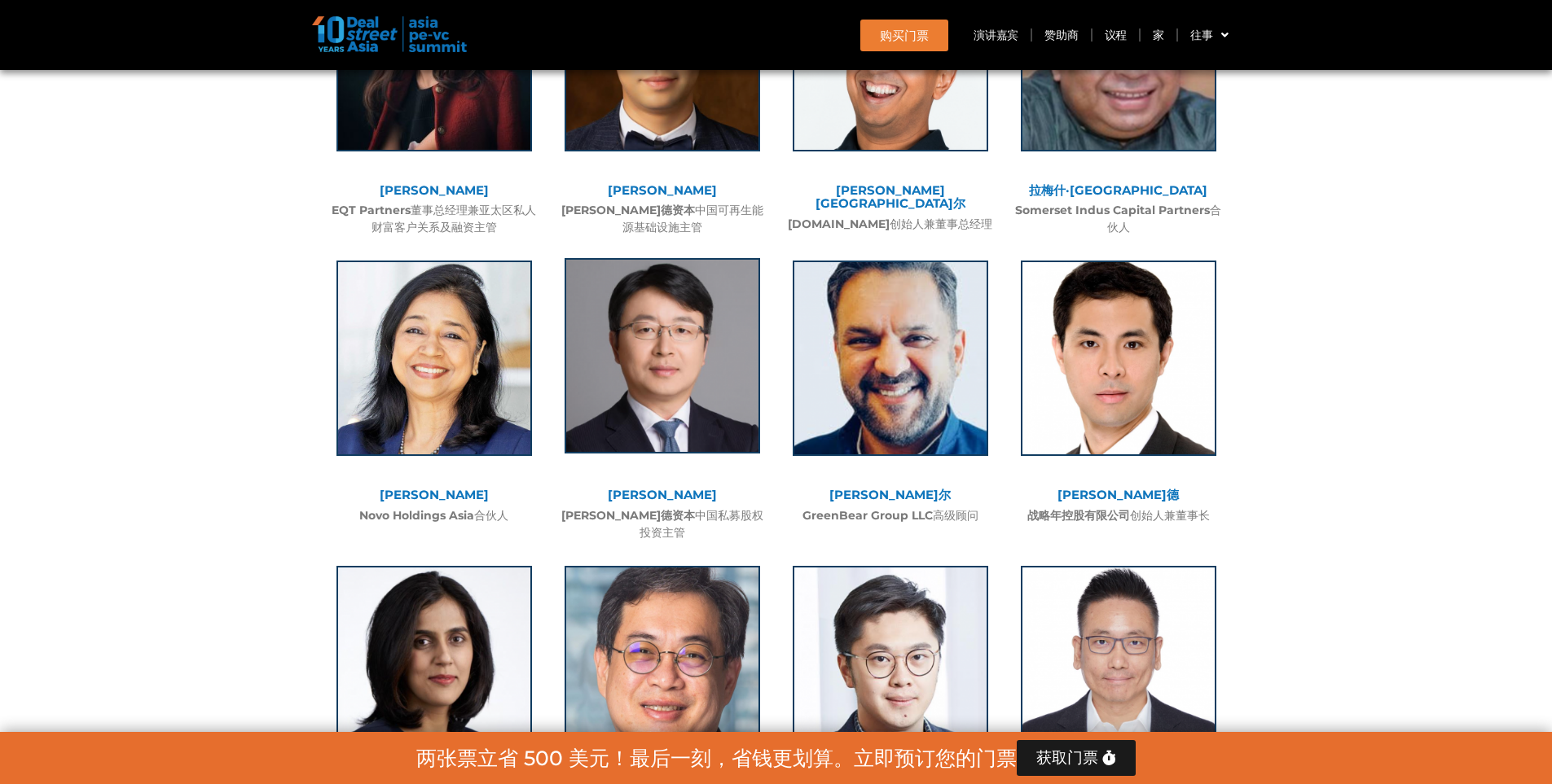
click at [654, 264] on img at bounding box center [662, 356] width 196 height 196
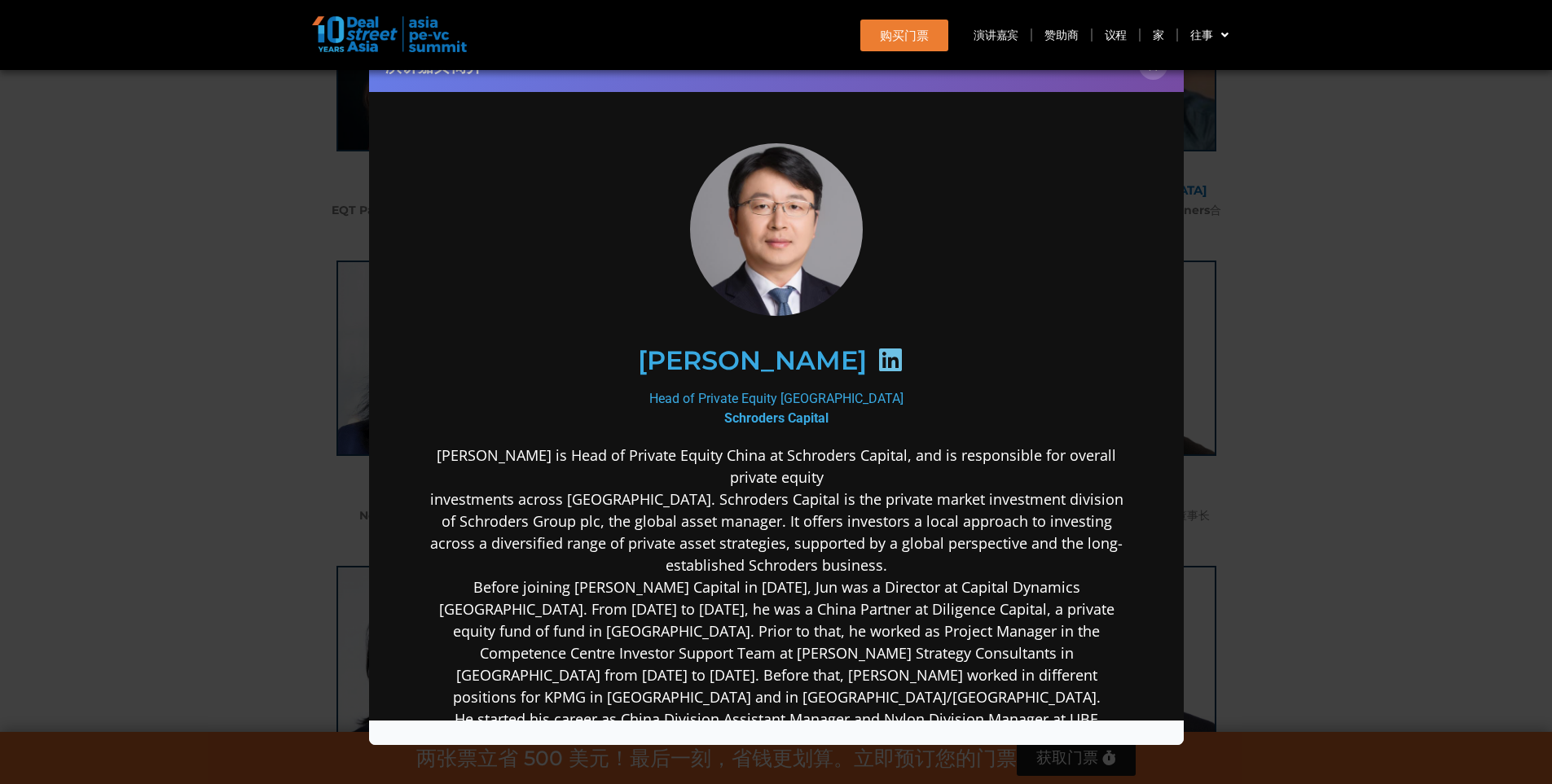
scroll to position [0, 0]
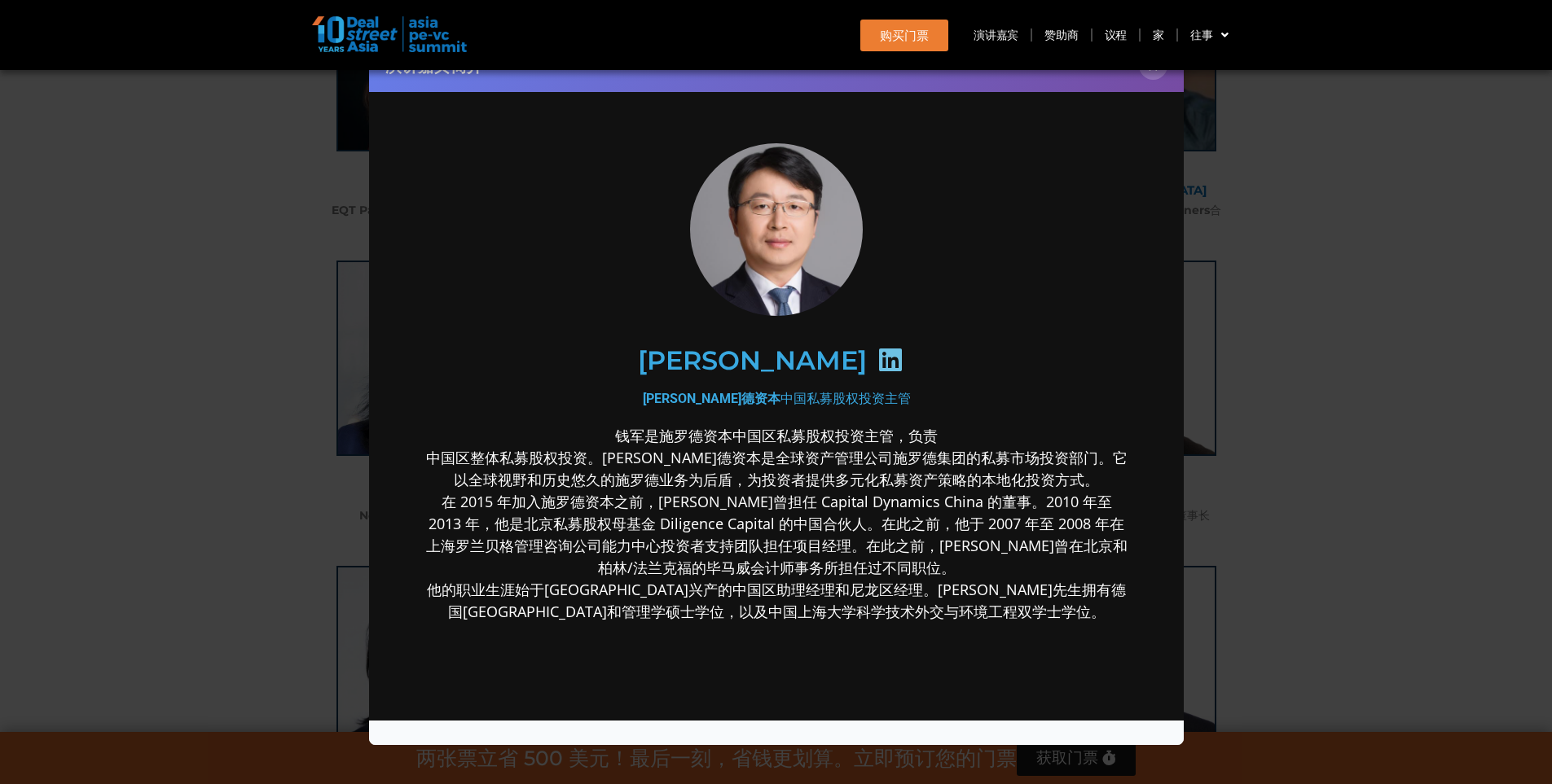
click at [877, 357] on icon at bounding box center [890, 360] width 26 height 26
click at [1316, 373] on div "演讲嘉宾简介 ×" at bounding box center [776, 392] width 1552 height 784
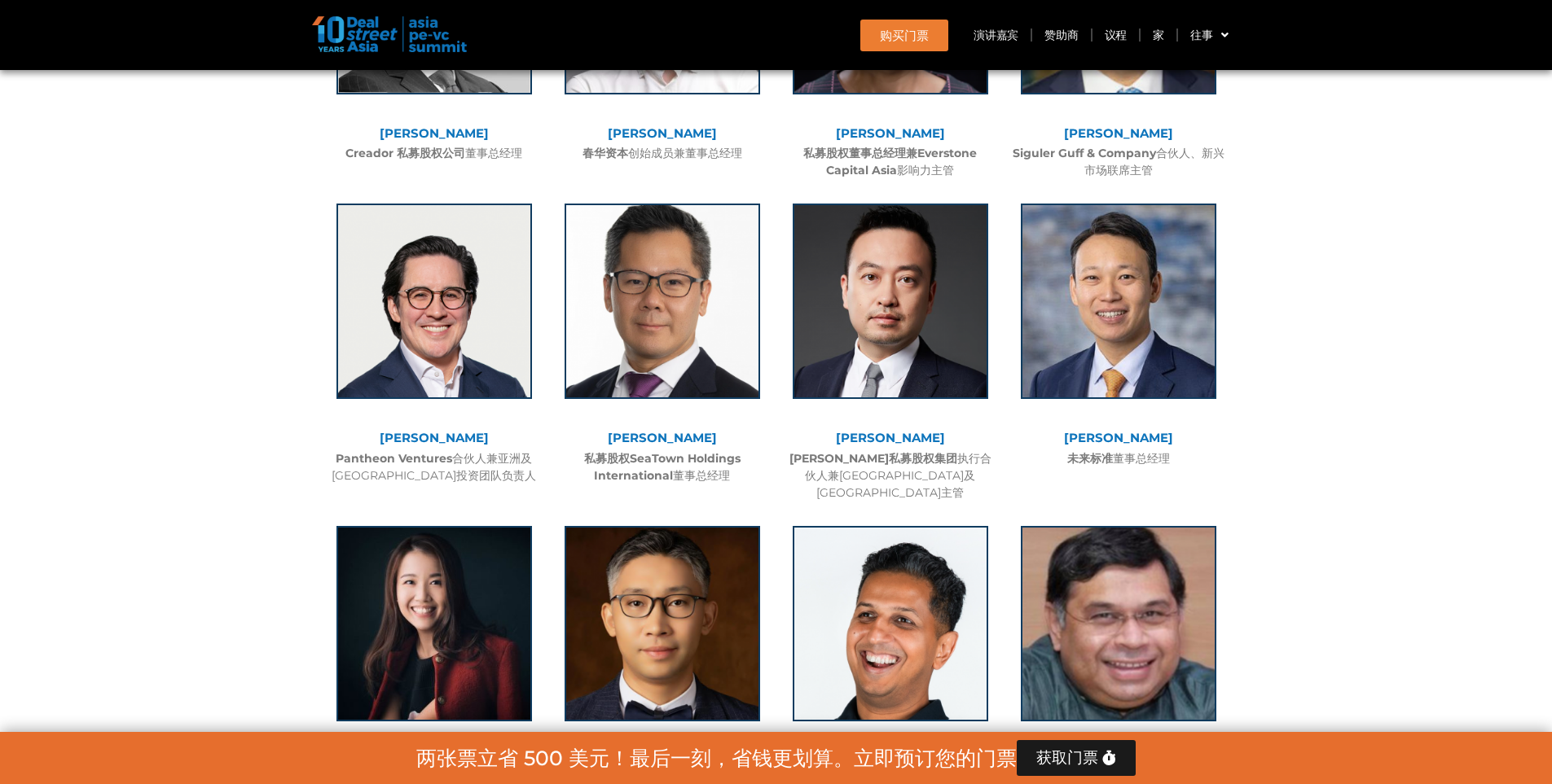
scroll to position [4882, 0]
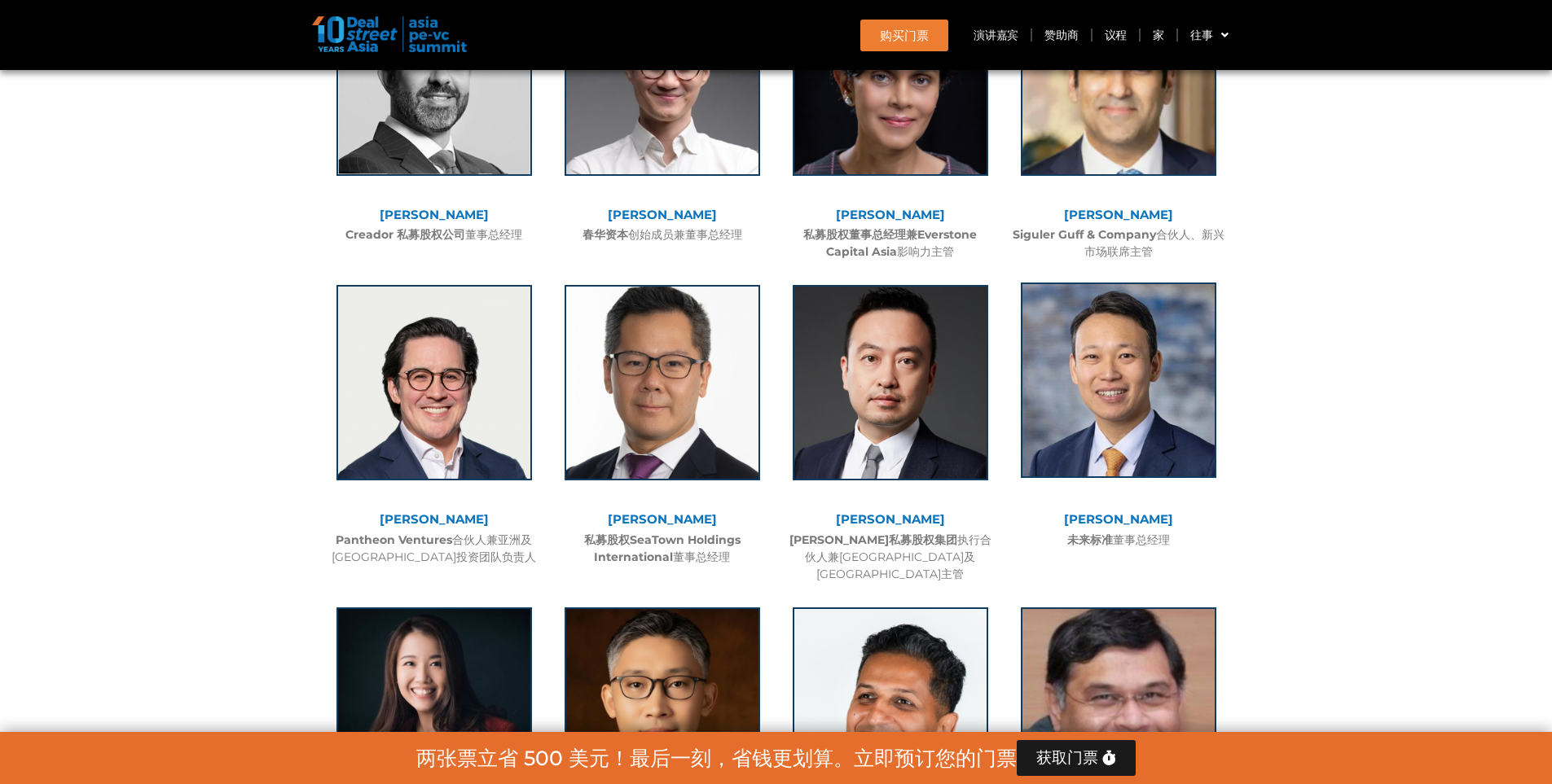
click at [1187, 334] on img at bounding box center [1119, 380] width 196 height 196
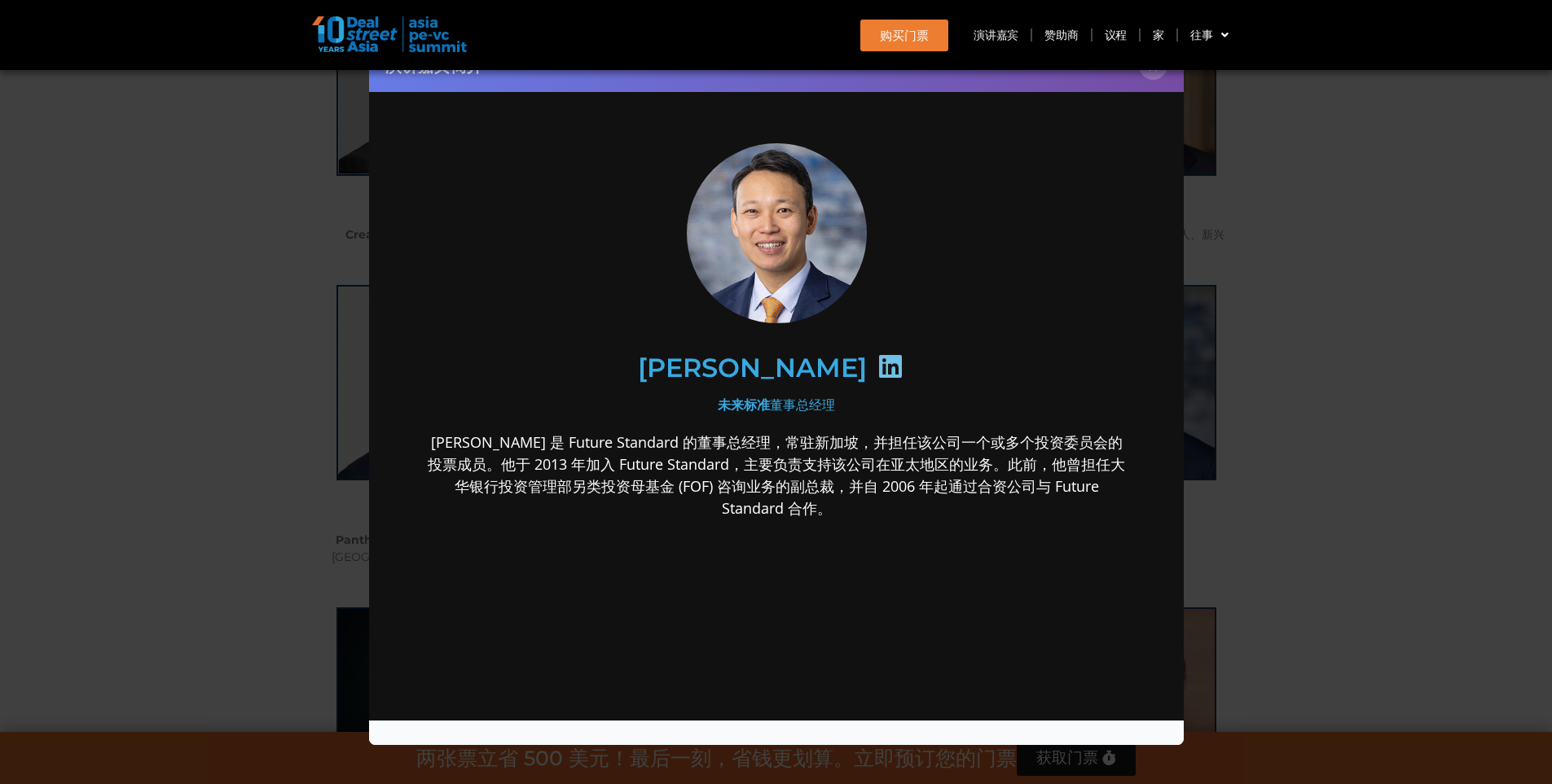
click at [877, 376] on icon at bounding box center [890, 366] width 26 height 26
click at [1292, 442] on div "演讲嘉宾简介 ×" at bounding box center [776, 392] width 1552 height 784
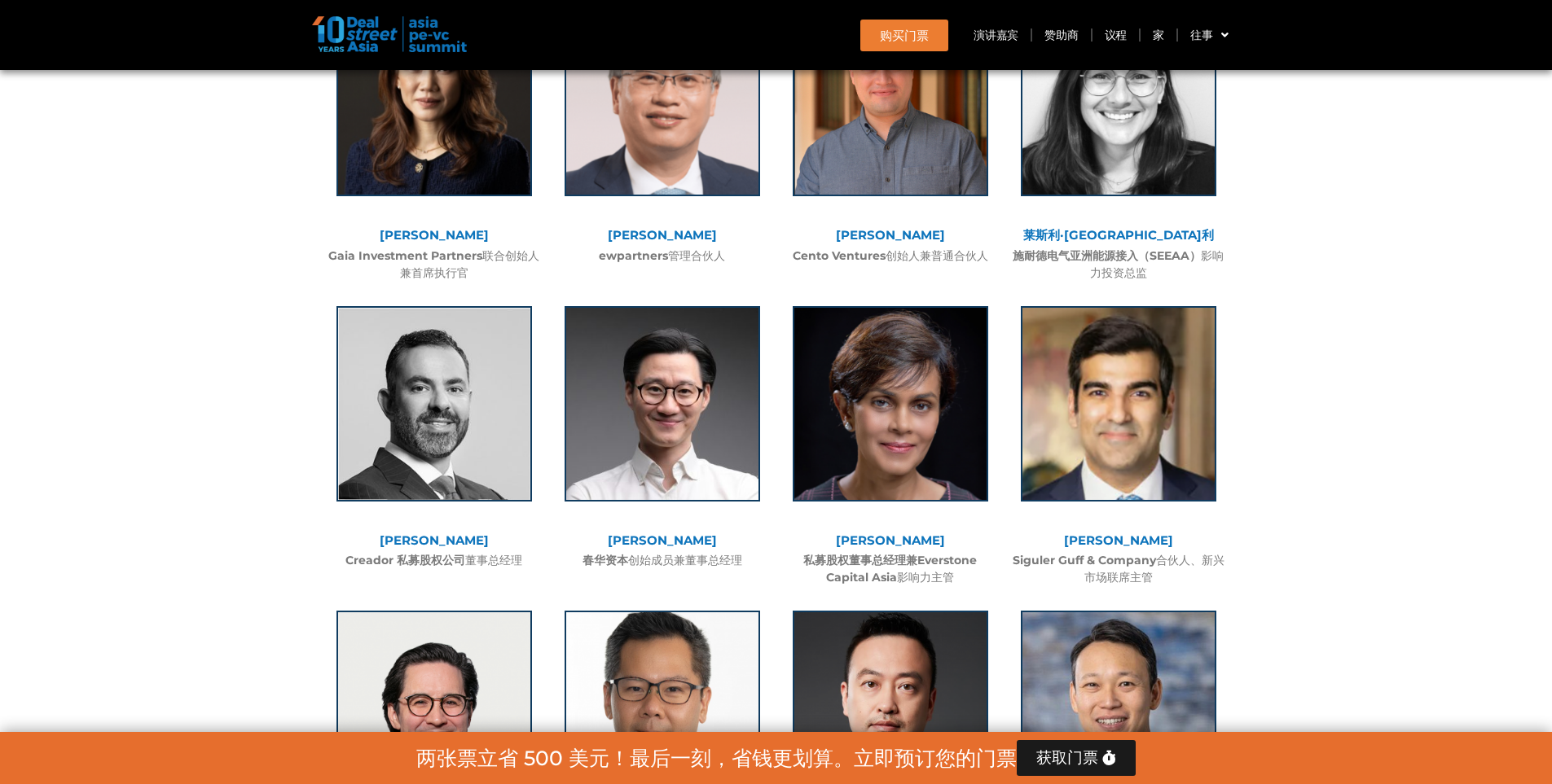
scroll to position [4312, 0]
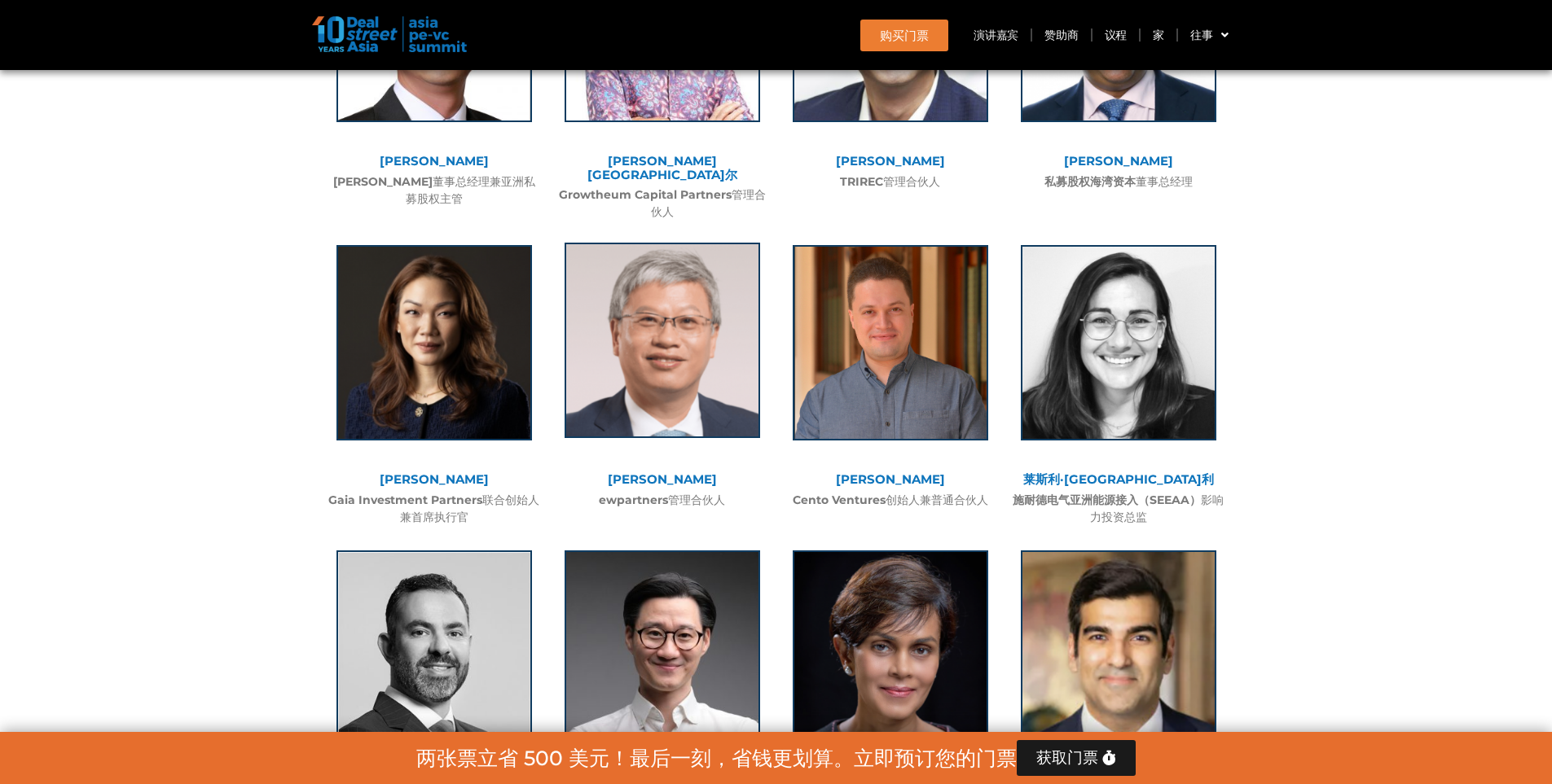
click at [687, 303] on img at bounding box center [662, 341] width 196 height 196
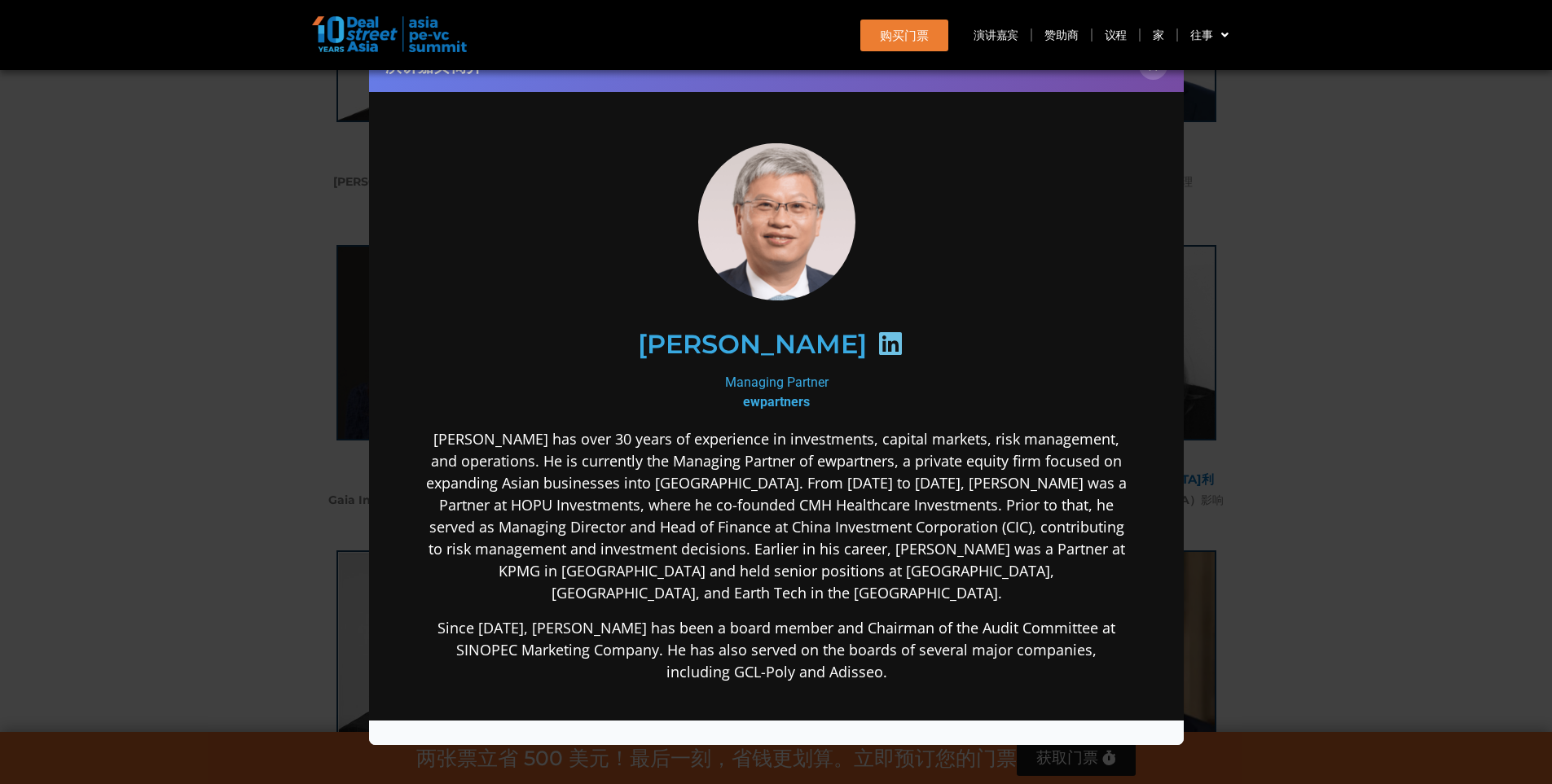
scroll to position [0, 0]
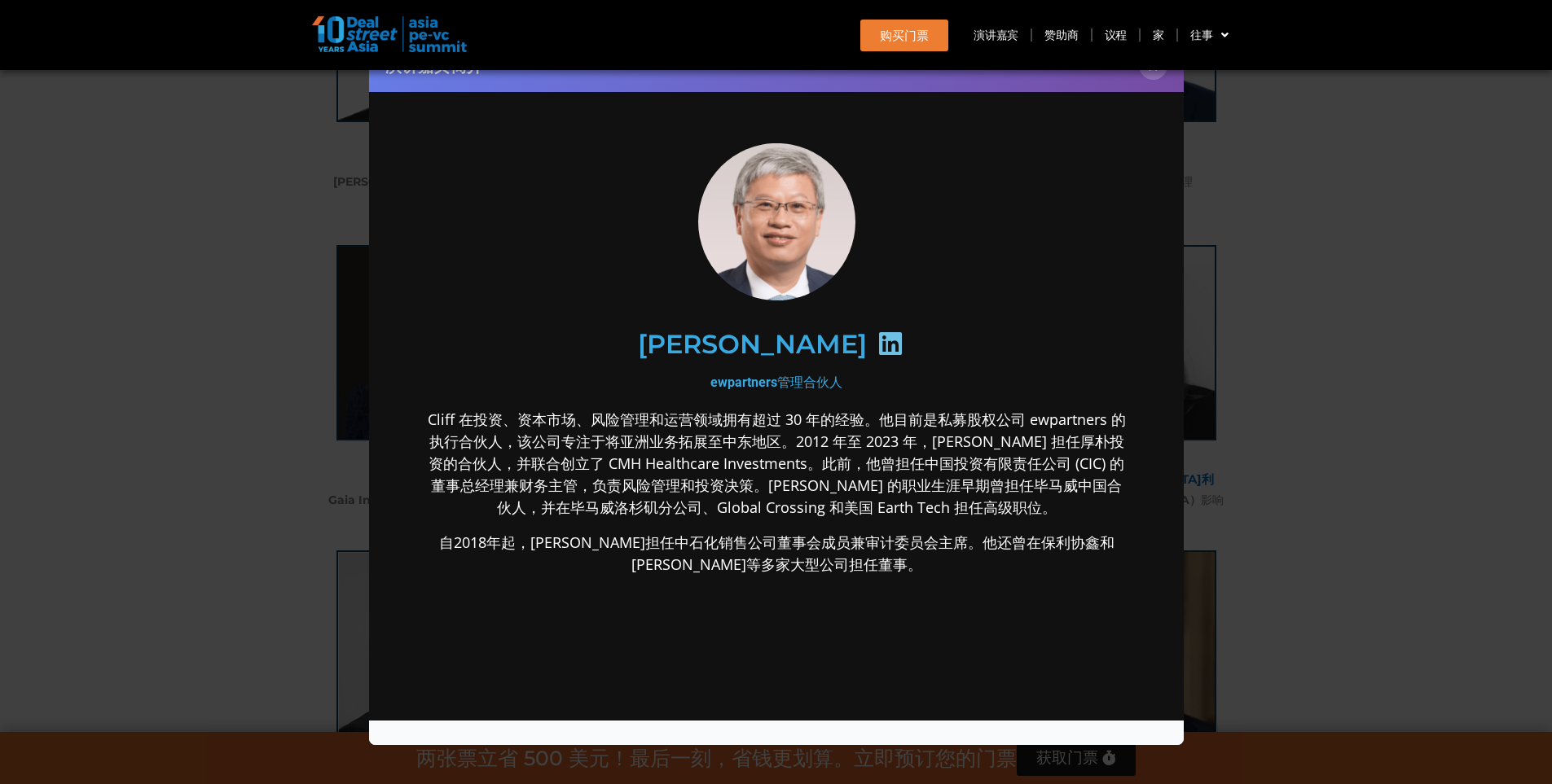
click at [877, 335] on icon at bounding box center [890, 344] width 26 height 26
click at [1312, 482] on div "演讲嘉宾简介 ×" at bounding box center [776, 392] width 1552 height 784
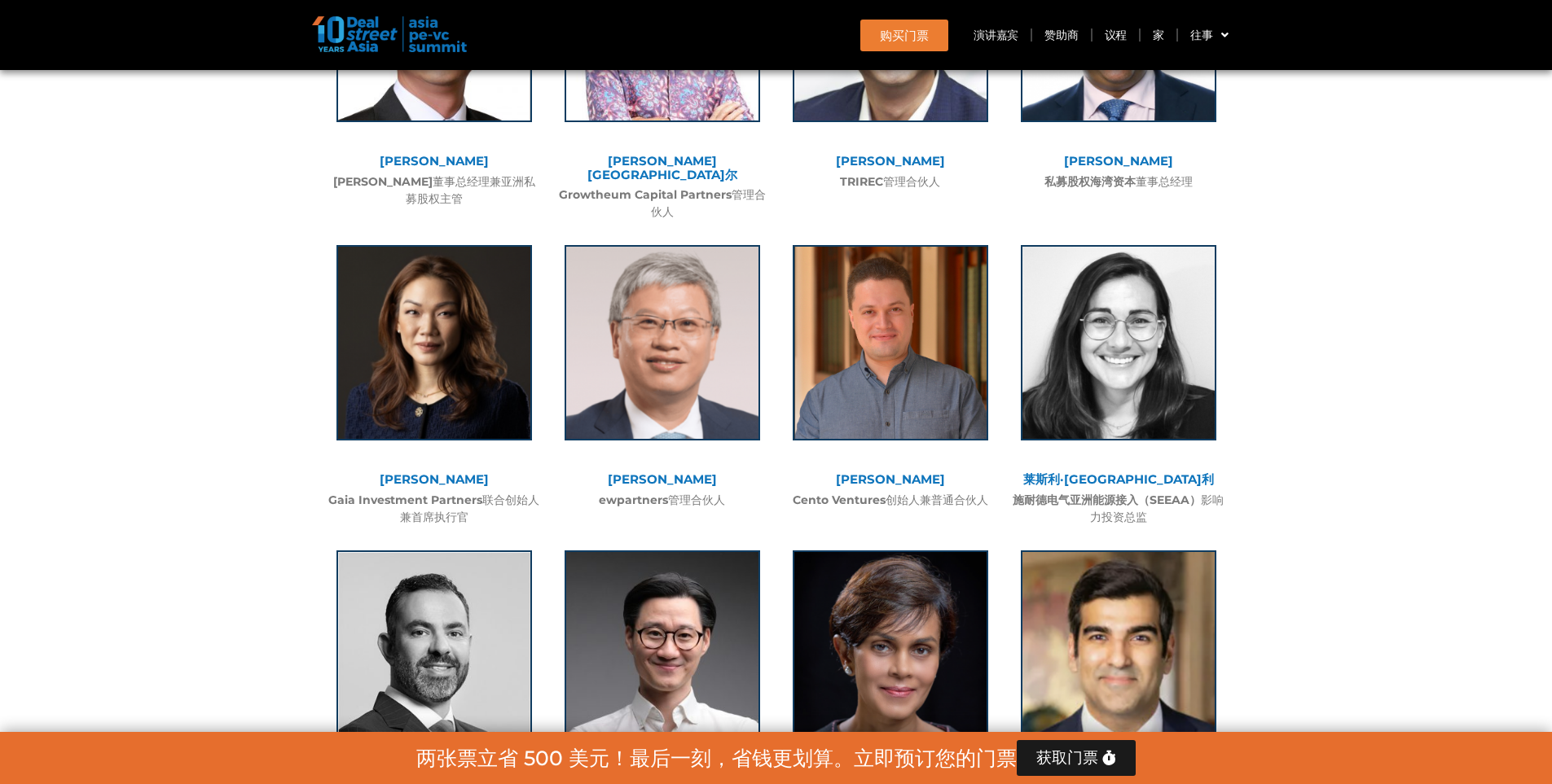
scroll to position [4150, 0]
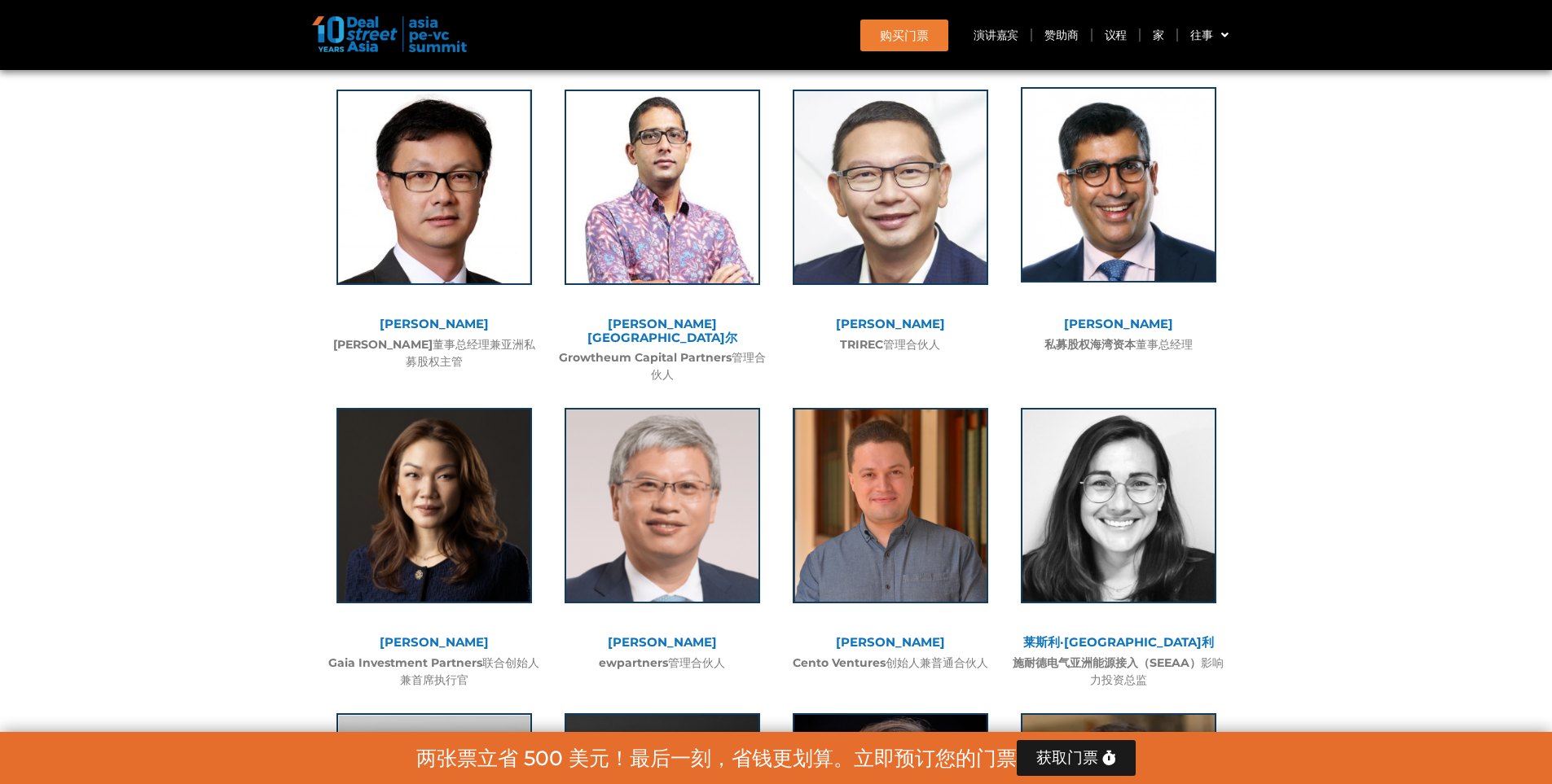
click at [1138, 154] on img at bounding box center [1119, 185] width 196 height 196
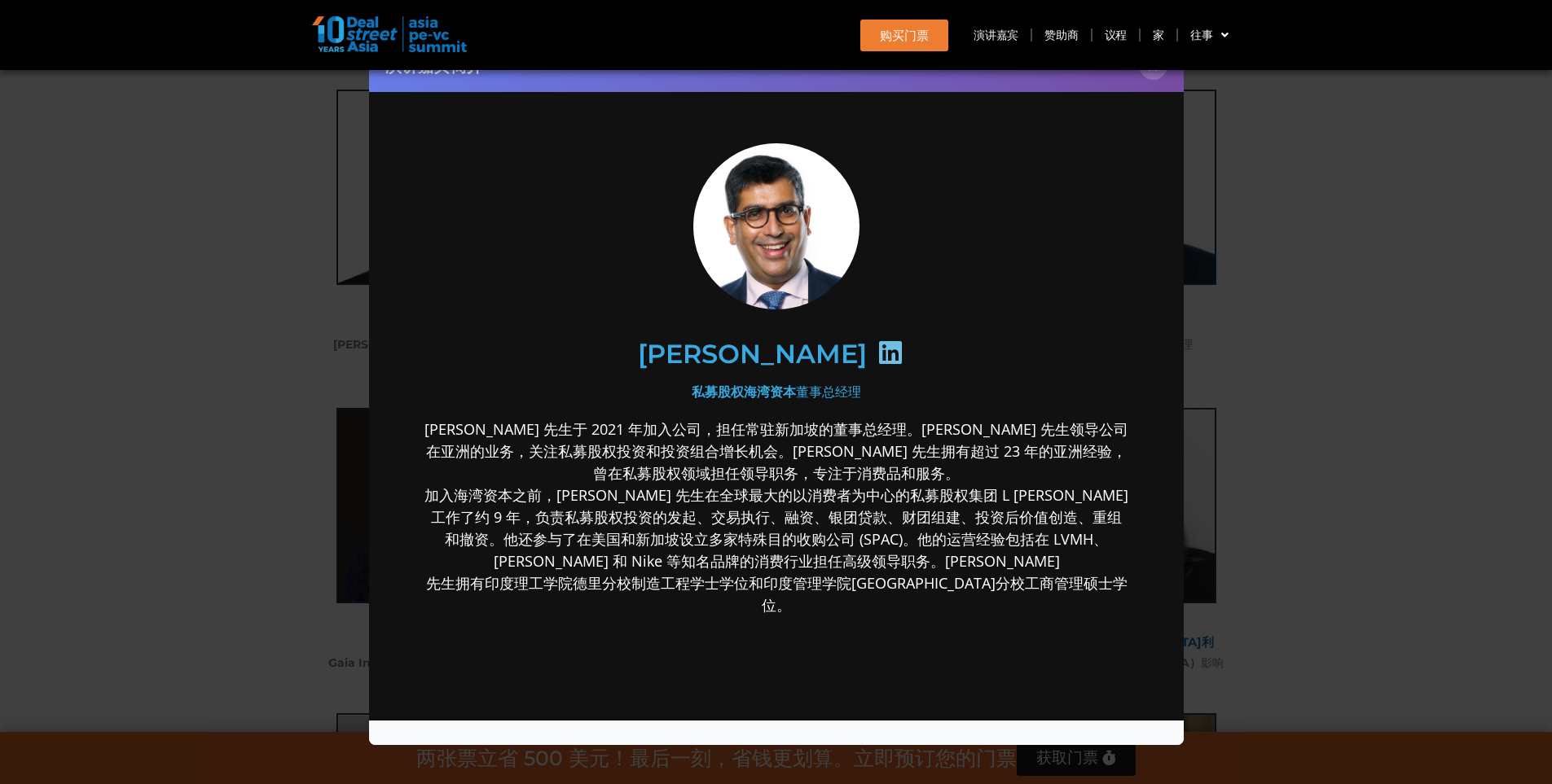
click at [877, 344] on icon at bounding box center [890, 353] width 26 height 26
click at [1311, 393] on div "演讲嘉宾简介 ×" at bounding box center [776, 392] width 1552 height 784
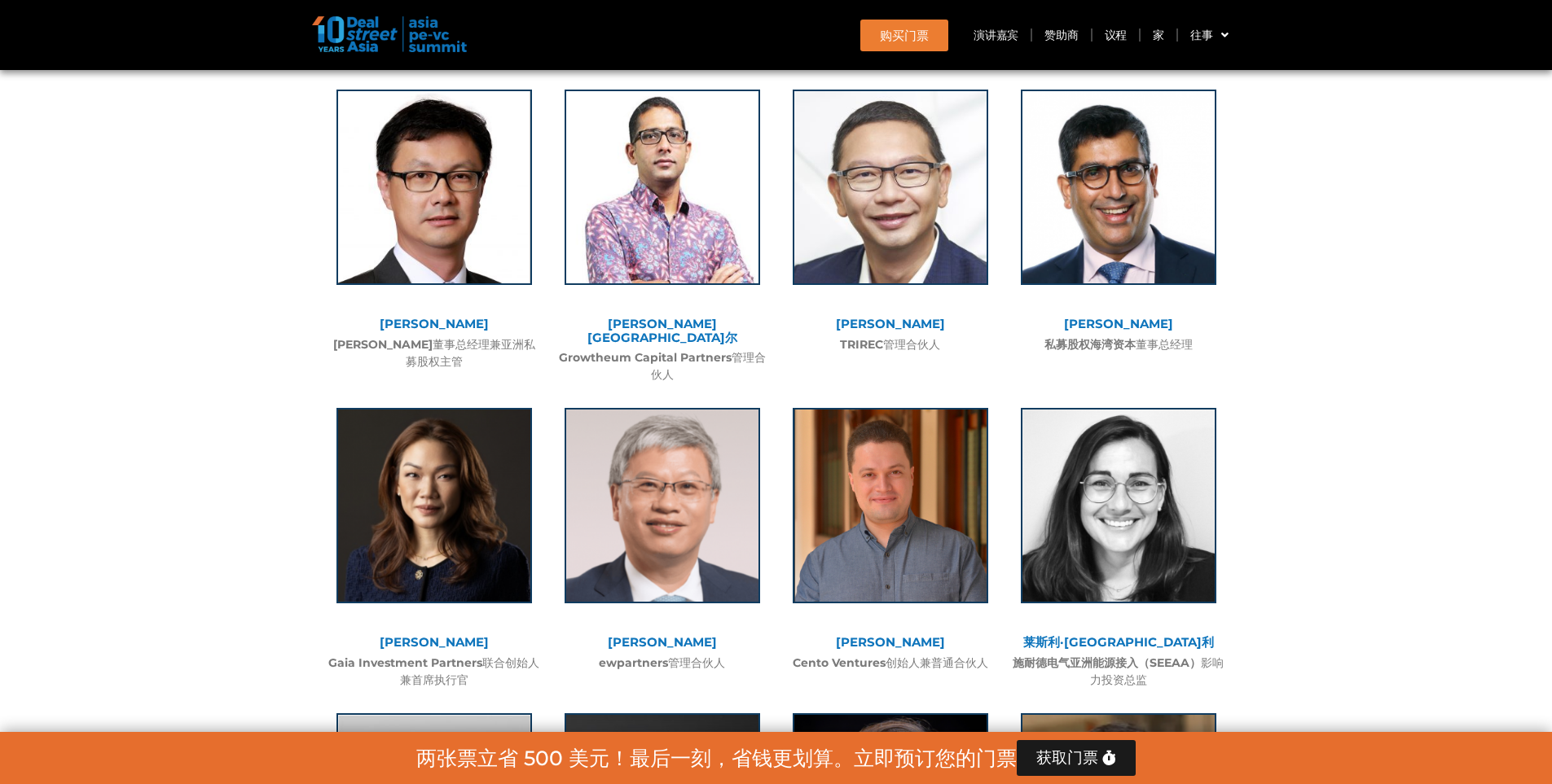
scroll to position [3987, 0]
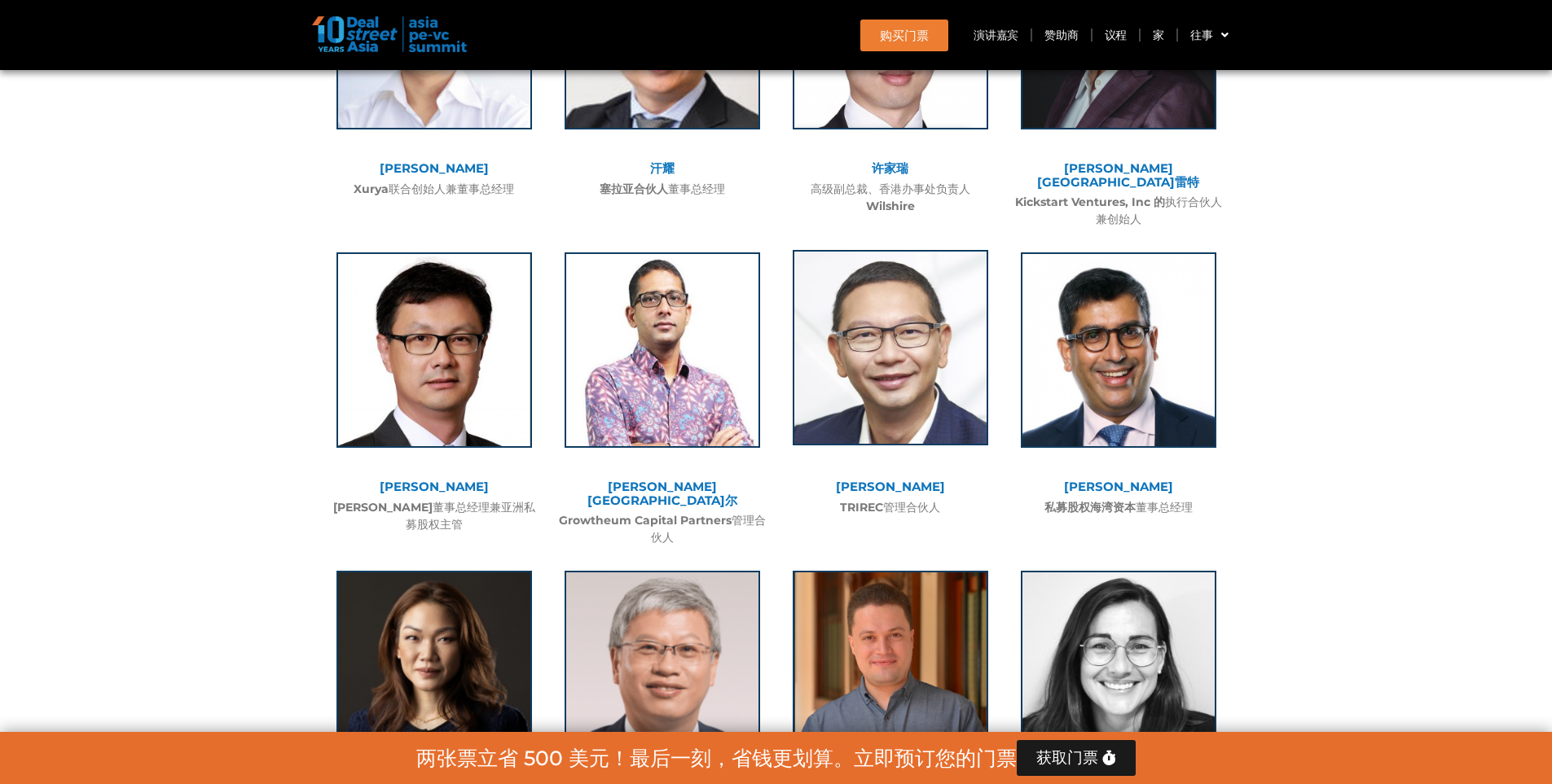
click at [892, 296] on img at bounding box center [891, 348] width 196 height 196
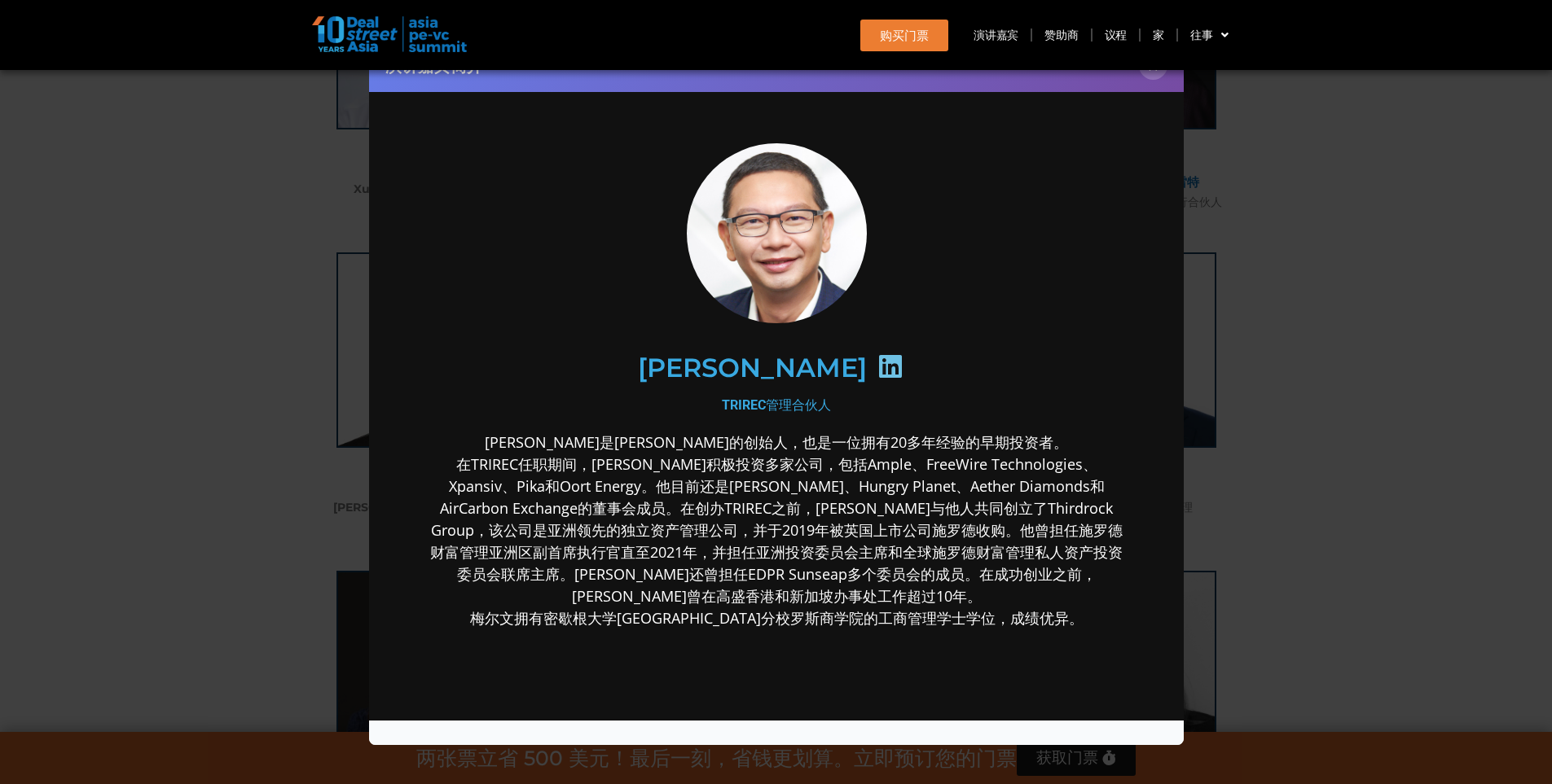
click at [877, 358] on icon at bounding box center [890, 366] width 26 height 26
click at [1312, 387] on div "演讲嘉宾简介 ×" at bounding box center [776, 392] width 1552 height 784
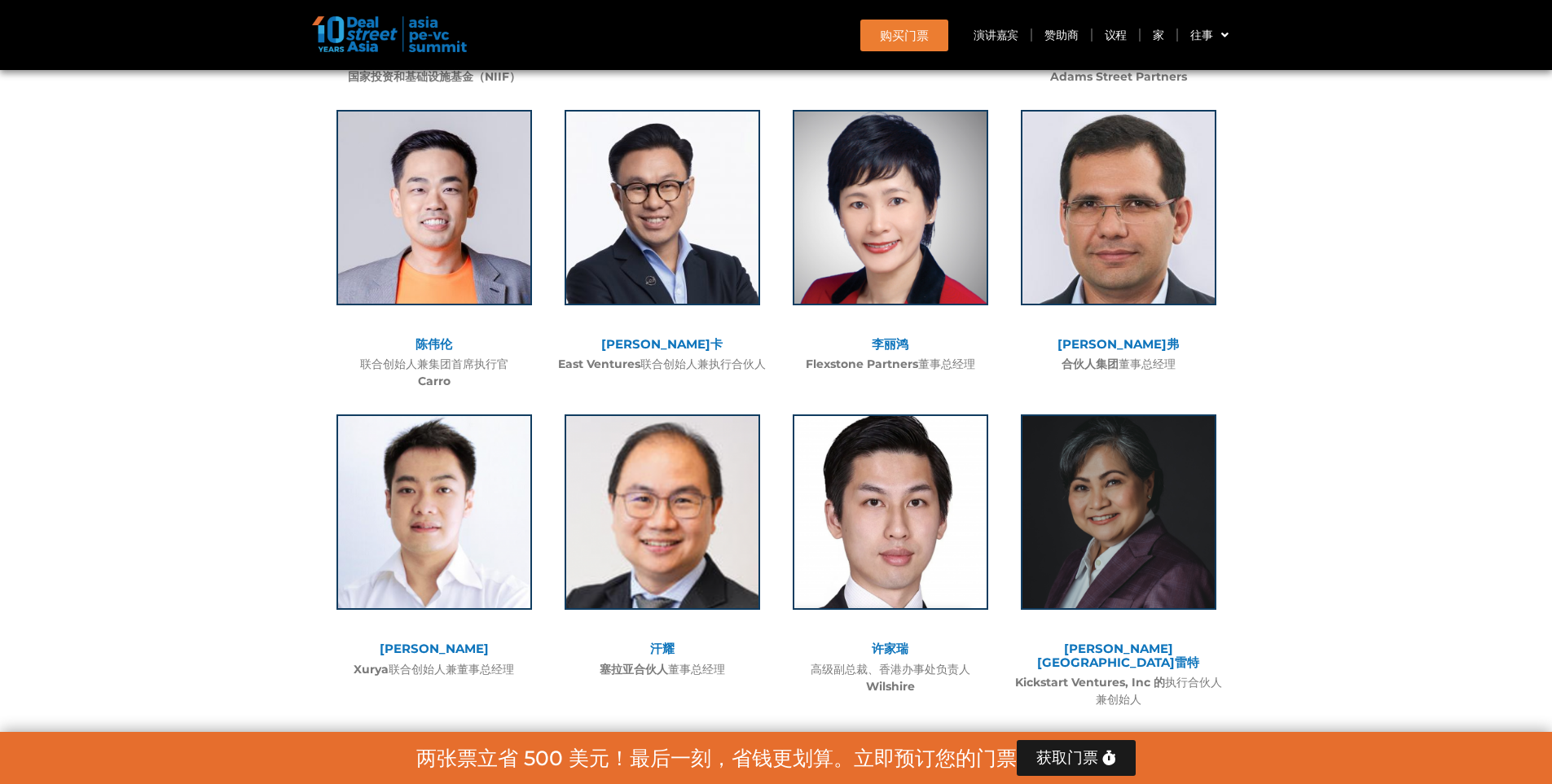
scroll to position [3498, 0]
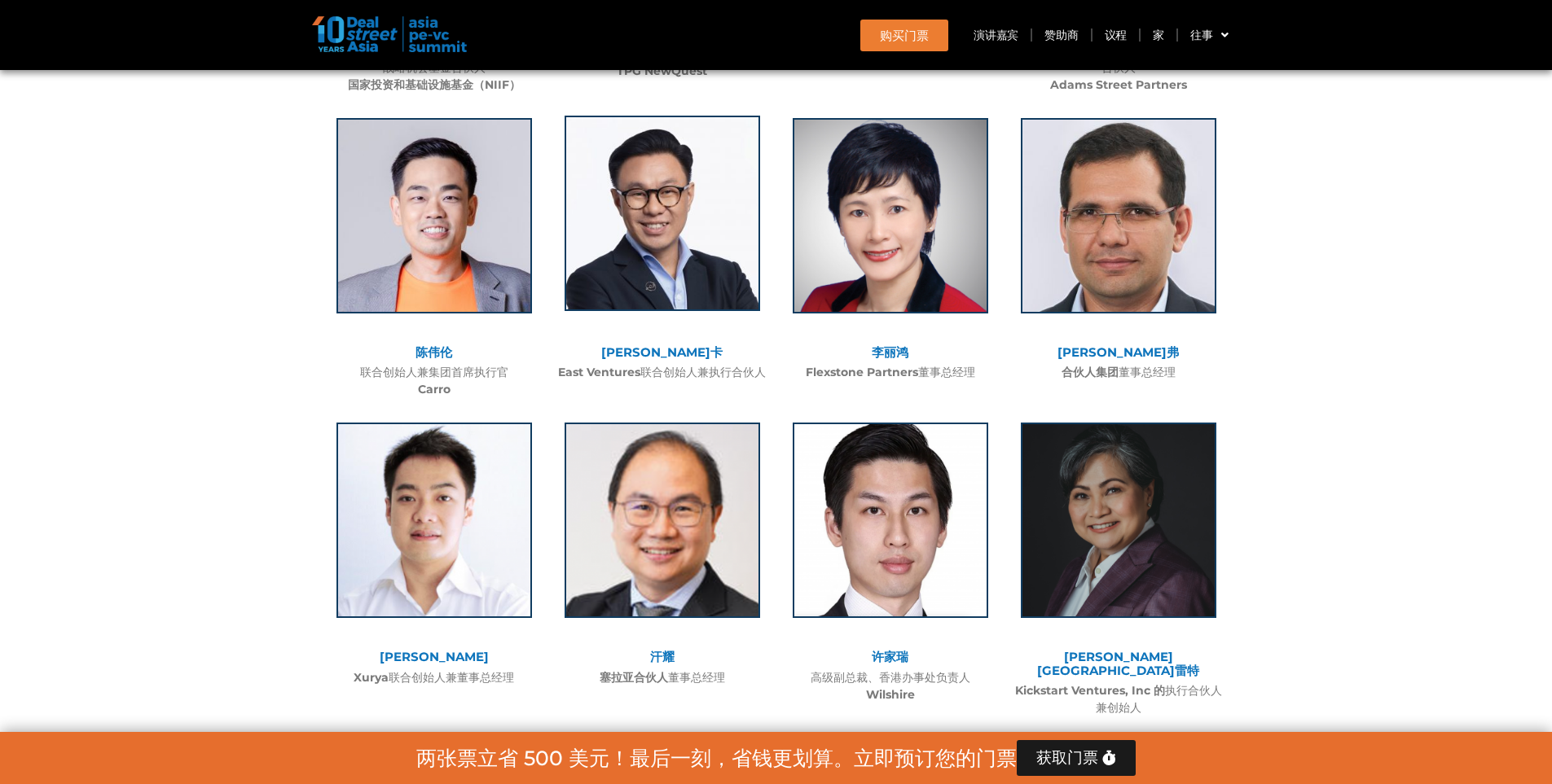
click at [673, 136] on img at bounding box center [662, 214] width 196 height 196
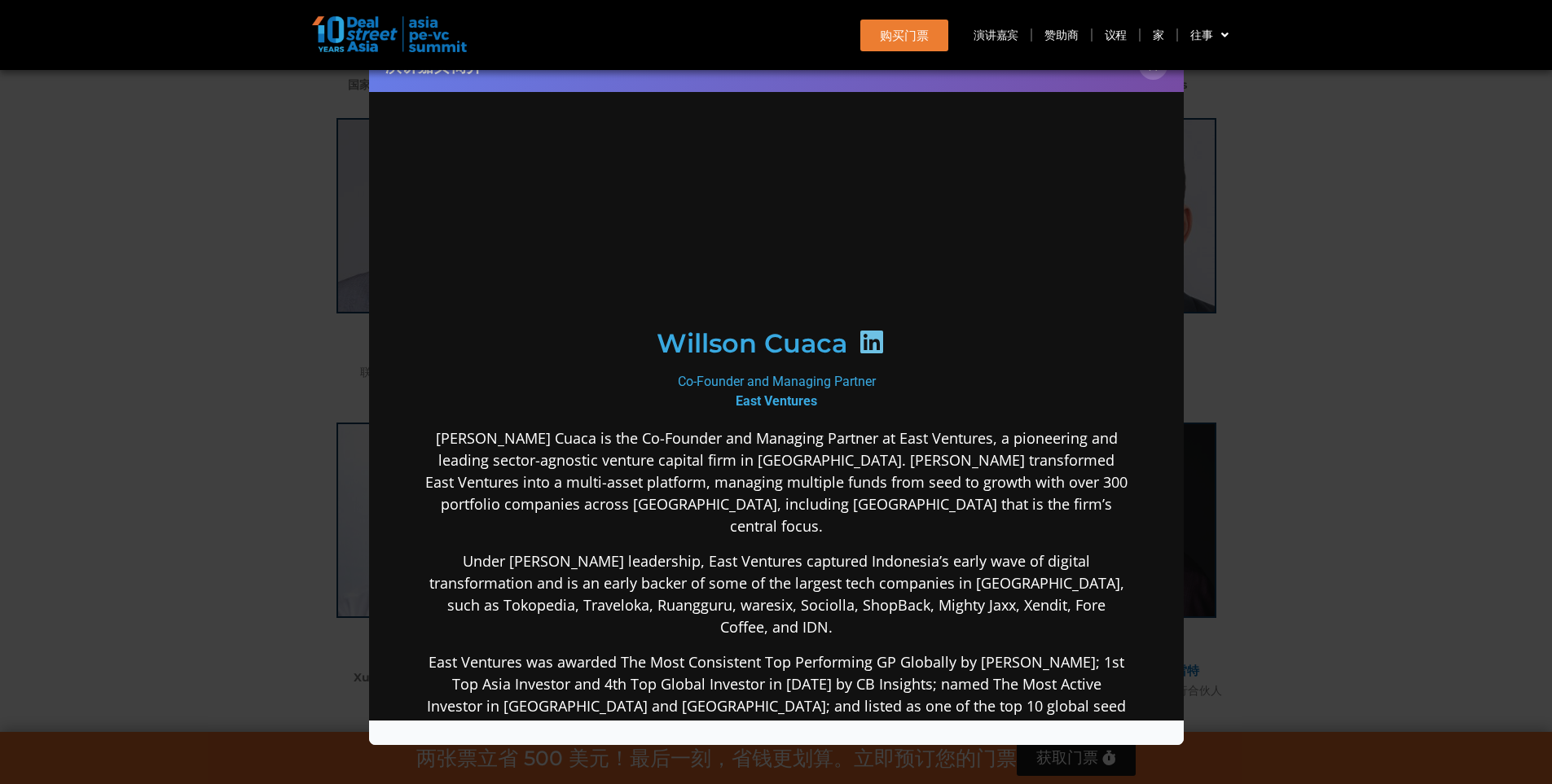
scroll to position [0, 0]
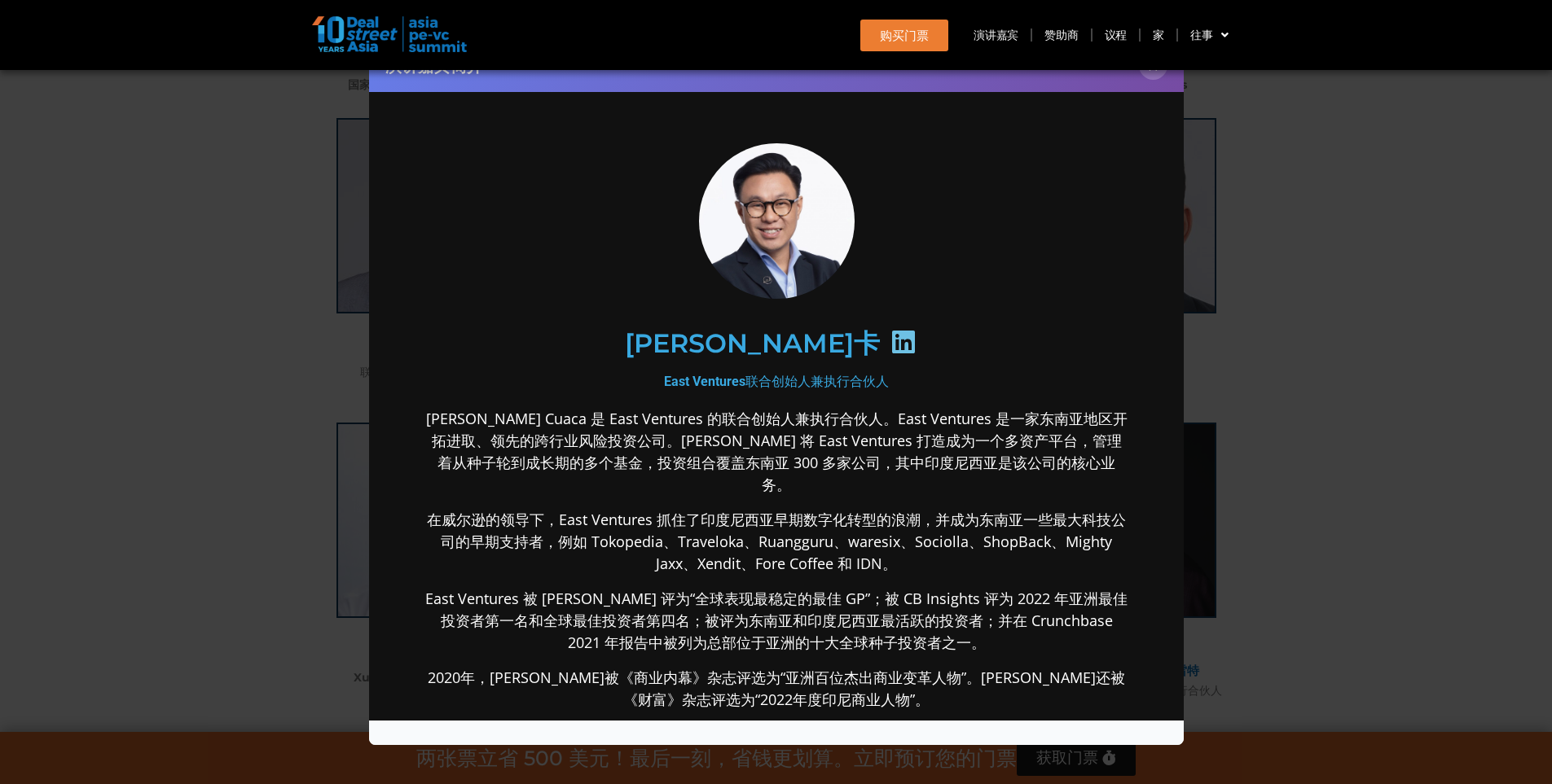
click at [890, 340] on icon at bounding box center [903, 342] width 26 height 26
click at [1294, 376] on div "演讲嘉宾简介 ×" at bounding box center [776, 392] width 1552 height 784
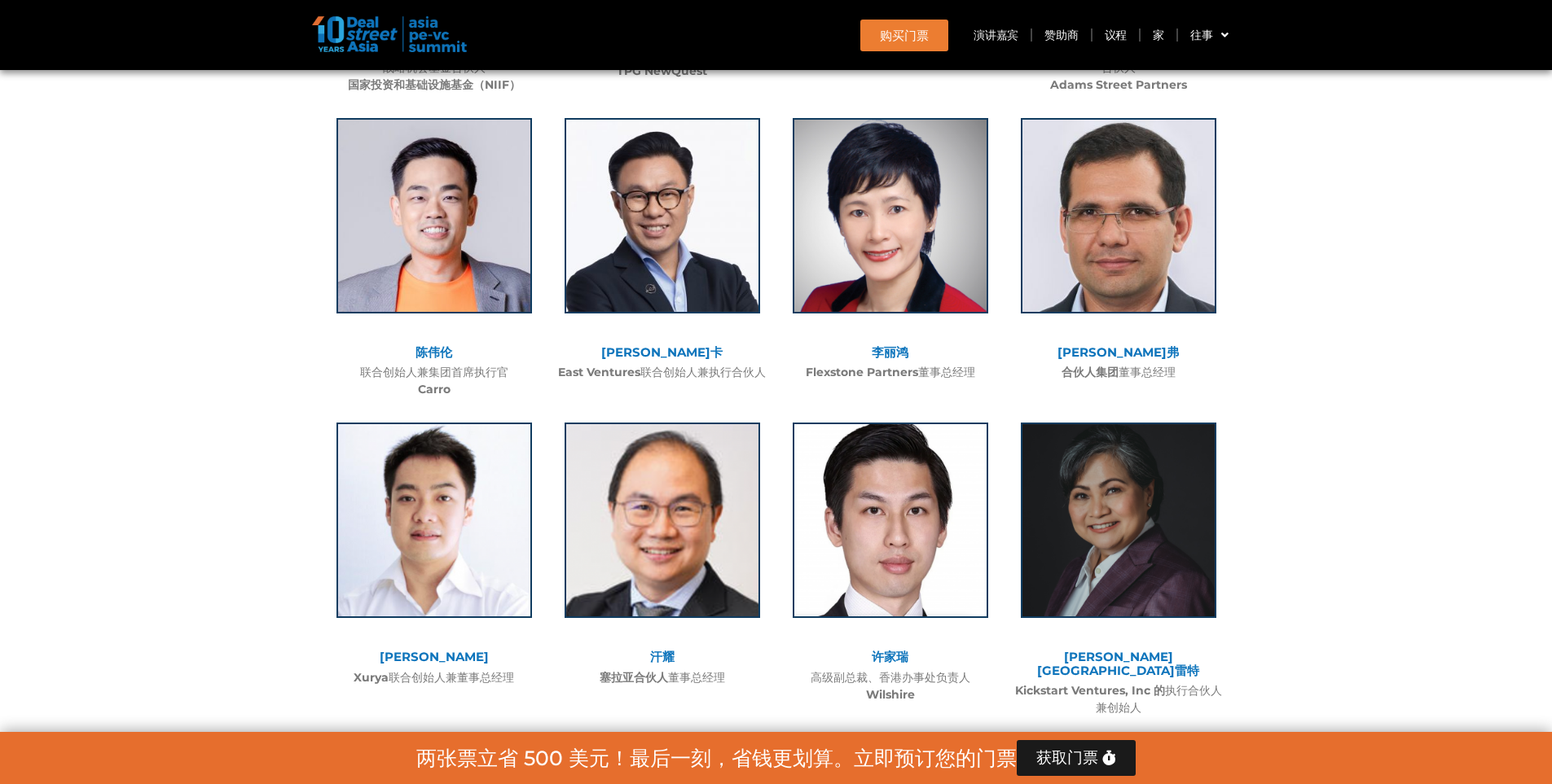
scroll to position [3173, 0]
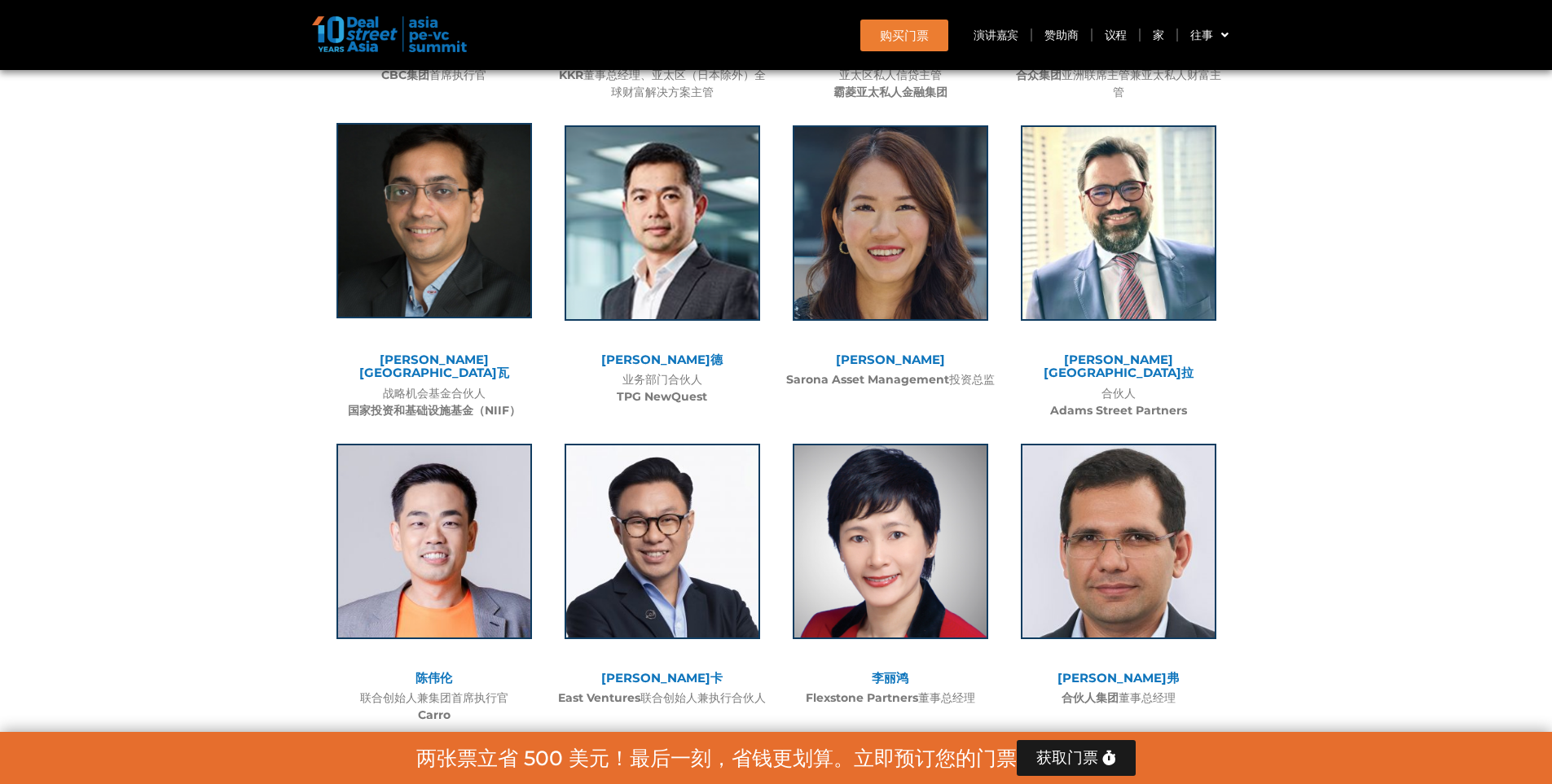
click at [457, 232] on img at bounding box center [434, 221] width 196 height 196
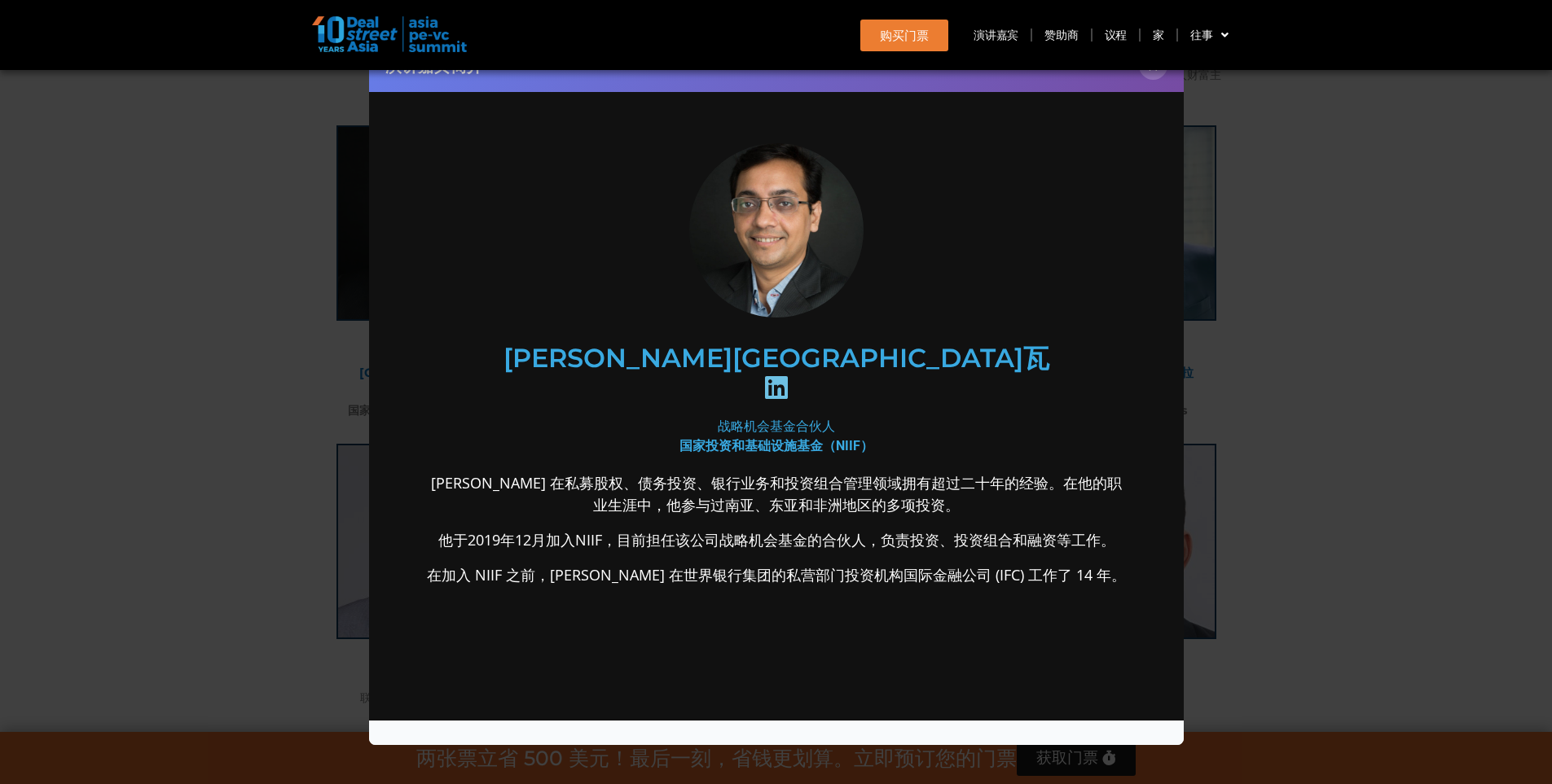
click at [788, 375] on icon at bounding box center [776, 388] width 26 height 26
click at [1369, 437] on div "演讲嘉宾简介 ×" at bounding box center [776, 392] width 1552 height 784
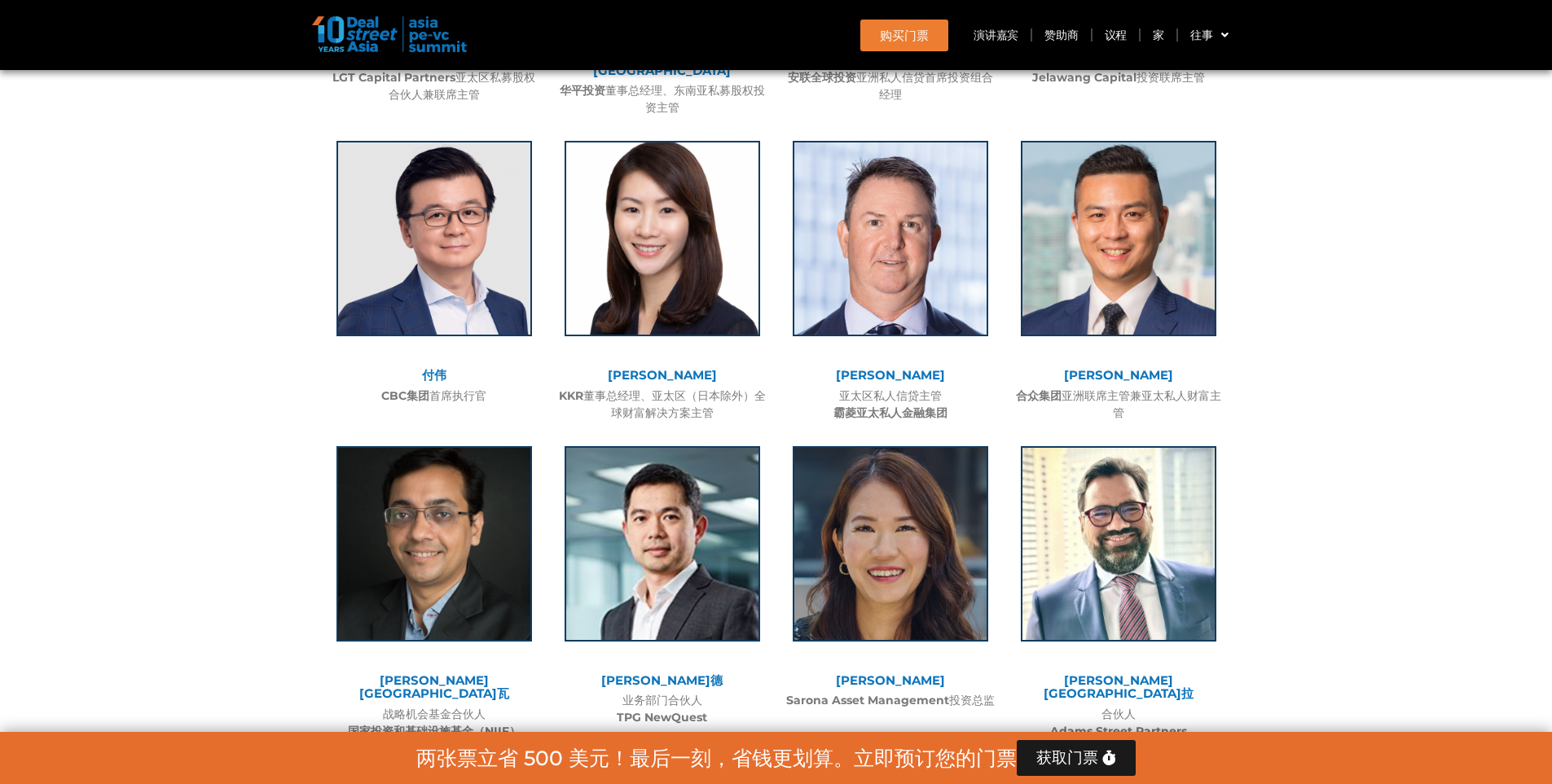
scroll to position [2847, 0]
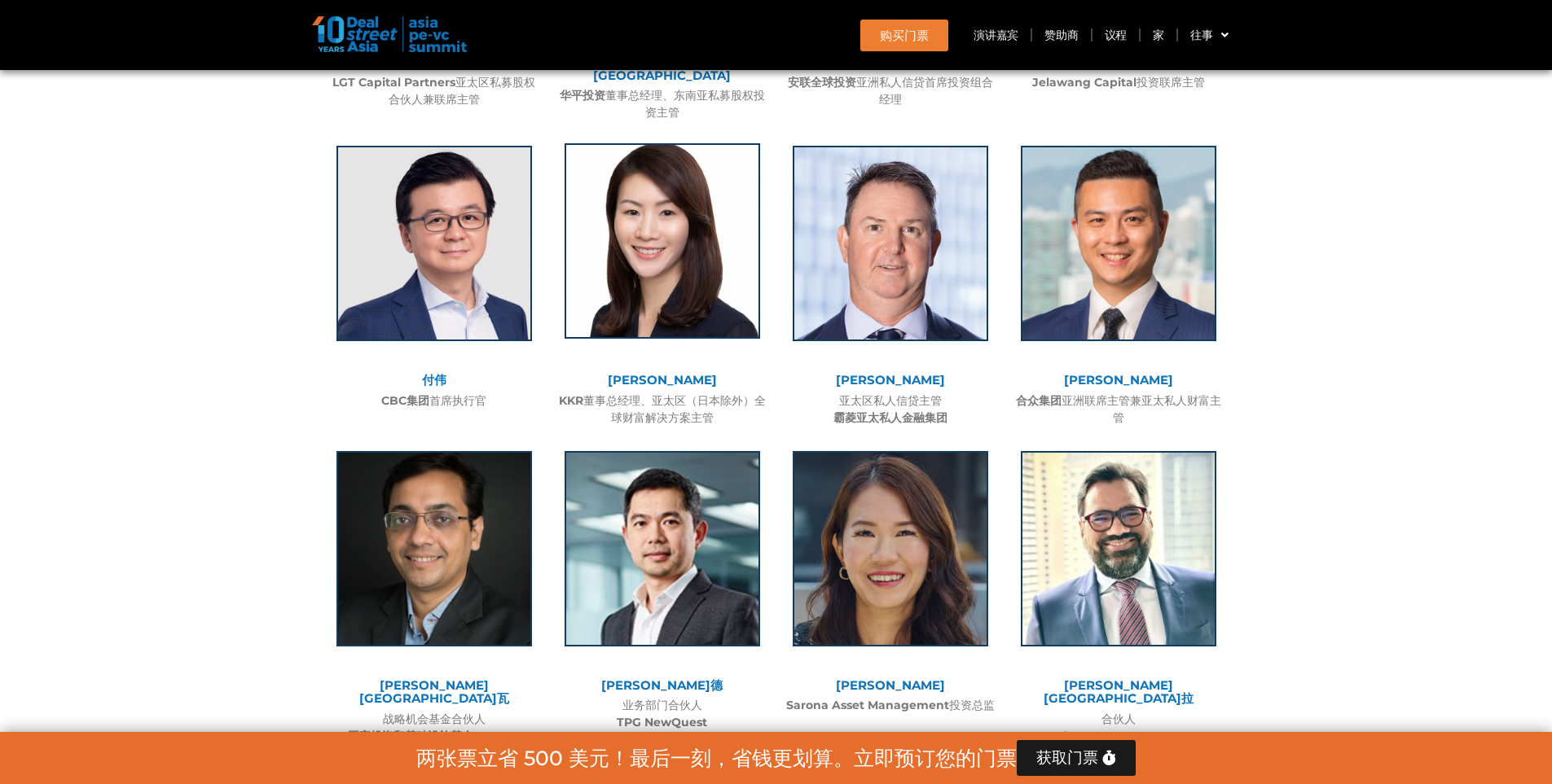
click at [654, 247] on img at bounding box center [662, 241] width 196 height 196
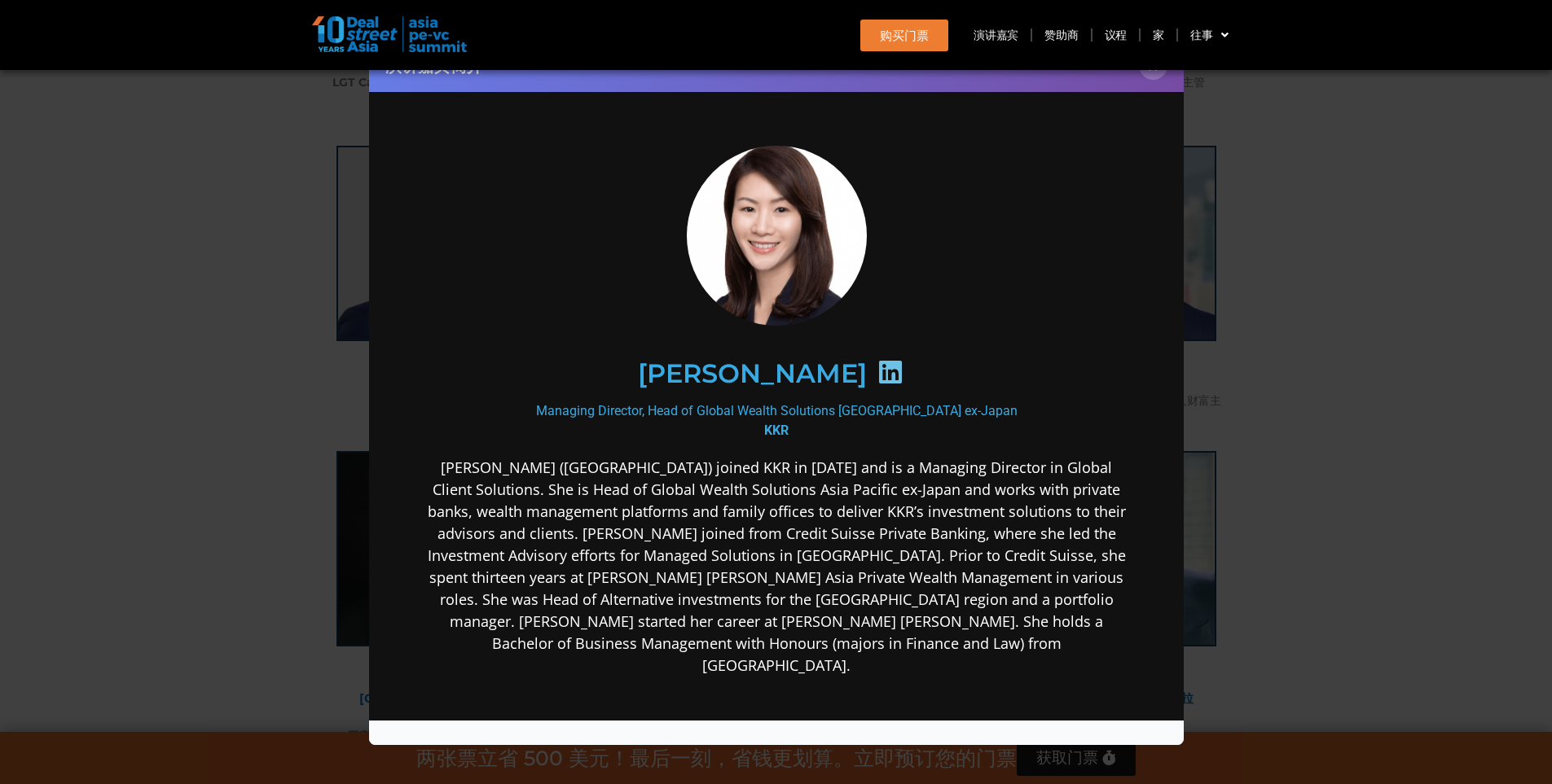
scroll to position [0, 0]
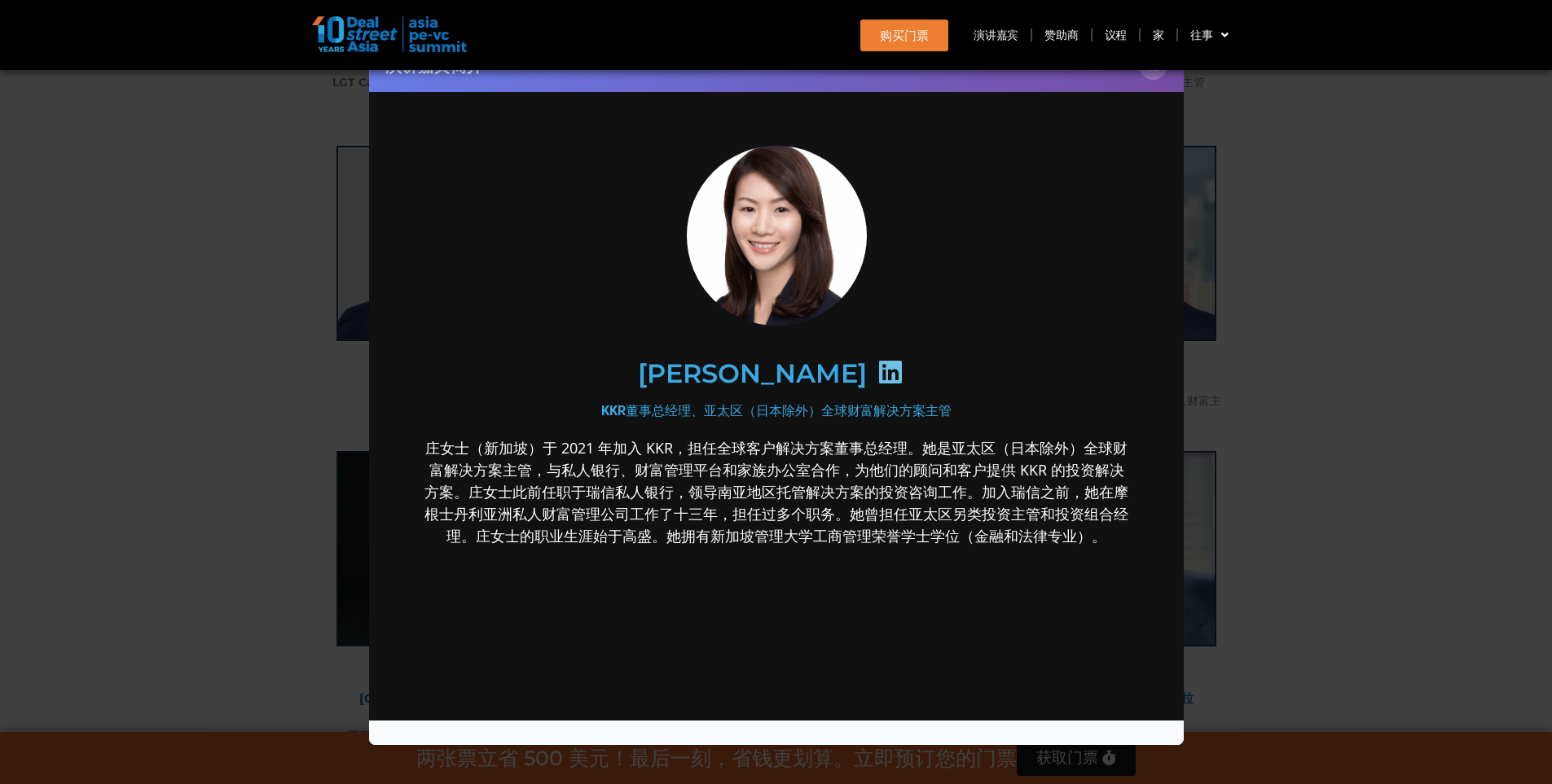
click at [877, 370] on icon at bounding box center [890, 372] width 26 height 26
click at [1322, 390] on div "演讲嘉宾简介 ×" at bounding box center [776, 392] width 1552 height 784
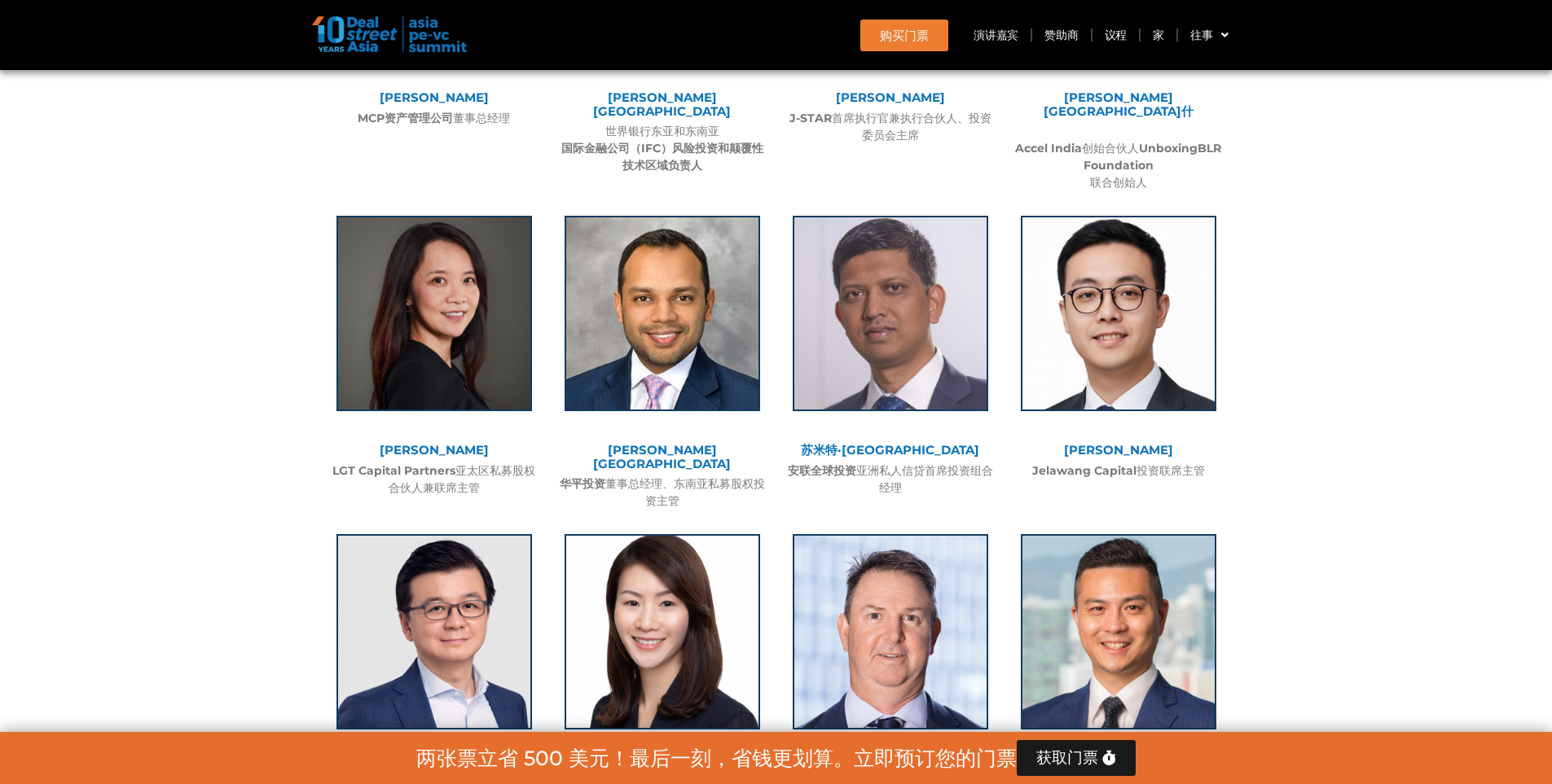
scroll to position [2440, 0]
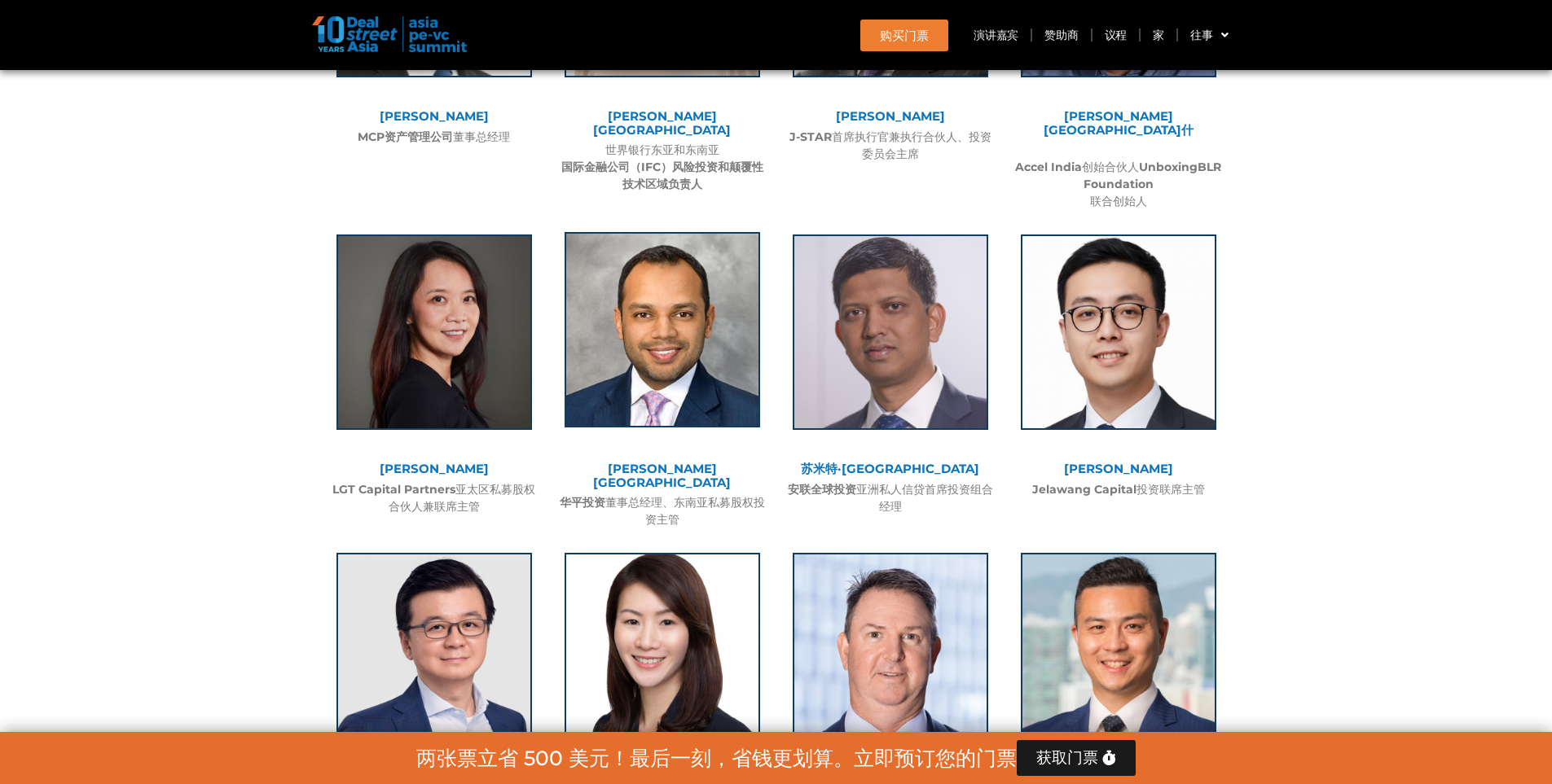
click at [685, 371] on img at bounding box center [662, 330] width 196 height 196
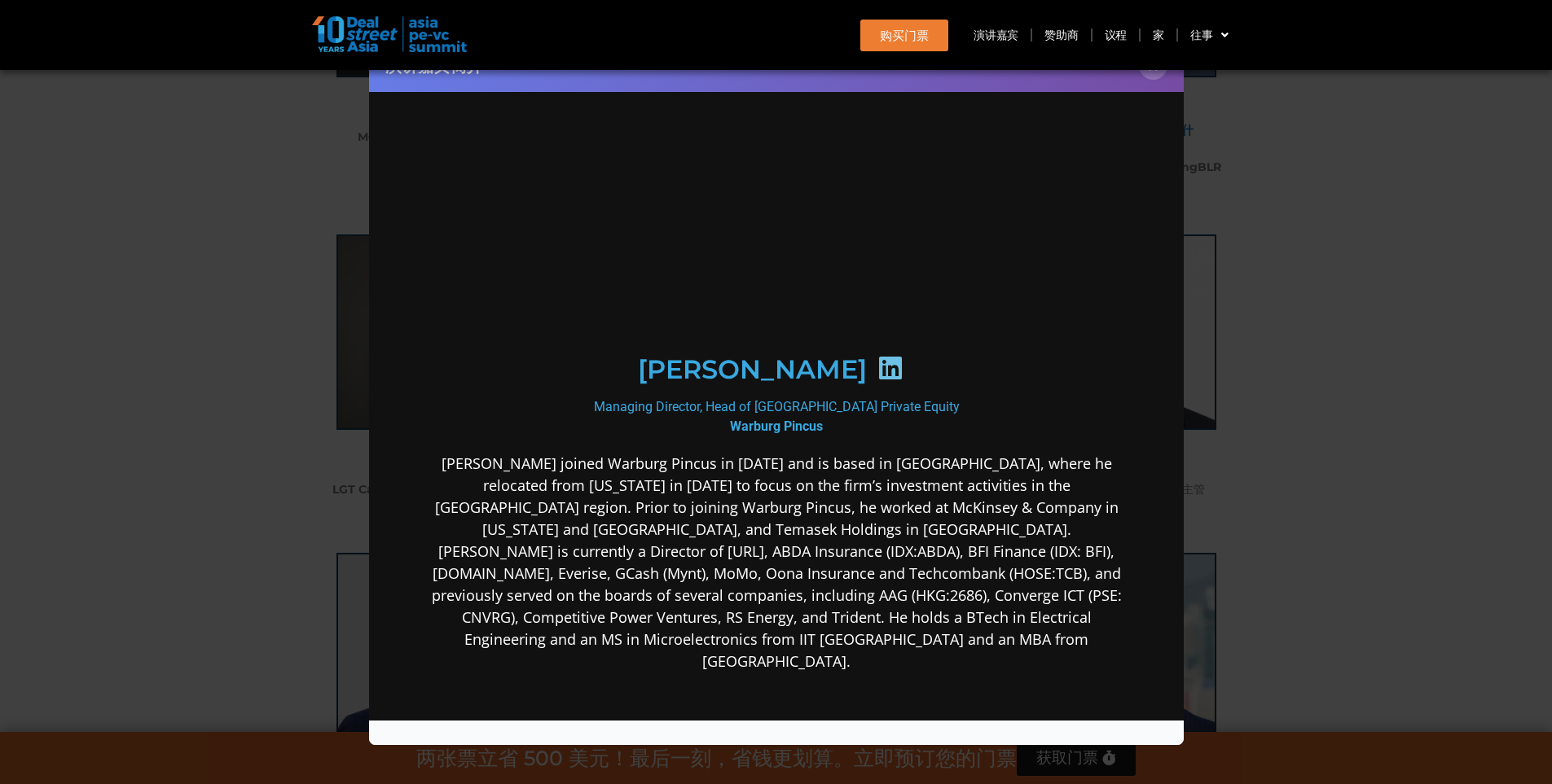
scroll to position [0, 0]
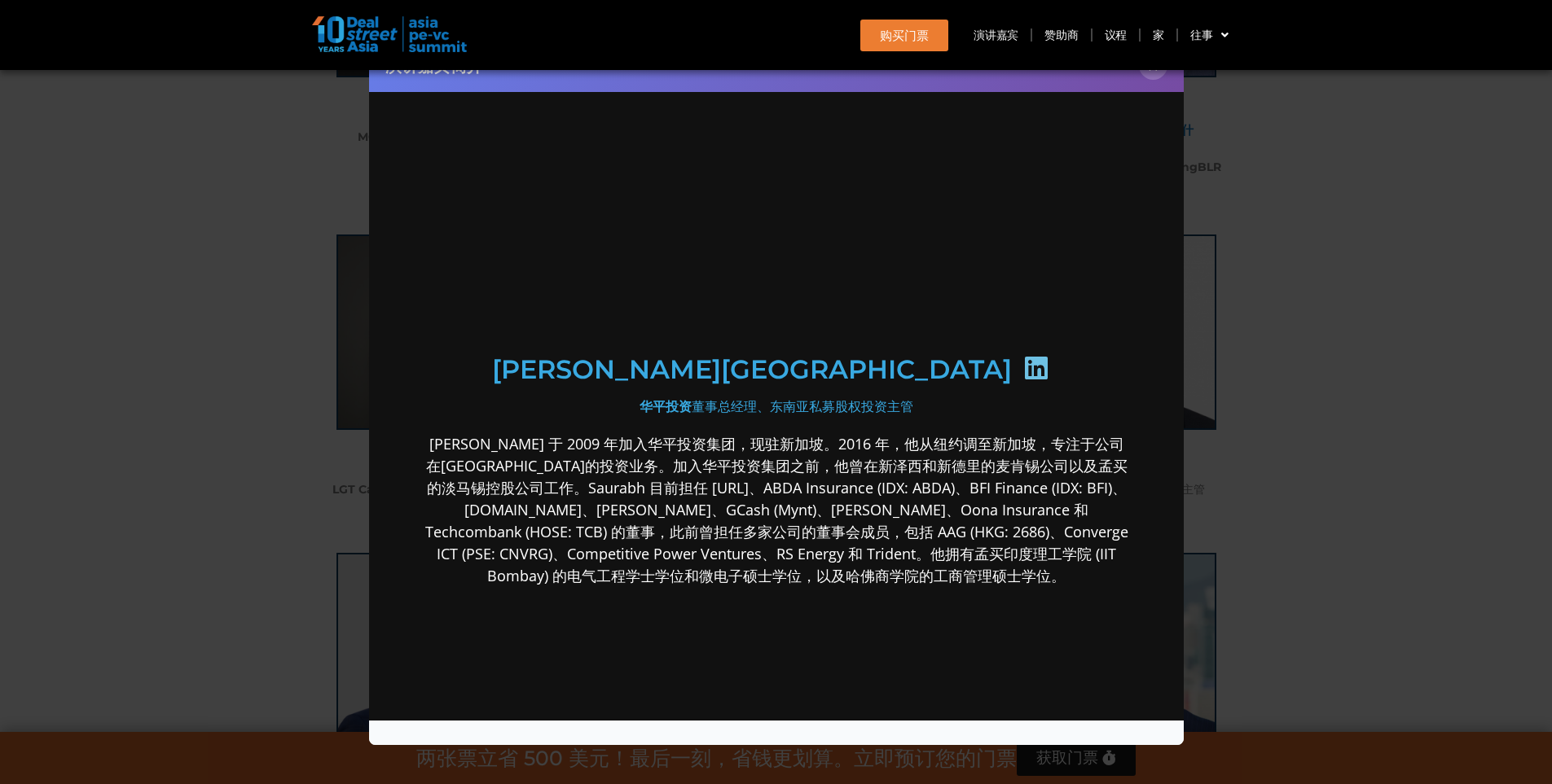
click at [1023, 358] on icon at bounding box center [1036, 368] width 26 height 26
click at [1263, 307] on div "演讲嘉宾简介 ×" at bounding box center [776, 392] width 1552 height 784
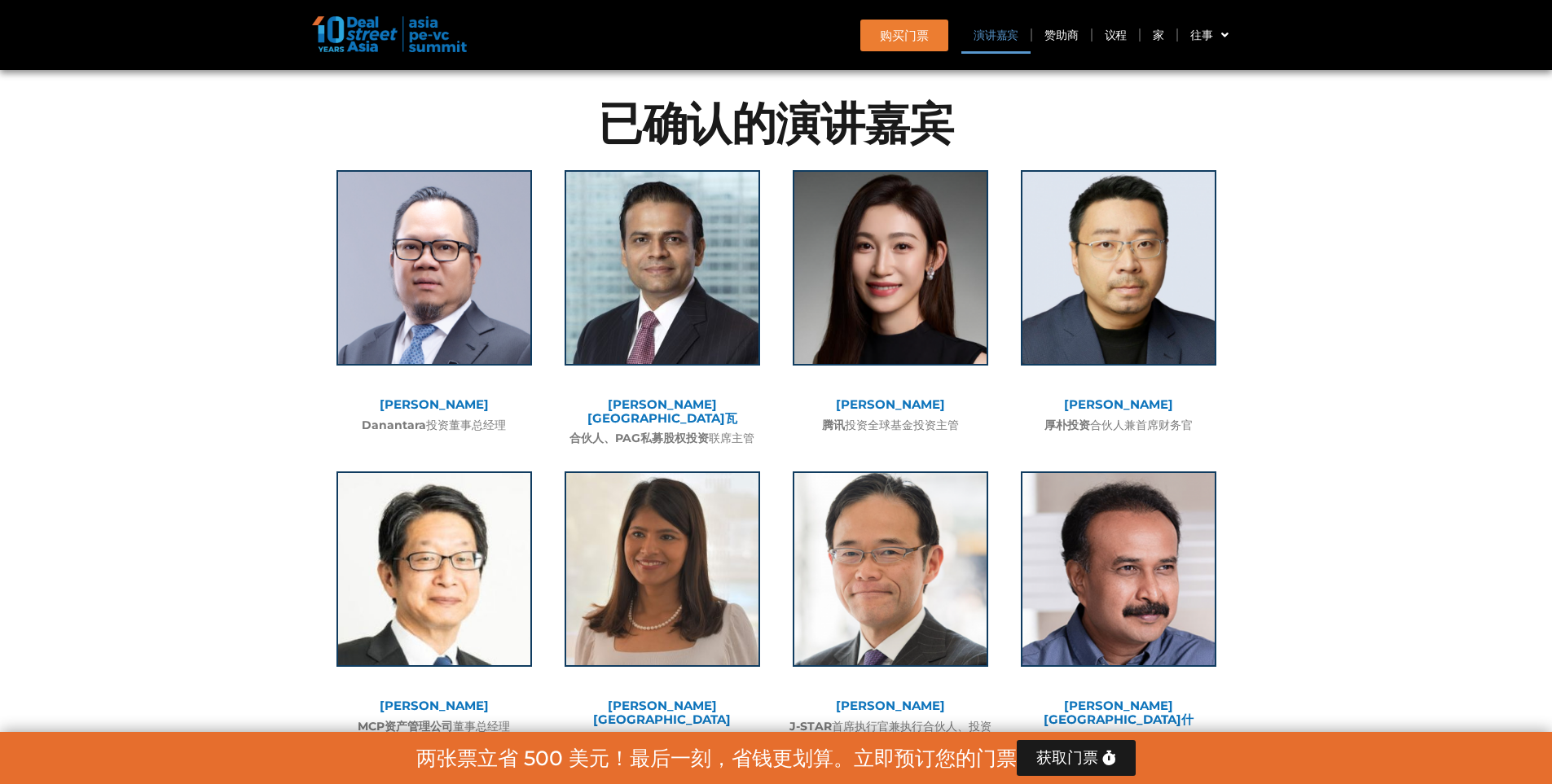
scroll to position [1788, 0]
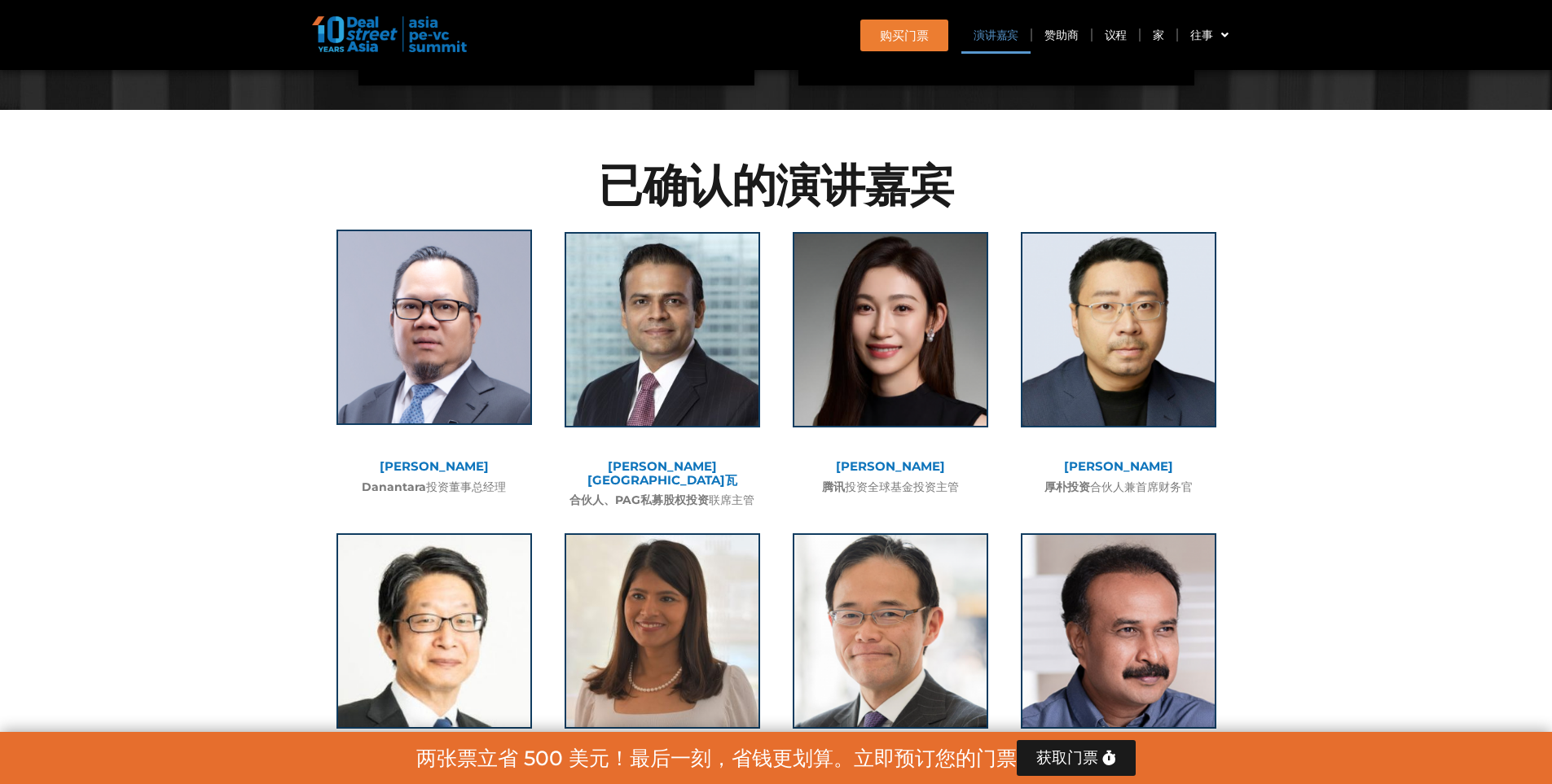
click at [450, 375] on img at bounding box center [434, 328] width 196 height 196
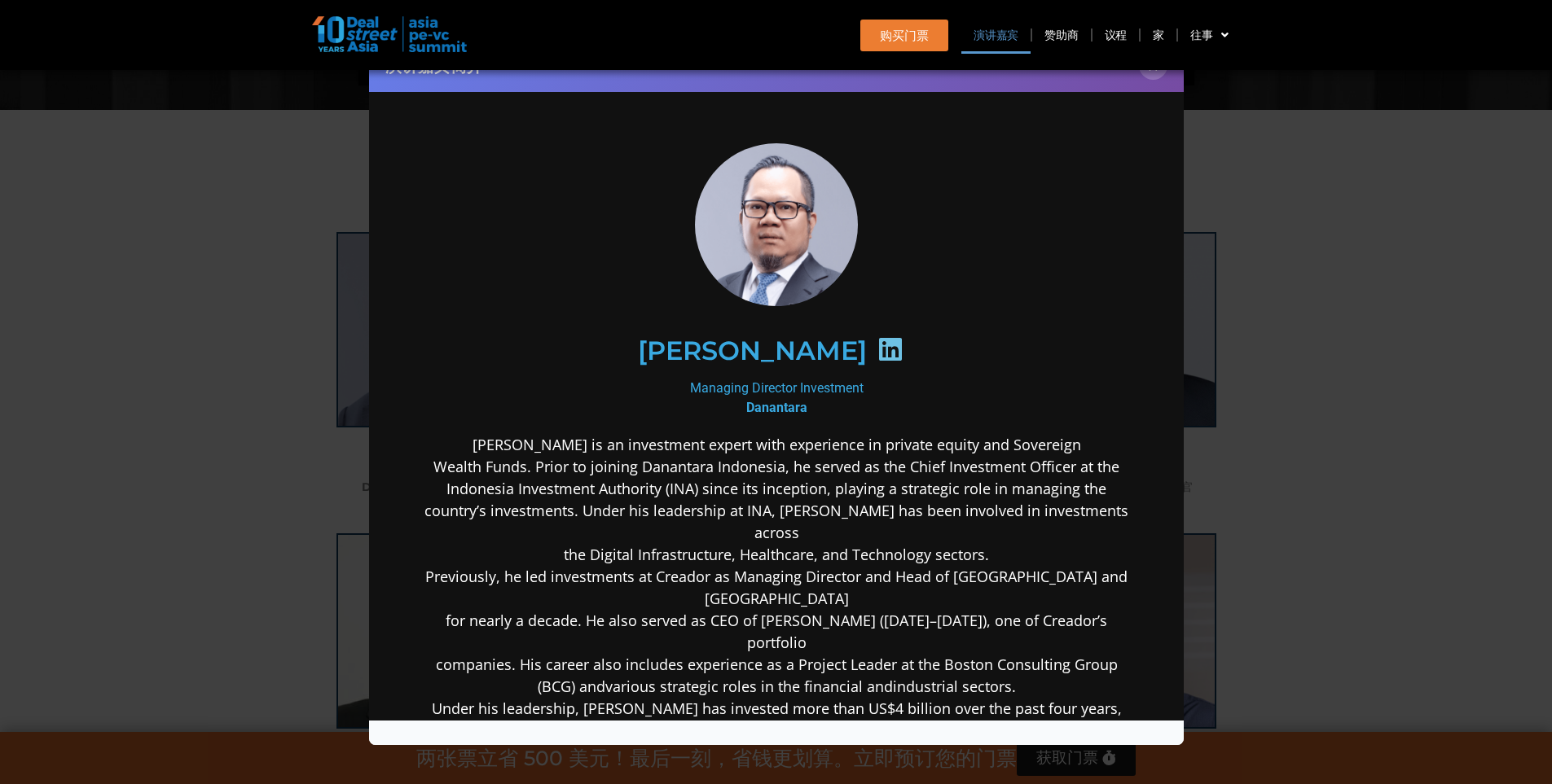
scroll to position [0, 0]
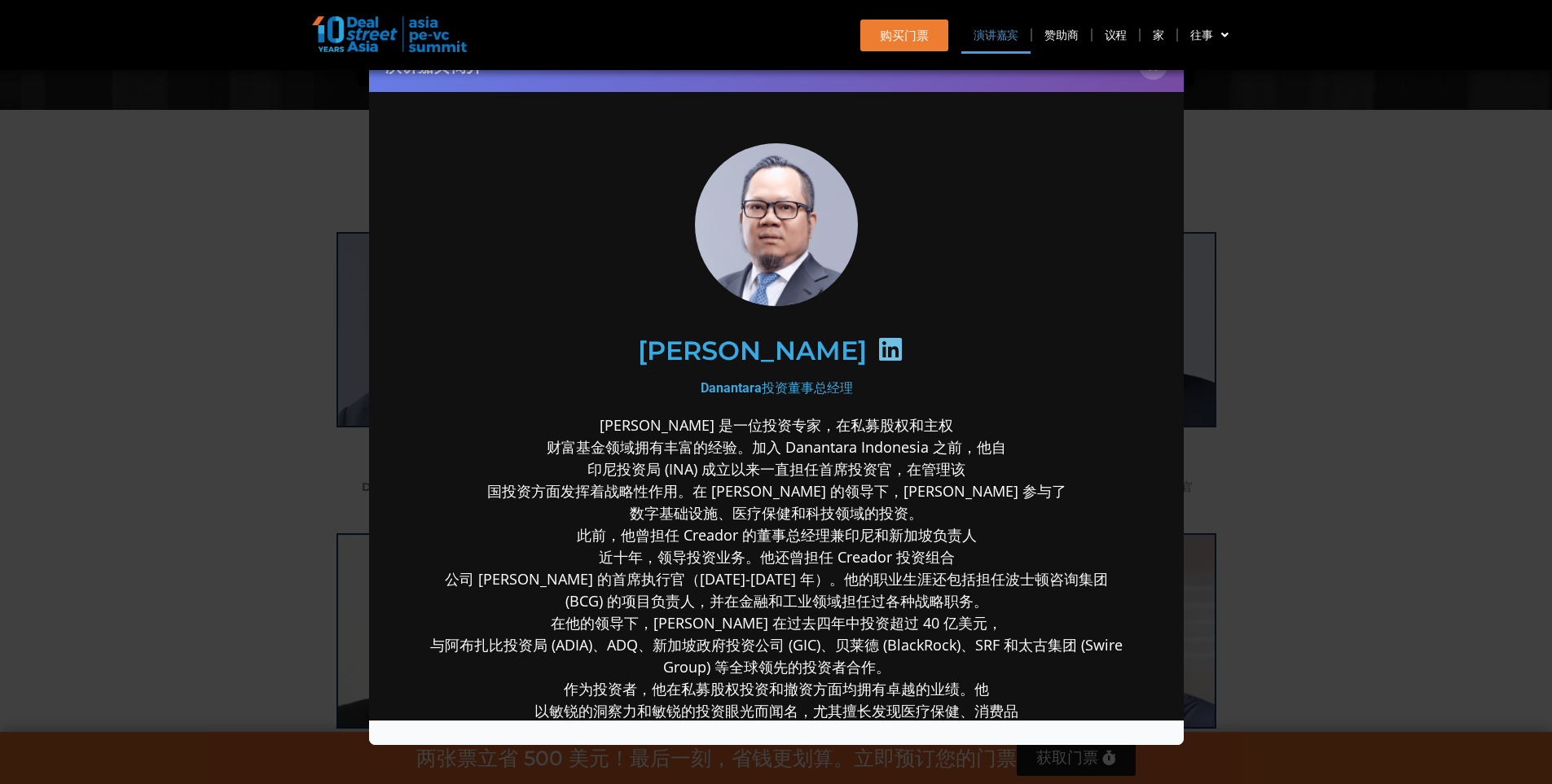
click at [879, 342] on icon at bounding box center [890, 349] width 26 height 26
click at [1293, 186] on div "演讲嘉宾简介 ×" at bounding box center [776, 392] width 1552 height 784
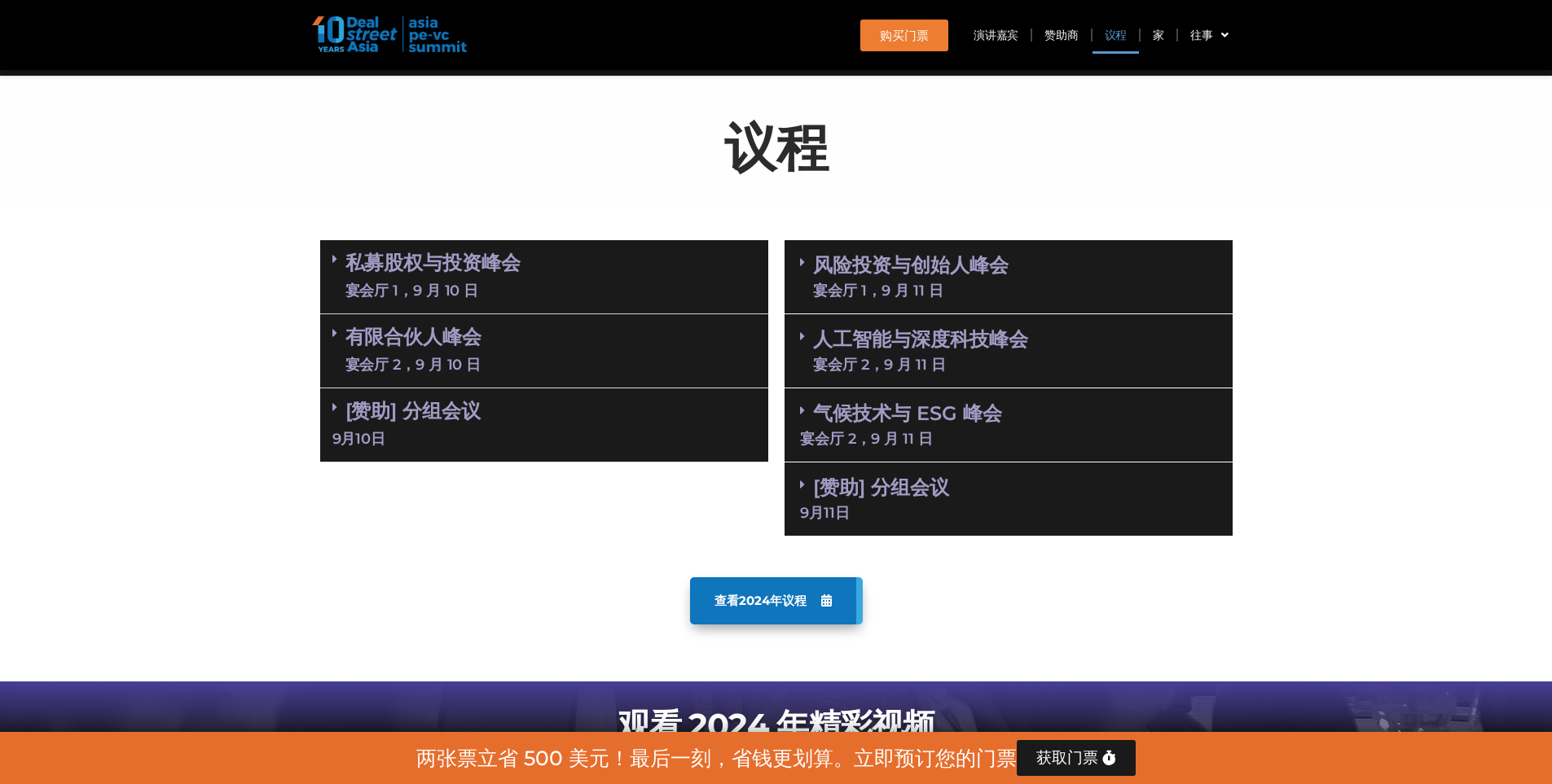
scroll to position [405, 0]
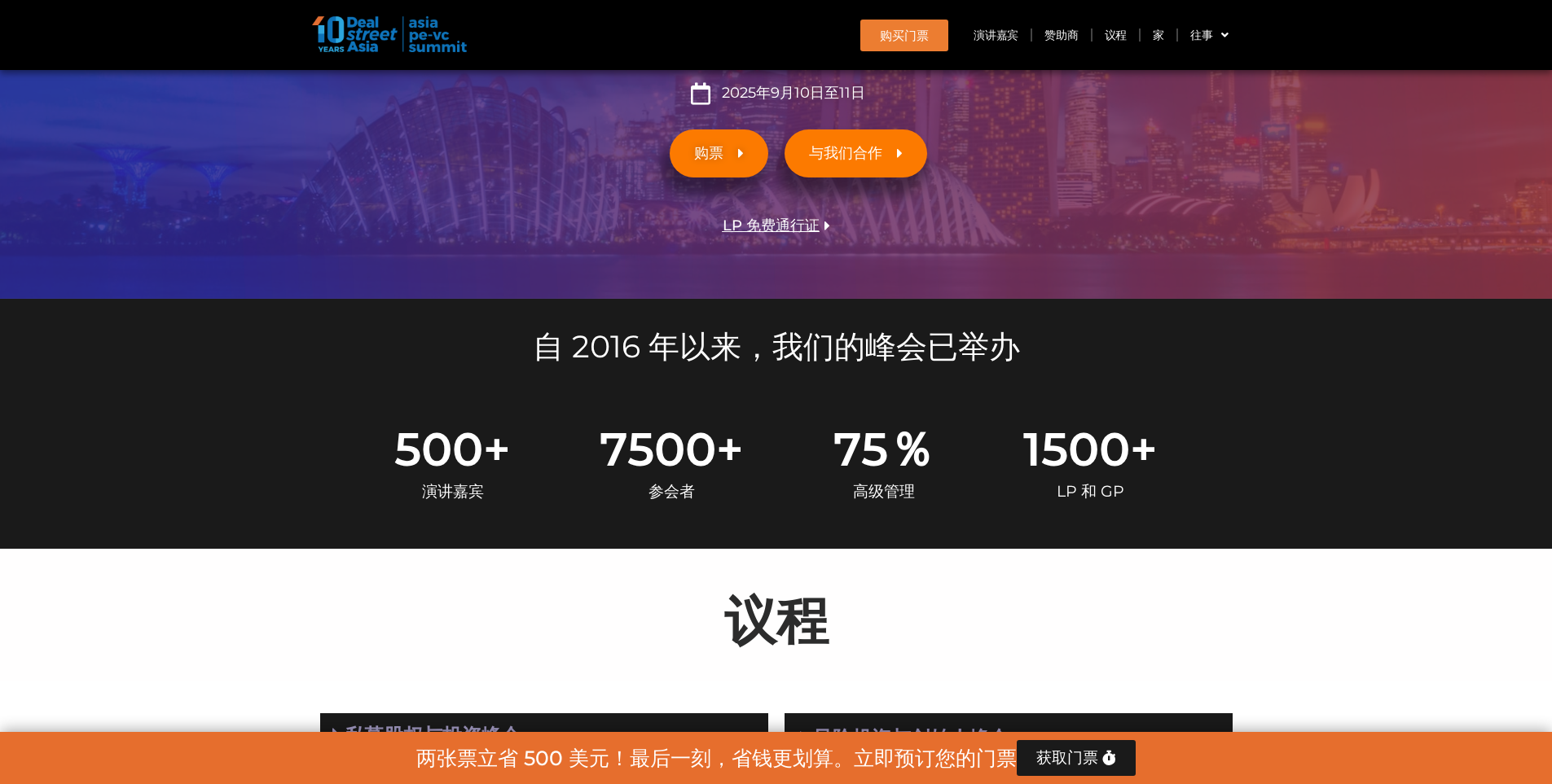
click at [733, 149] on span "购票" at bounding box center [719, 153] width 50 height 15
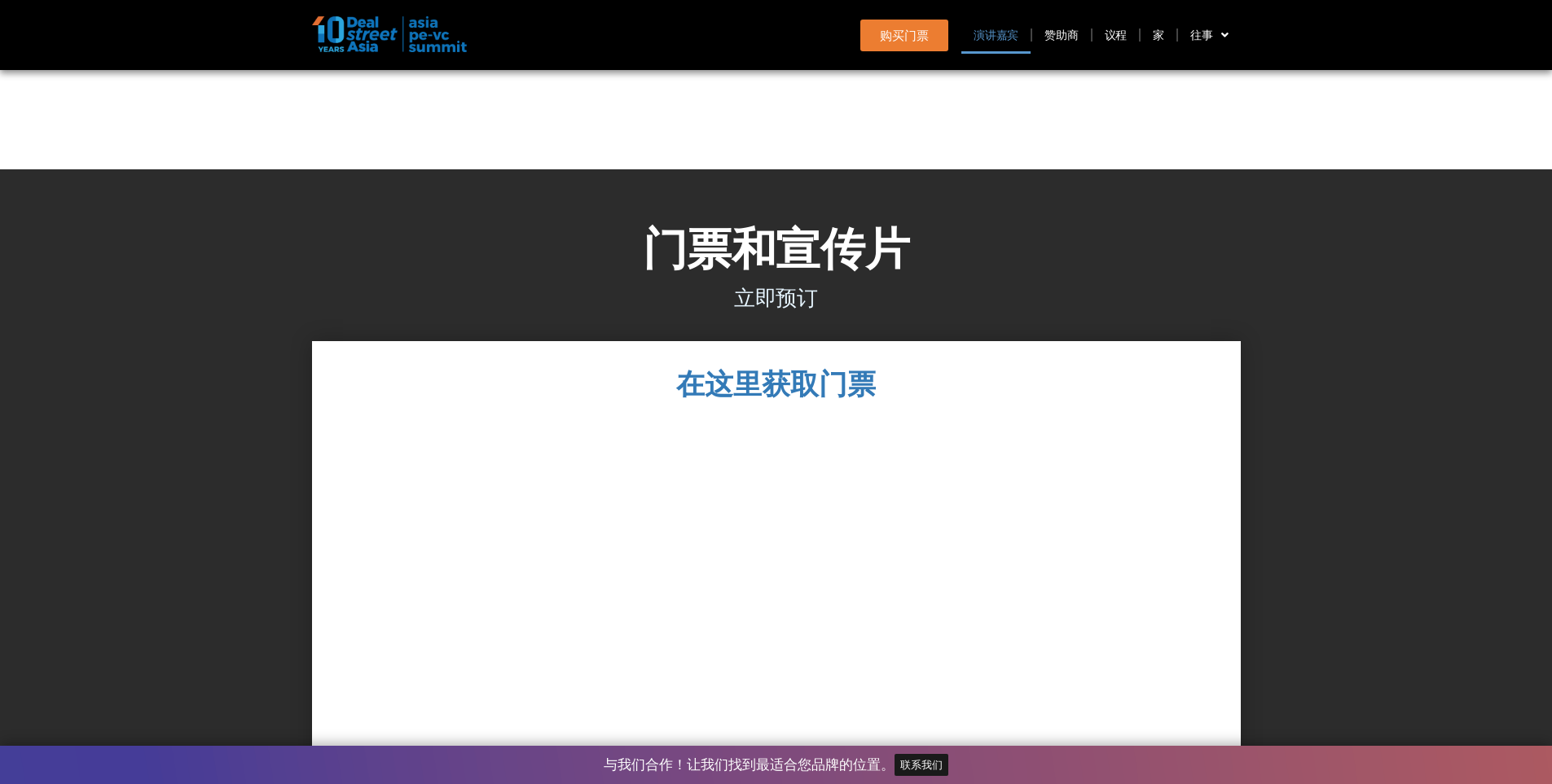
scroll to position [14834, 0]
